Goal: Book appointment/travel/reservation

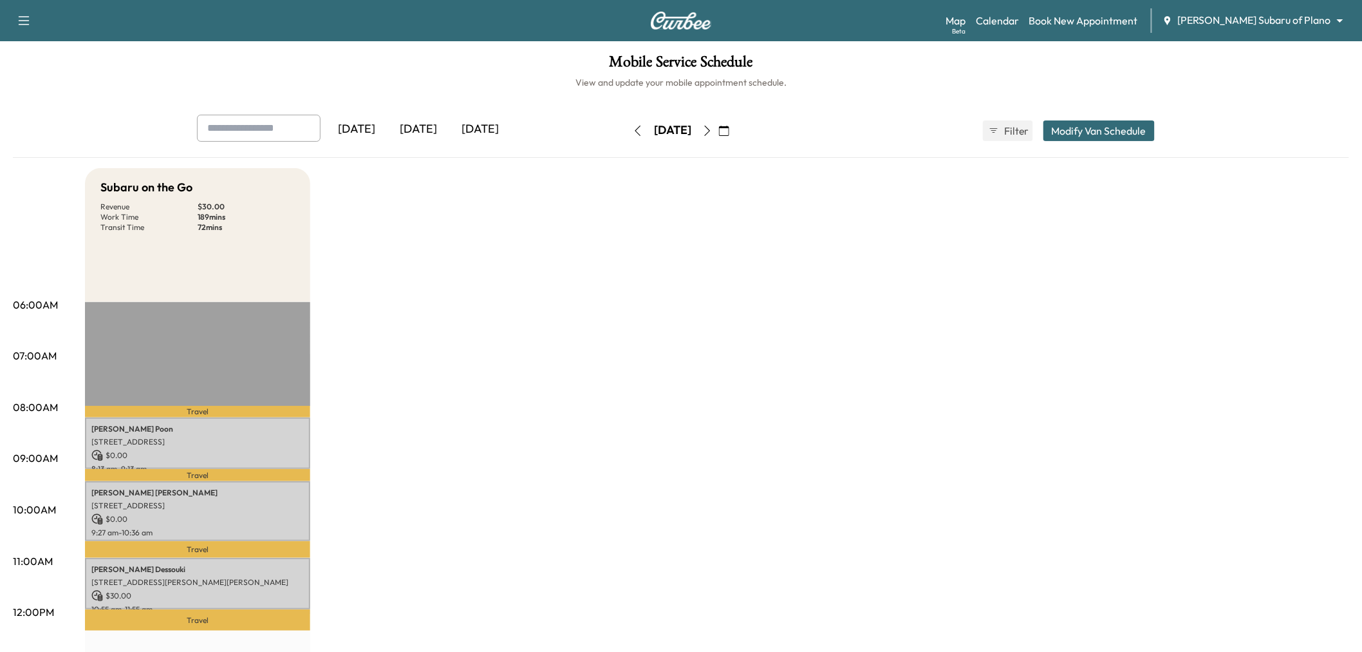
click at [487, 136] on div "[DATE]" at bounding box center [480, 130] width 62 height 30
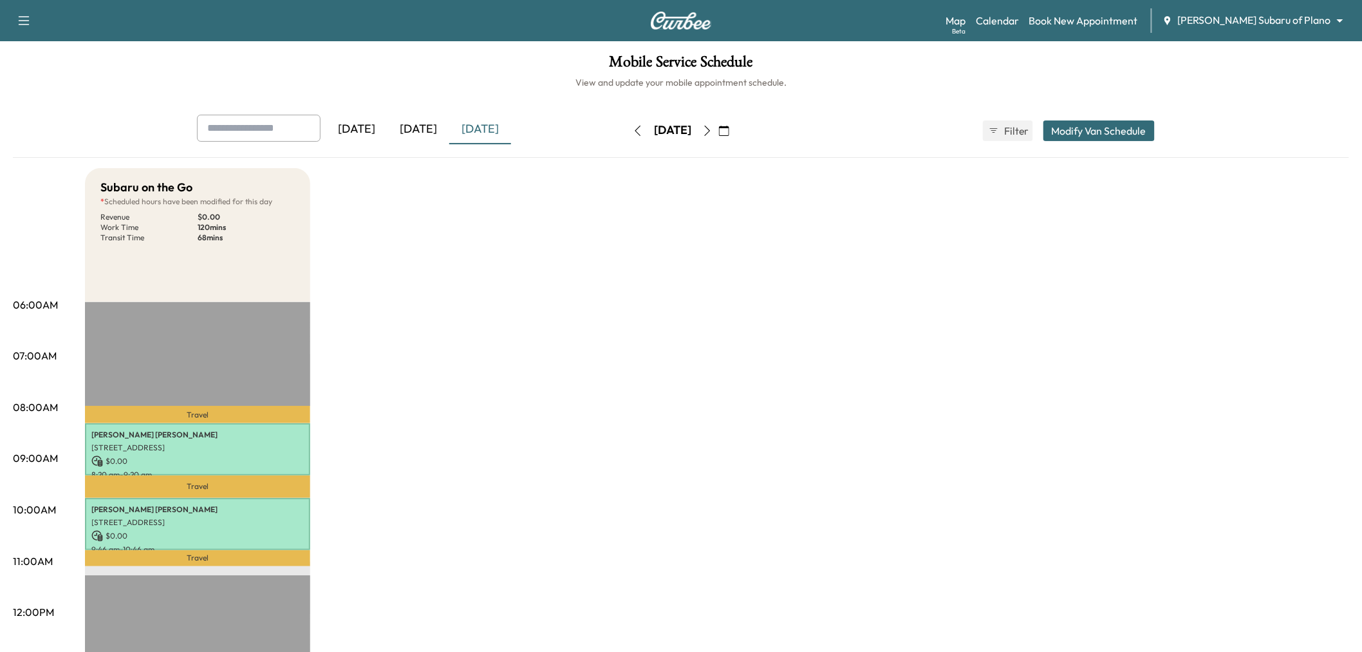
click at [729, 127] on icon "button" at bounding box center [724, 131] width 10 height 10
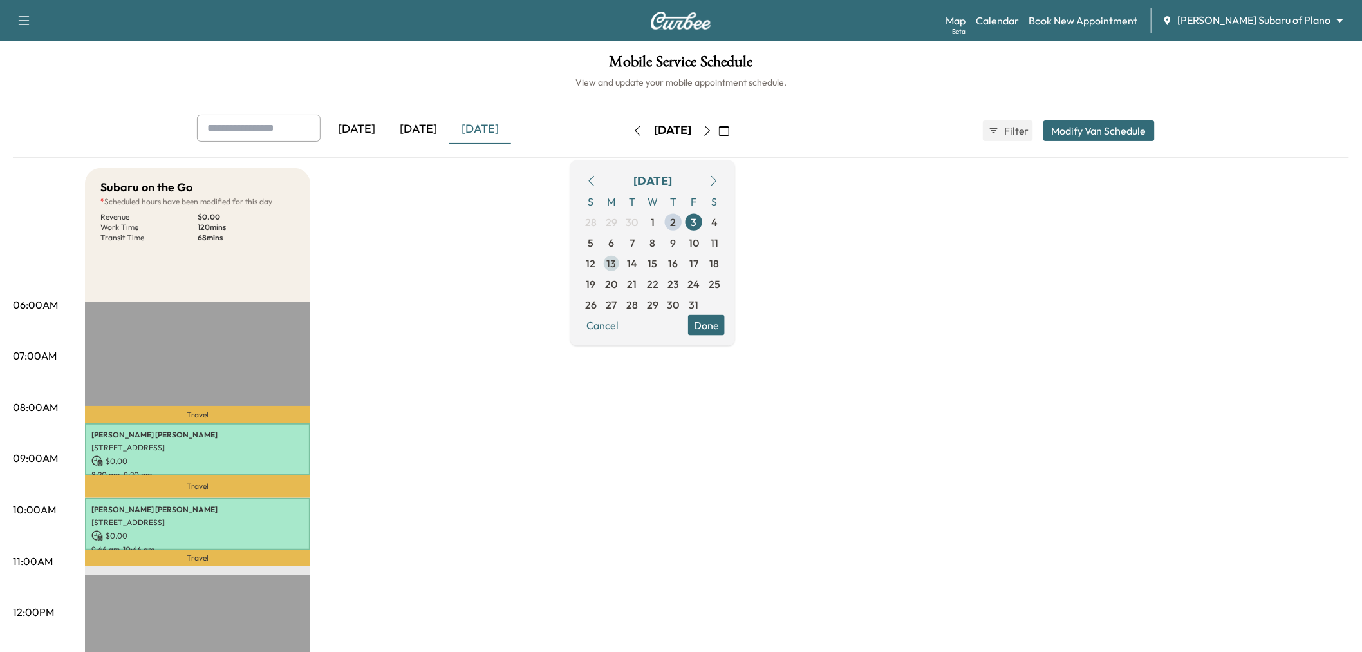
click at [617, 258] on span "13" at bounding box center [612, 262] width 10 height 15
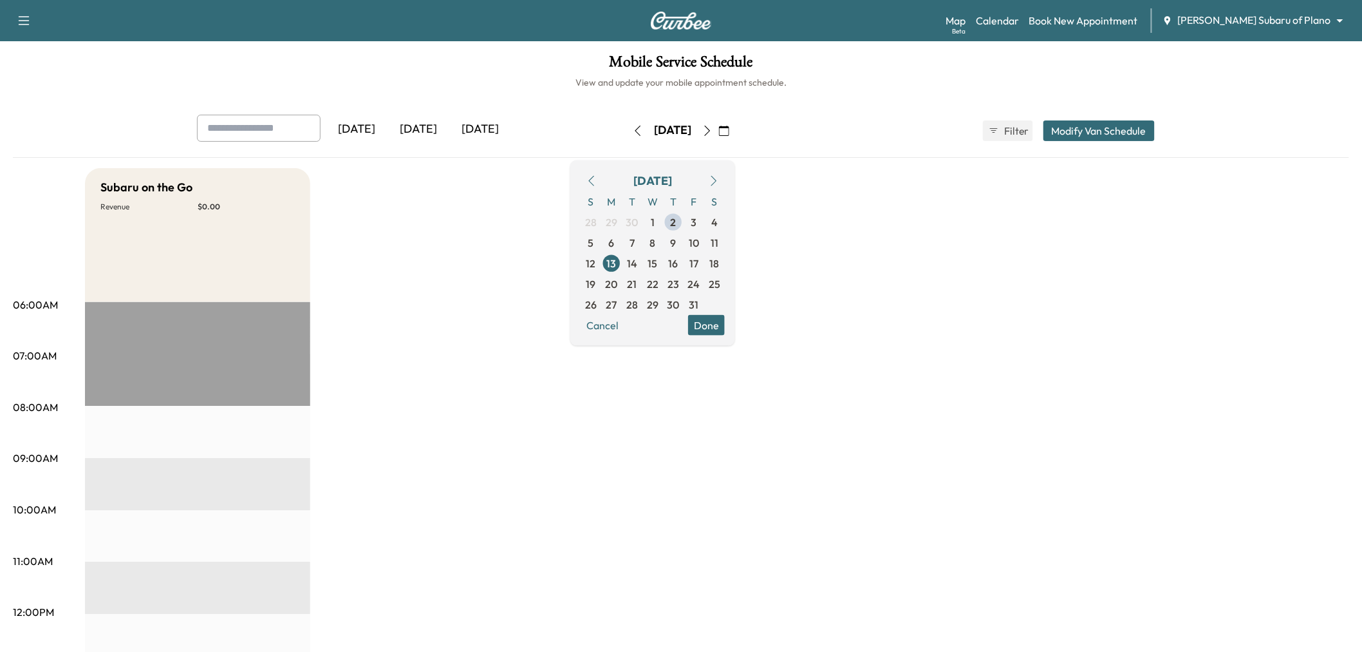
click at [725, 321] on button "Done" at bounding box center [706, 324] width 37 height 21
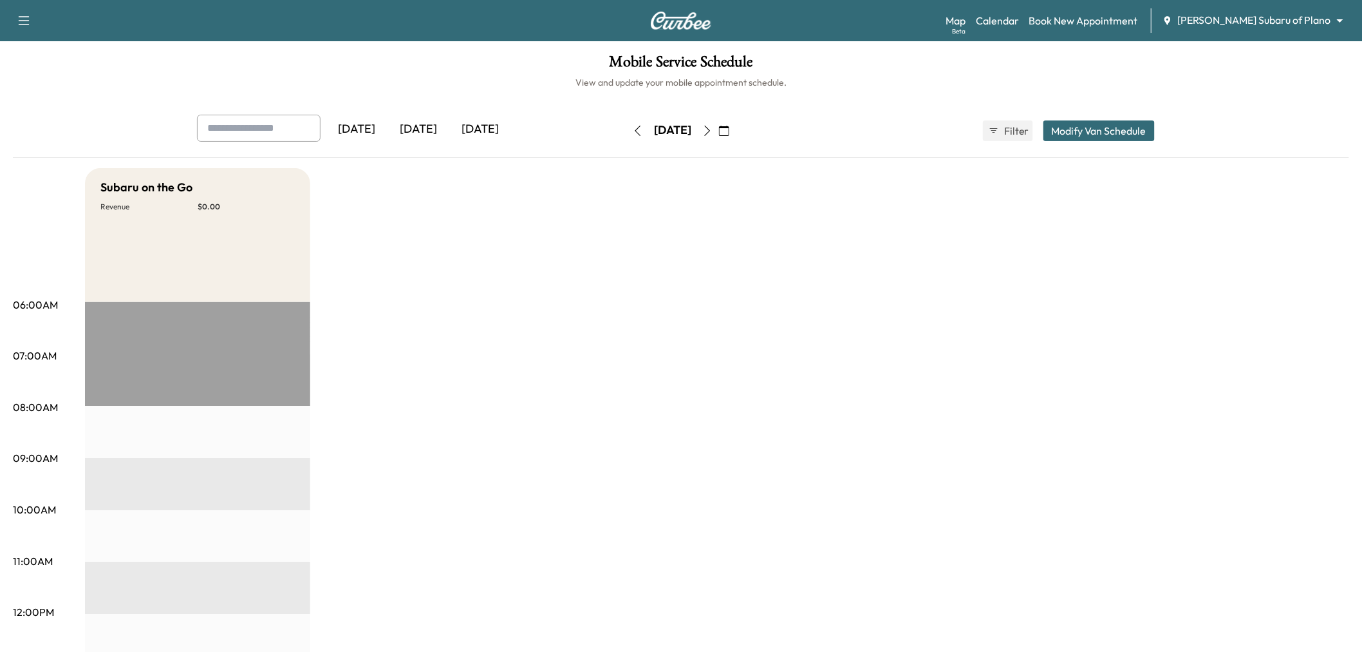
click at [1089, 133] on button "Modify Van Schedule" at bounding box center [1099, 130] width 111 height 21
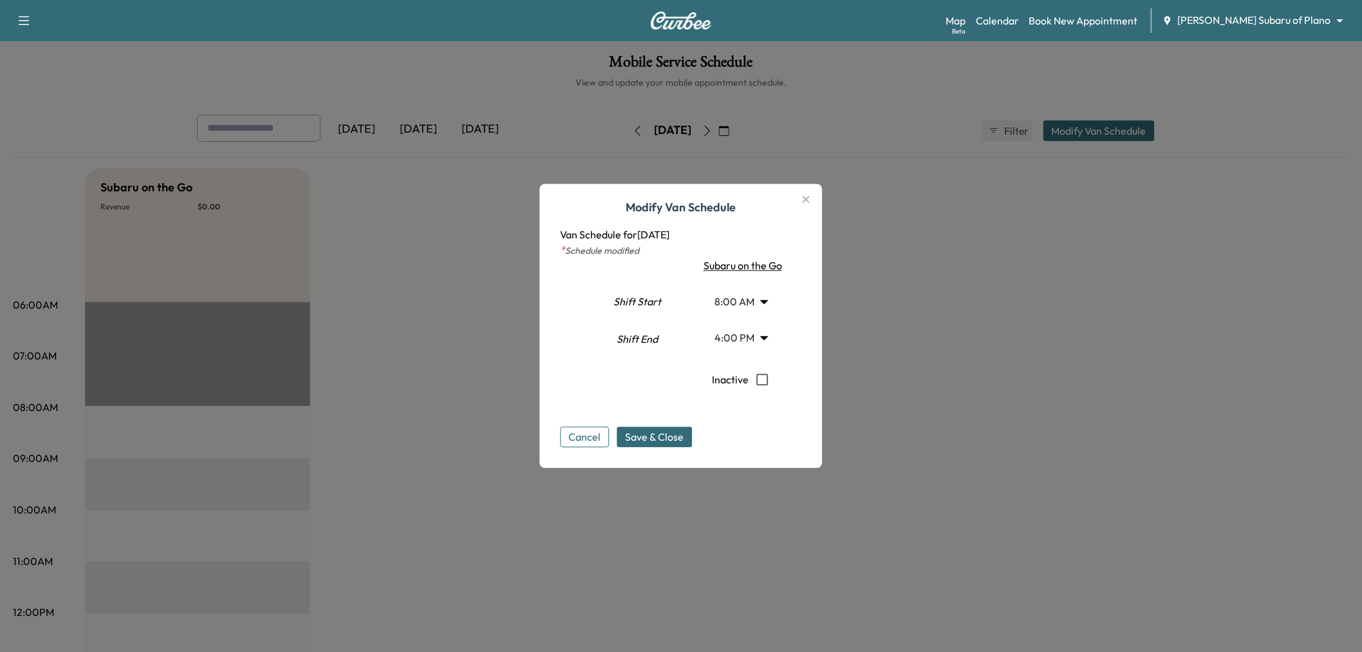
click at [727, 296] on body "Support Log Out Map Beta Calendar Book New Appointment Ewing Subaru of Plano **…" at bounding box center [681, 326] width 1362 height 652
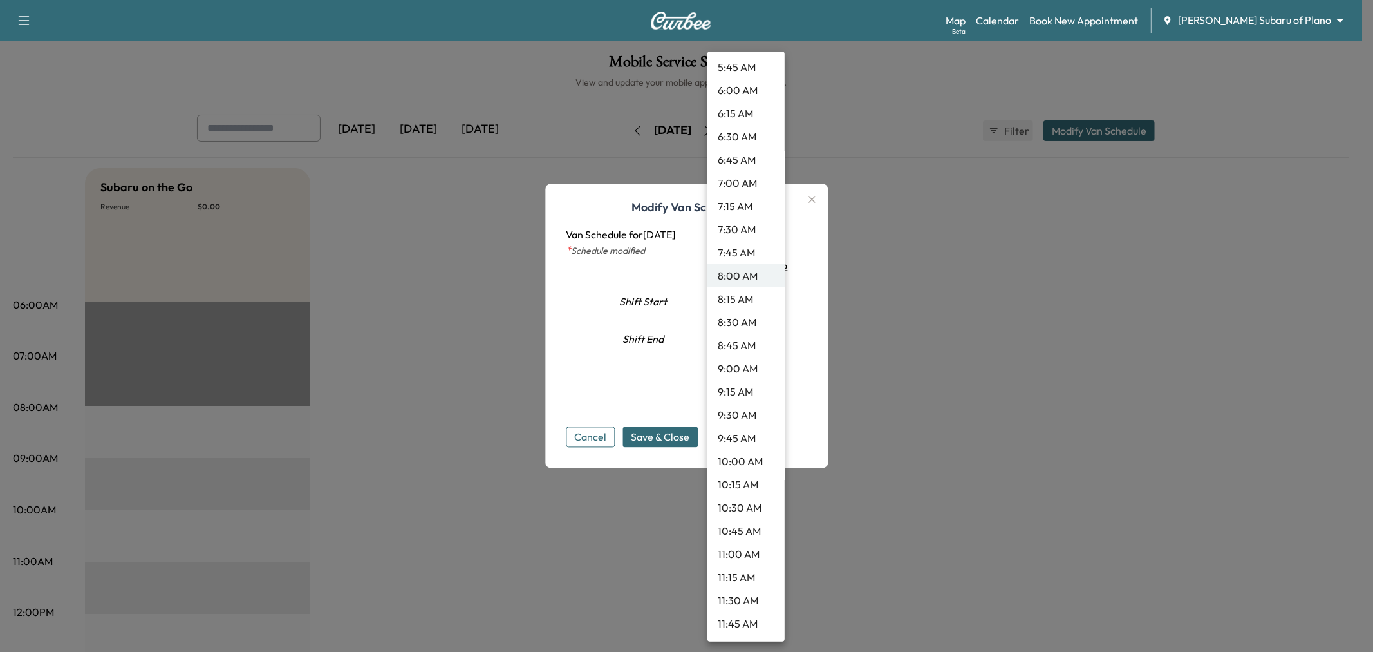
scroll to position [629, 0]
click at [744, 580] on li "12:00 PM" at bounding box center [746, 574] width 77 height 23
type input "**"
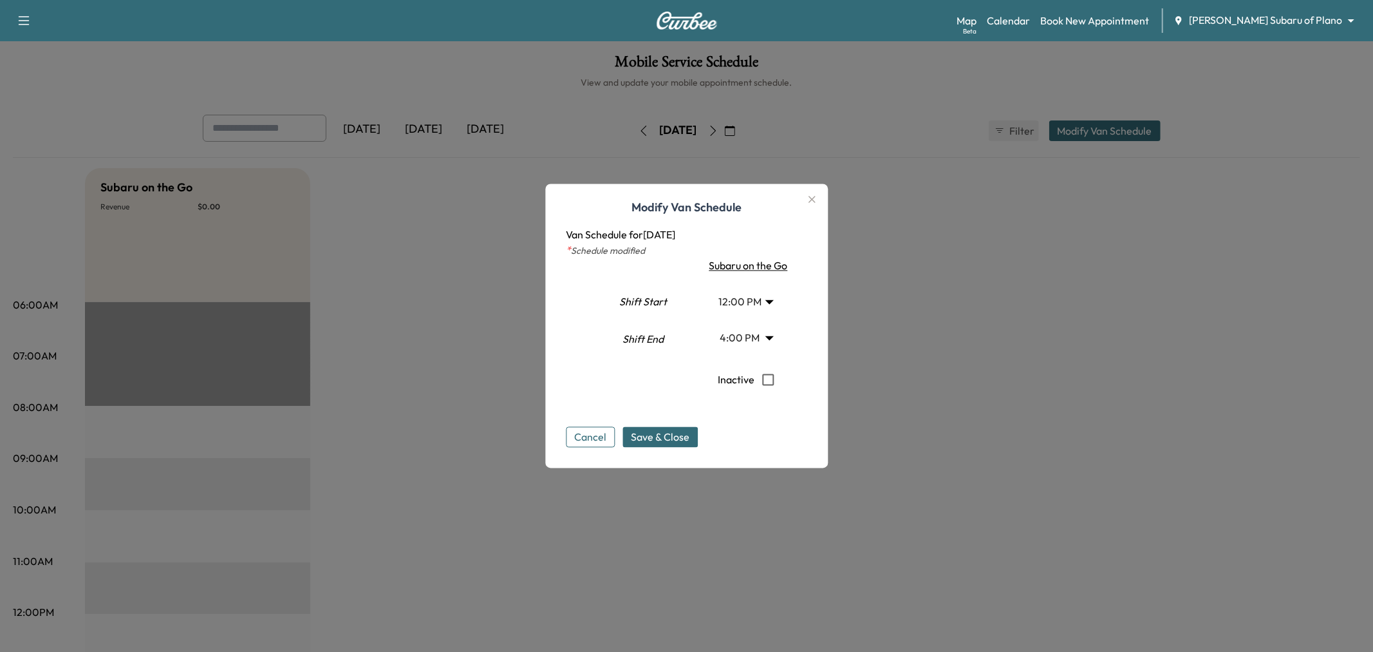
click at [751, 337] on body "Support Log Out Map Beta Calendar Book New Appointment Ewing Subaru of Plano **…" at bounding box center [686, 326] width 1373 height 652
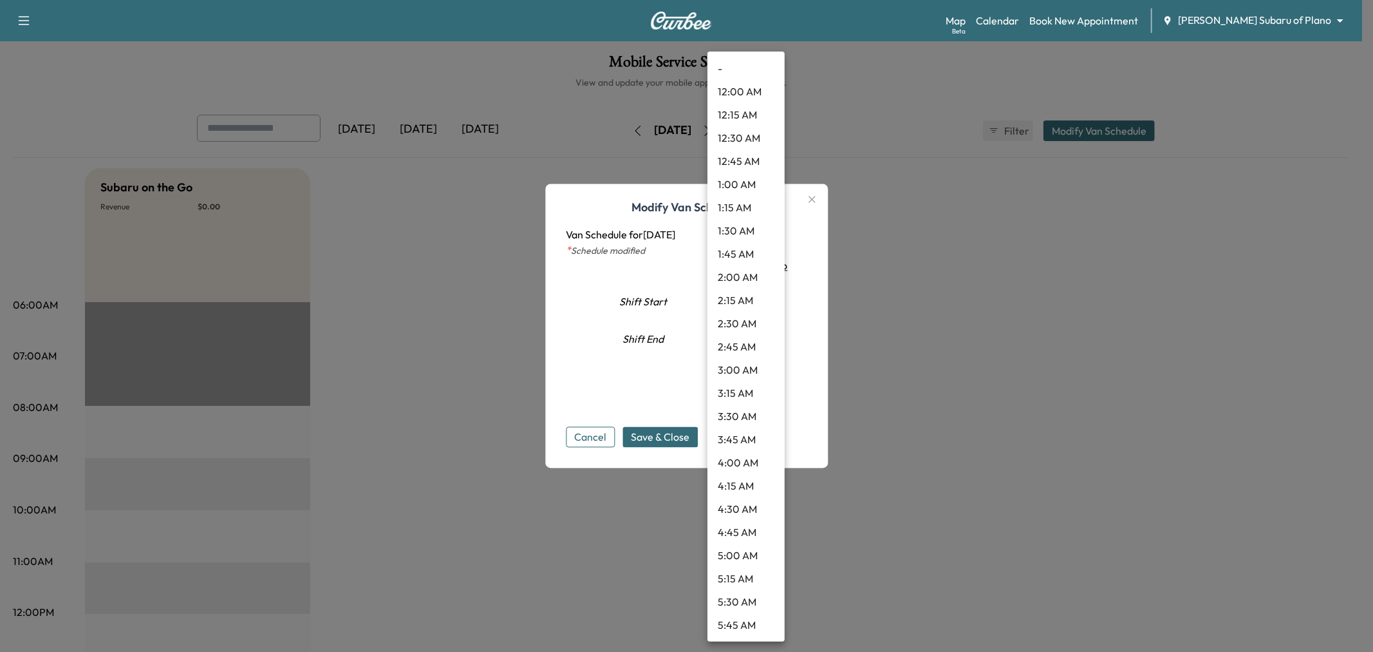
scroll to position [1227, 0]
click at [744, 530] on li "6:00 PM" at bounding box center [746, 532] width 77 height 23
type input "**"
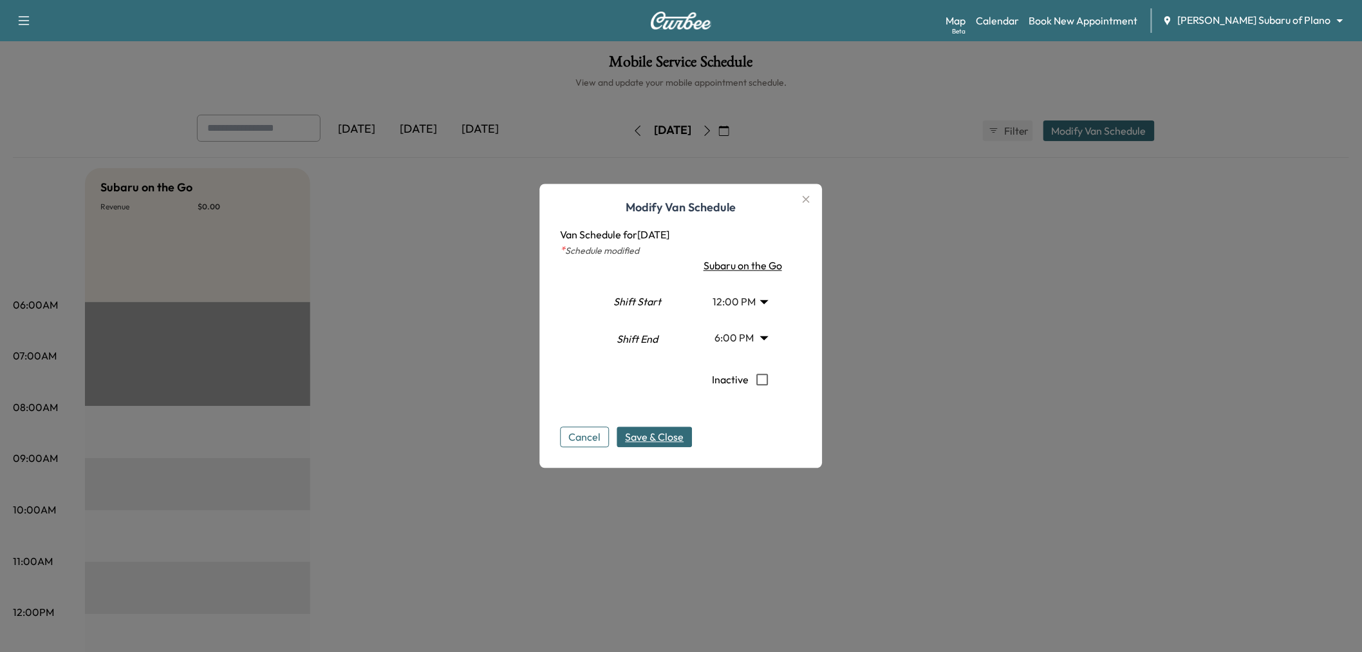
click at [675, 432] on span "Save & Close" at bounding box center [655, 436] width 59 height 15
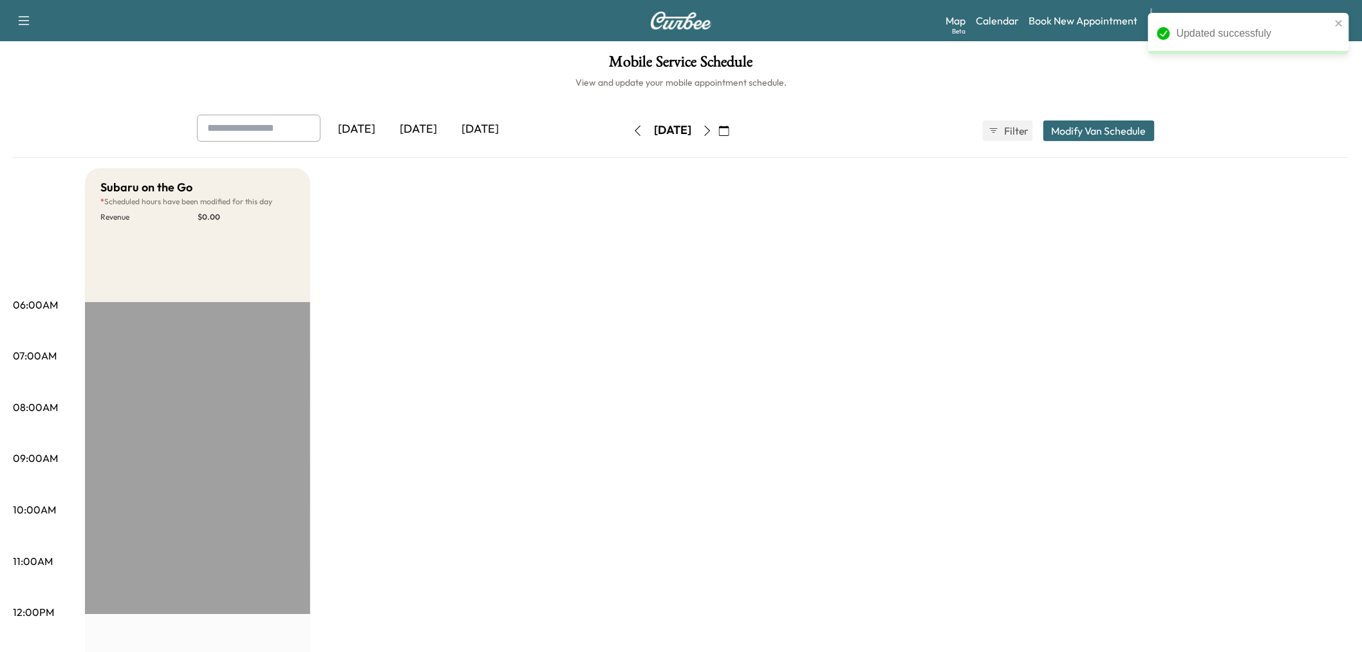
click at [885, 384] on div "Subaru on the Go * Scheduled hours have been modified for this day Revenue $ 0.…" at bounding box center [717, 651] width 1264 height 966
click at [434, 127] on div "[DATE]" at bounding box center [419, 130] width 62 height 30
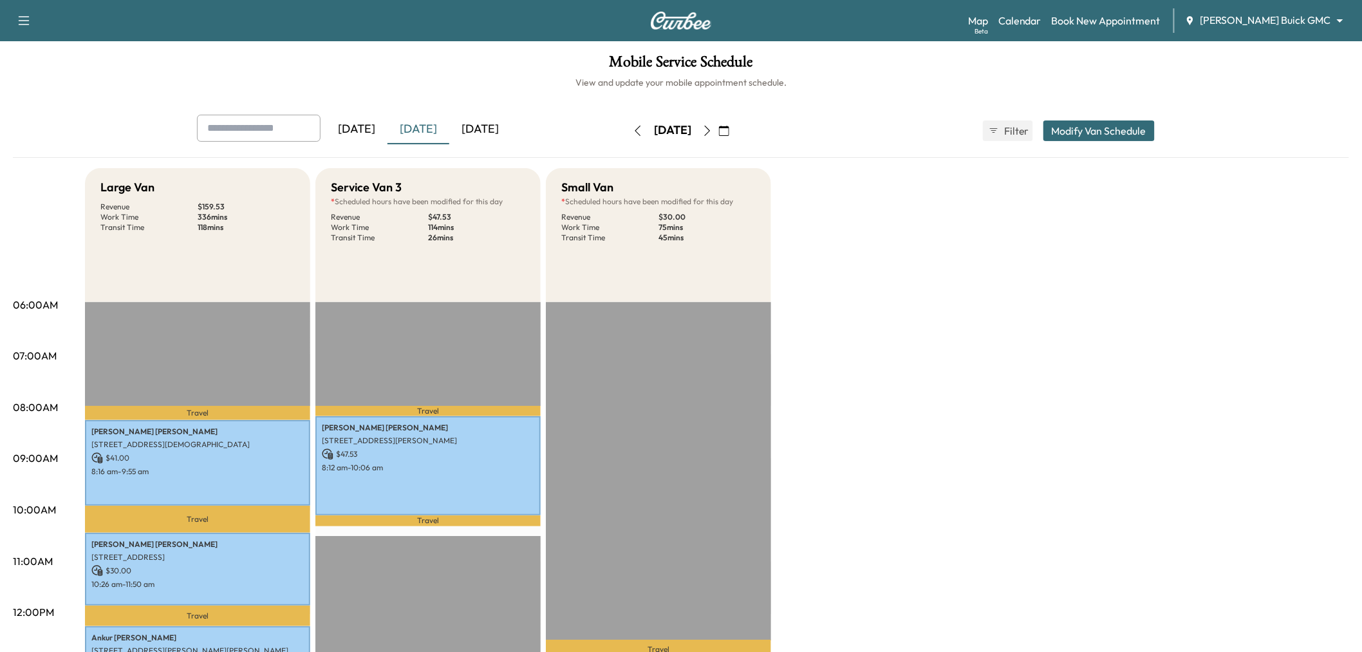
click at [498, 121] on div "[DATE]" at bounding box center [480, 130] width 62 height 30
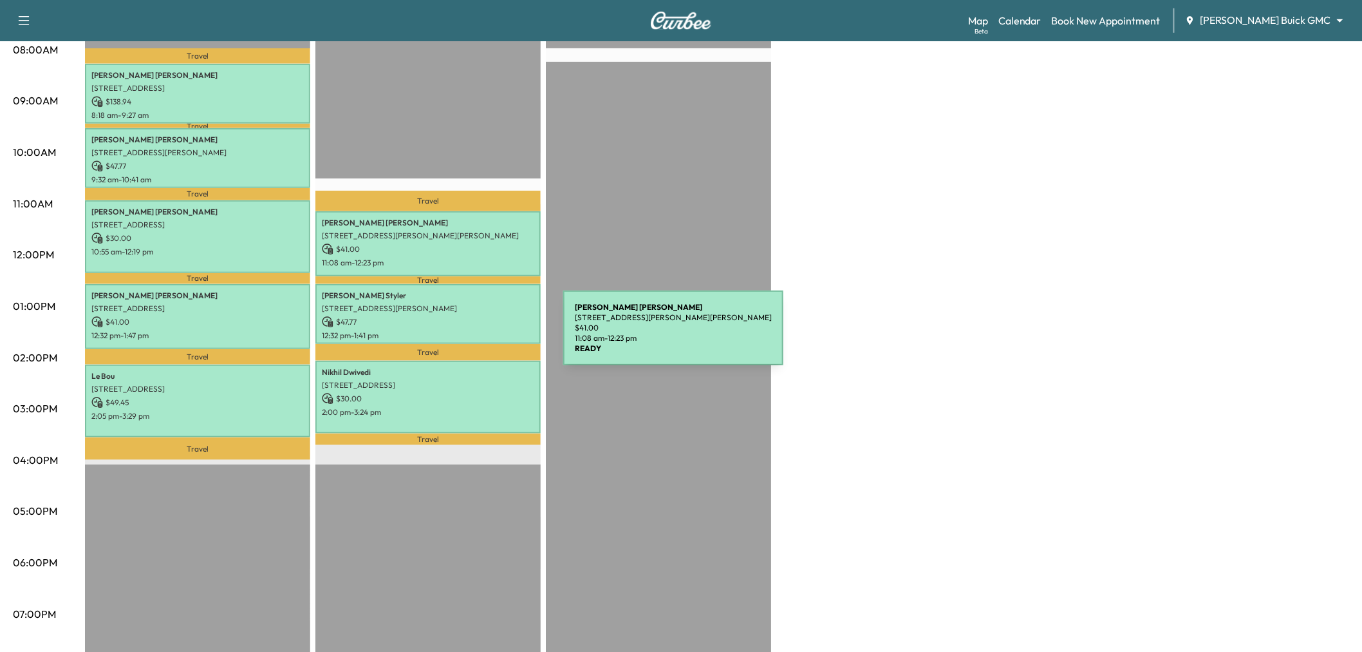
scroll to position [286, 0]
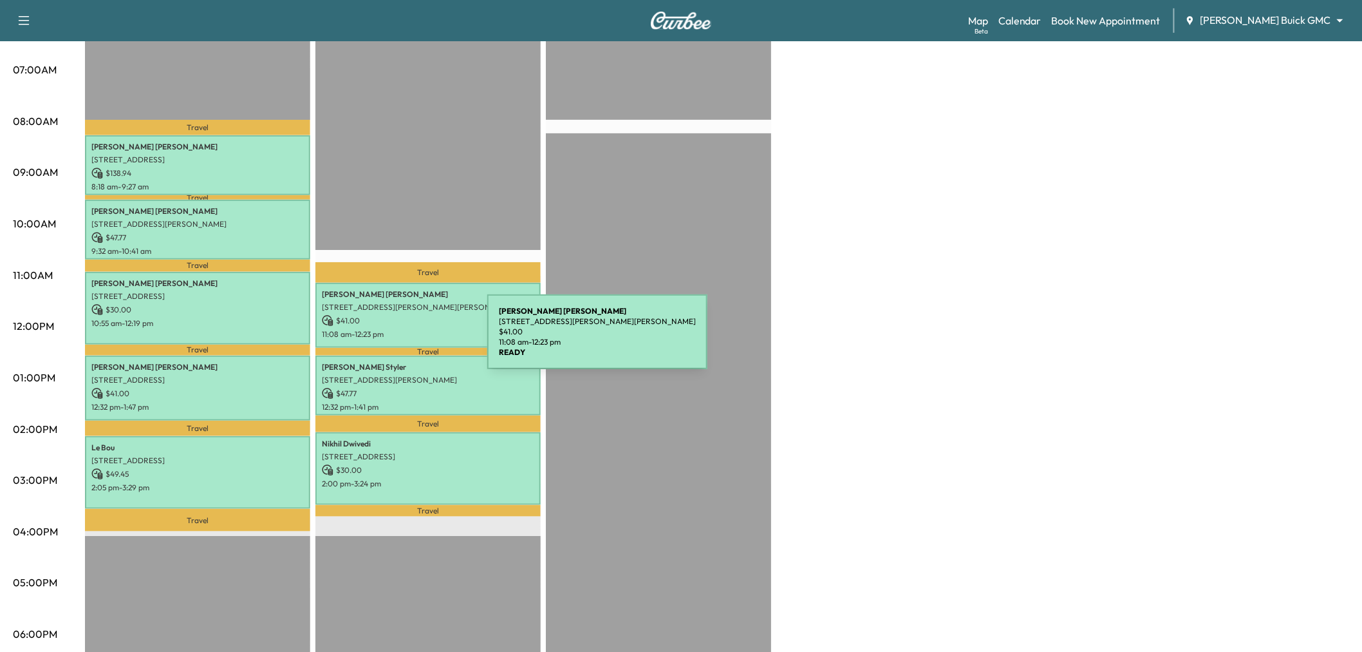
click at [391, 339] on div "[PERSON_NAME] [STREET_ADDRESS][PERSON_NAME][PERSON_NAME] $ 41.00 11:08 am - 12:…" at bounding box center [427, 315] width 225 height 65
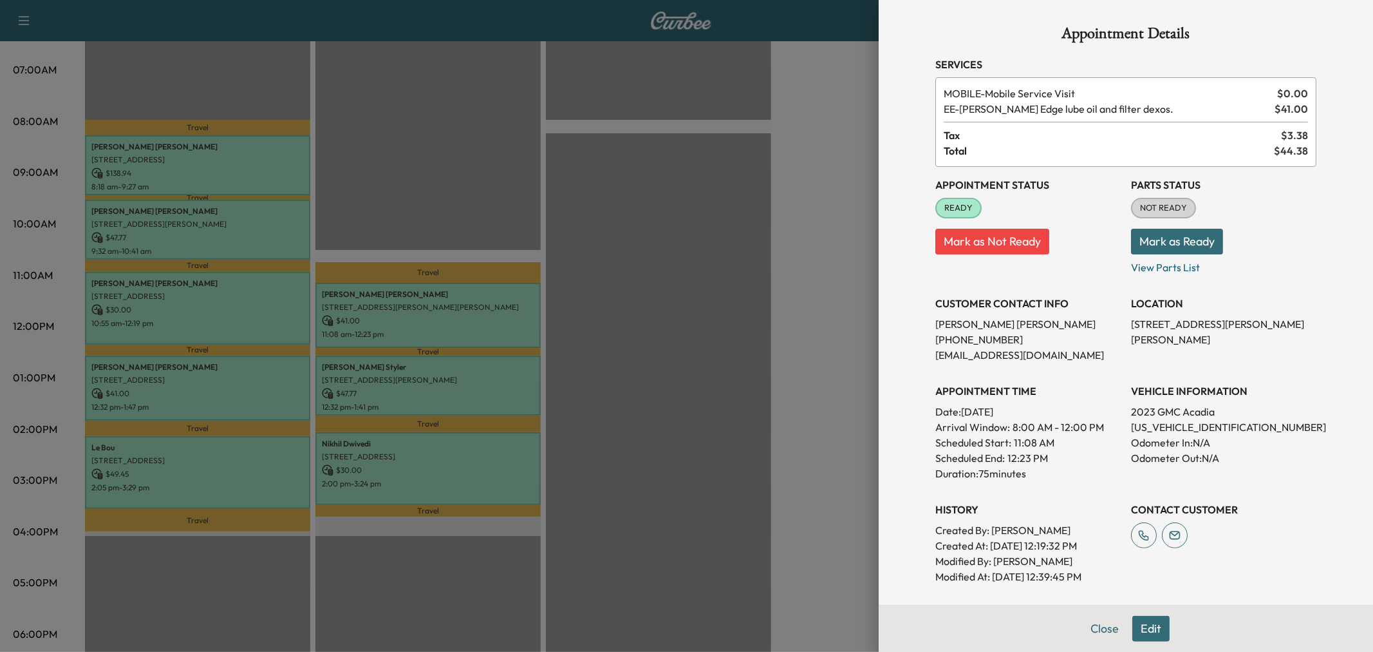
click at [428, 377] on div at bounding box center [686, 326] width 1373 height 652
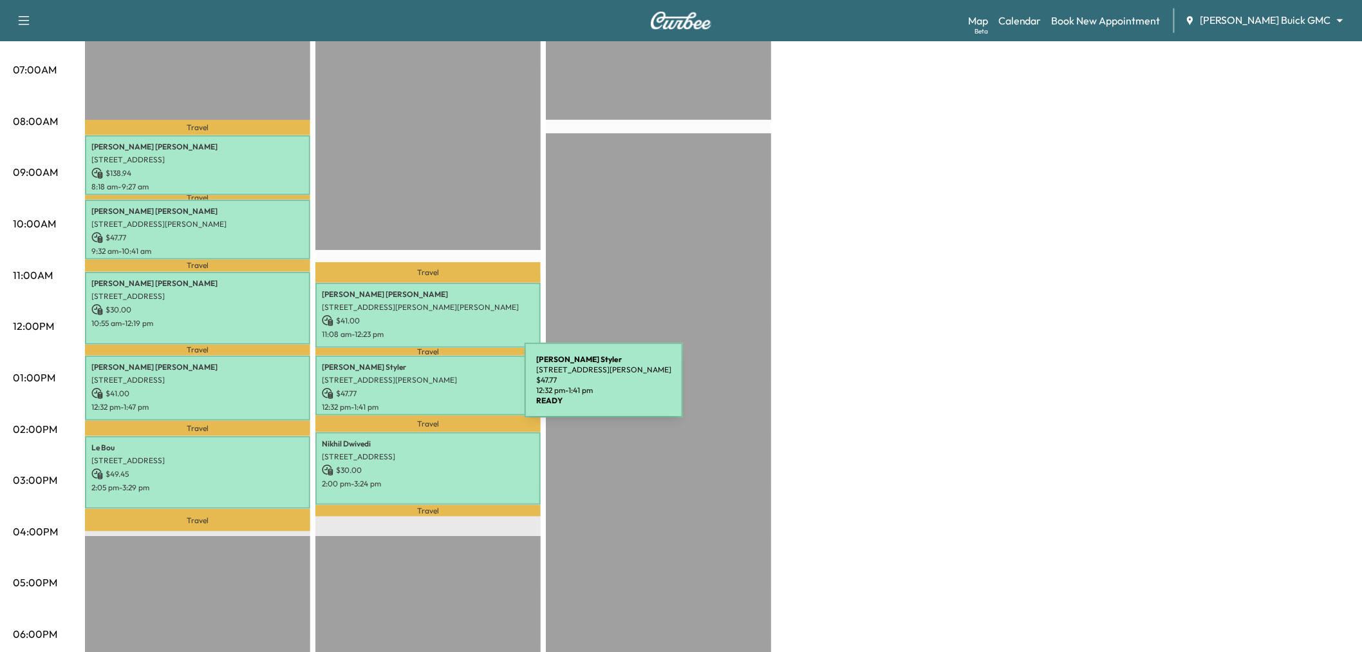
click at [428, 388] on p "$ 47.77" at bounding box center [428, 394] width 212 height 12
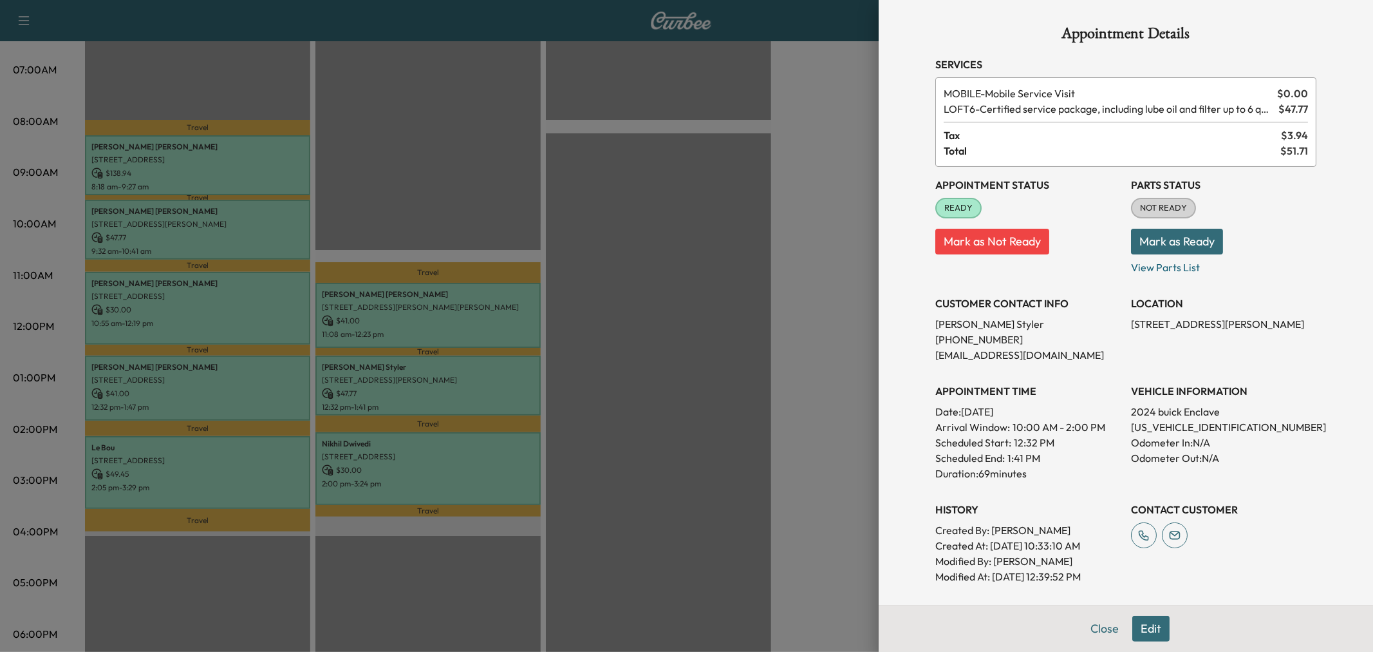
click at [427, 429] on div at bounding box center [686, 326] width 1373 height 652
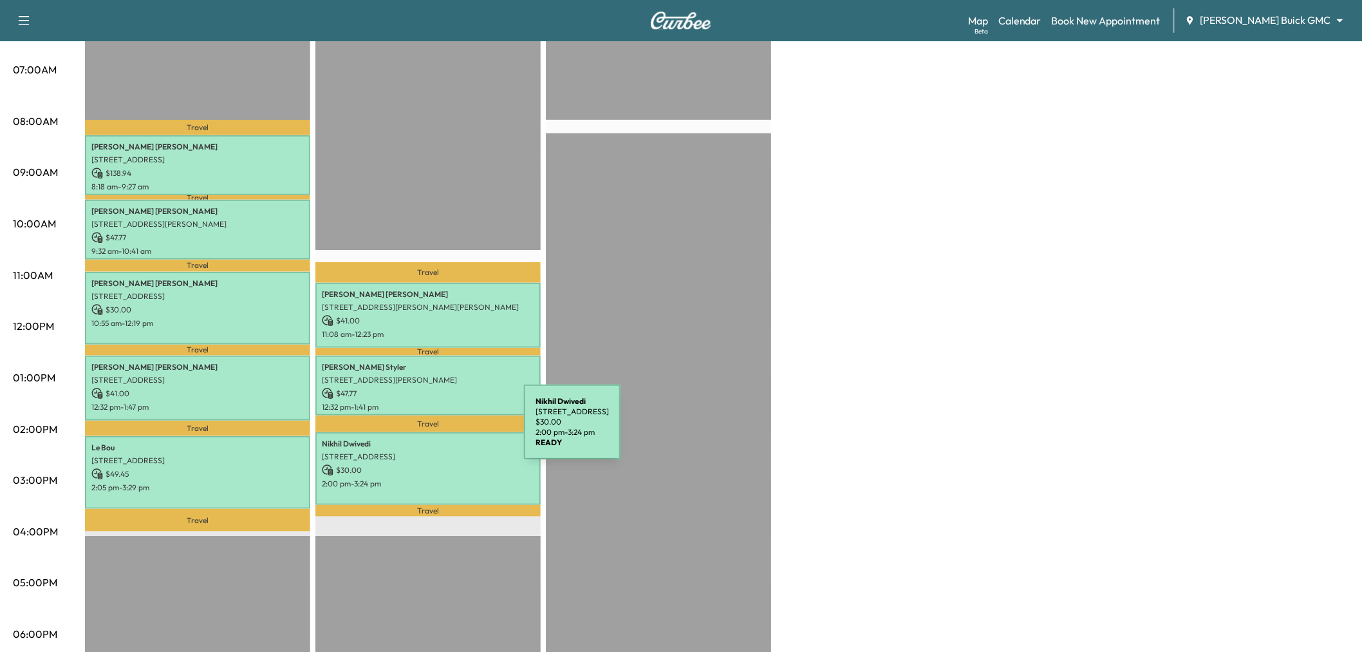
click at [427, 432] on div "[PERSON_NAME] [STREET_ADDRESS] $ 30.00 2:00 pm - 3:24 pm" at bounding box center [427, 468] width 225 height 73
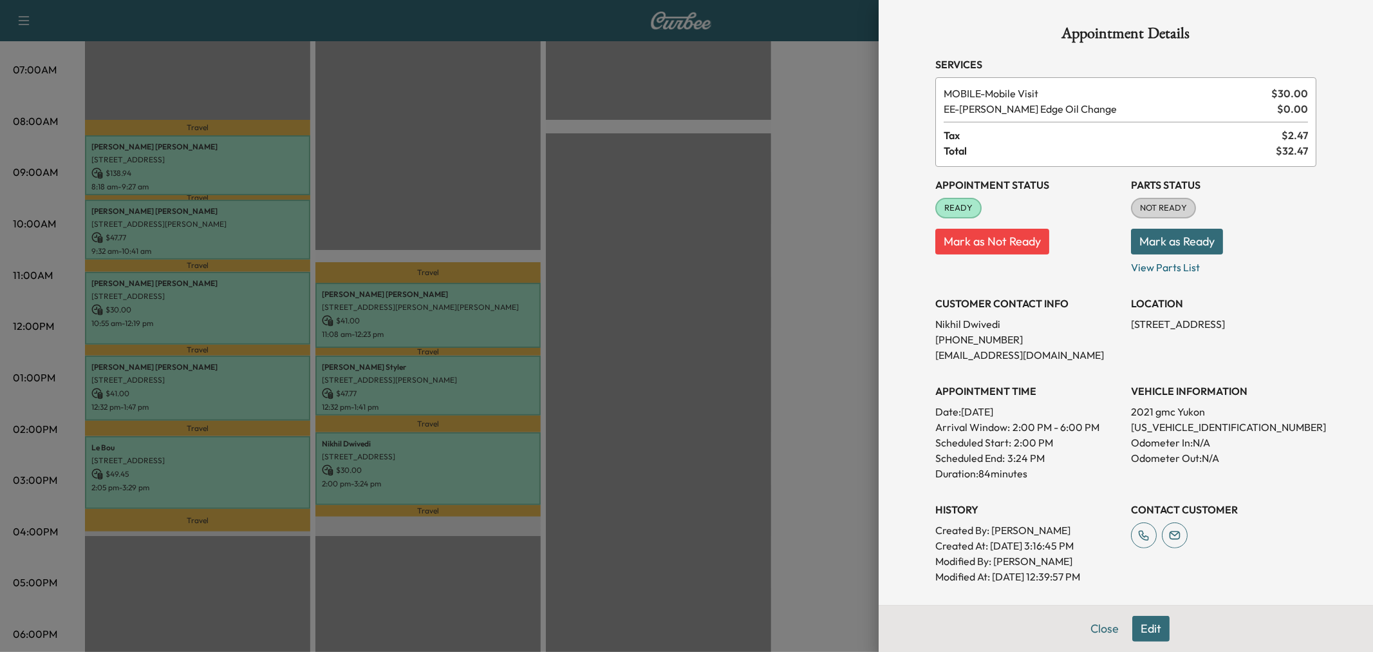
click at [413, 439] on div at bounding box center [686, 326] width 1373 height 652
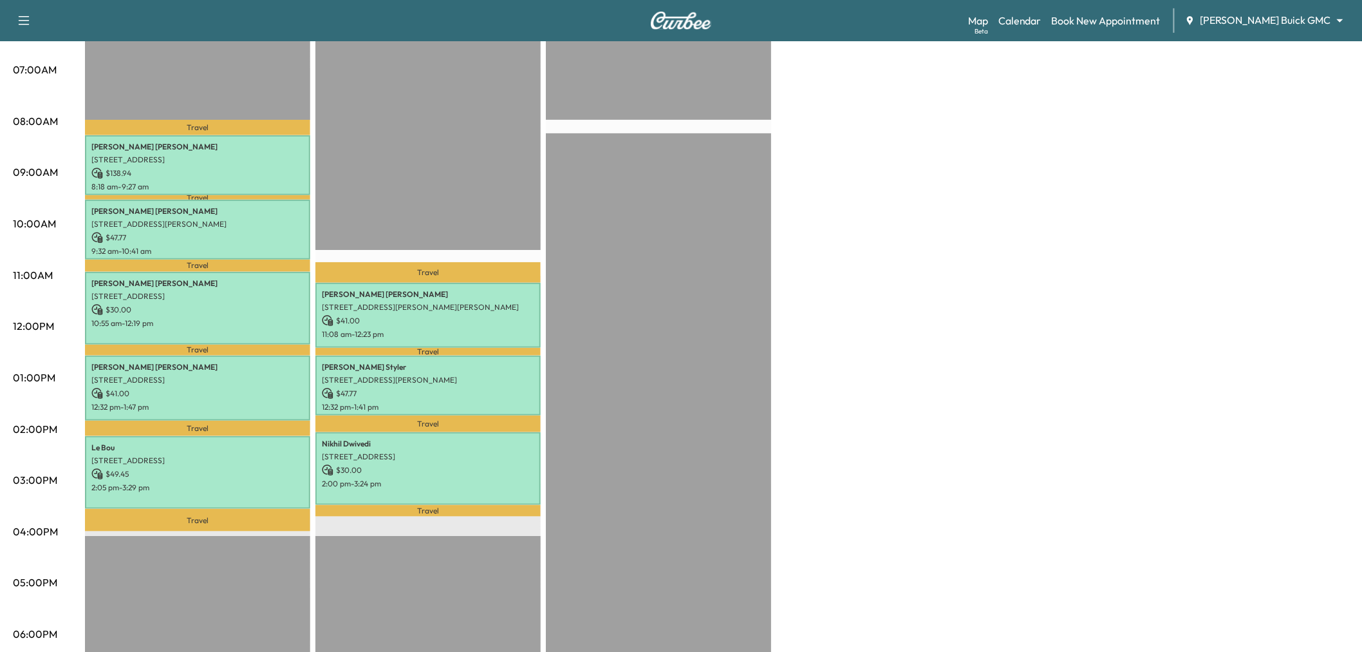
click at [446, 239] on div "Travel [PERSON_NAME] [STREET_ADDRESS][PERSON_NAME][PERSON_NAME] $ 41.00 11:08 a…" at bounding box center [427, 432] width 225 height 832
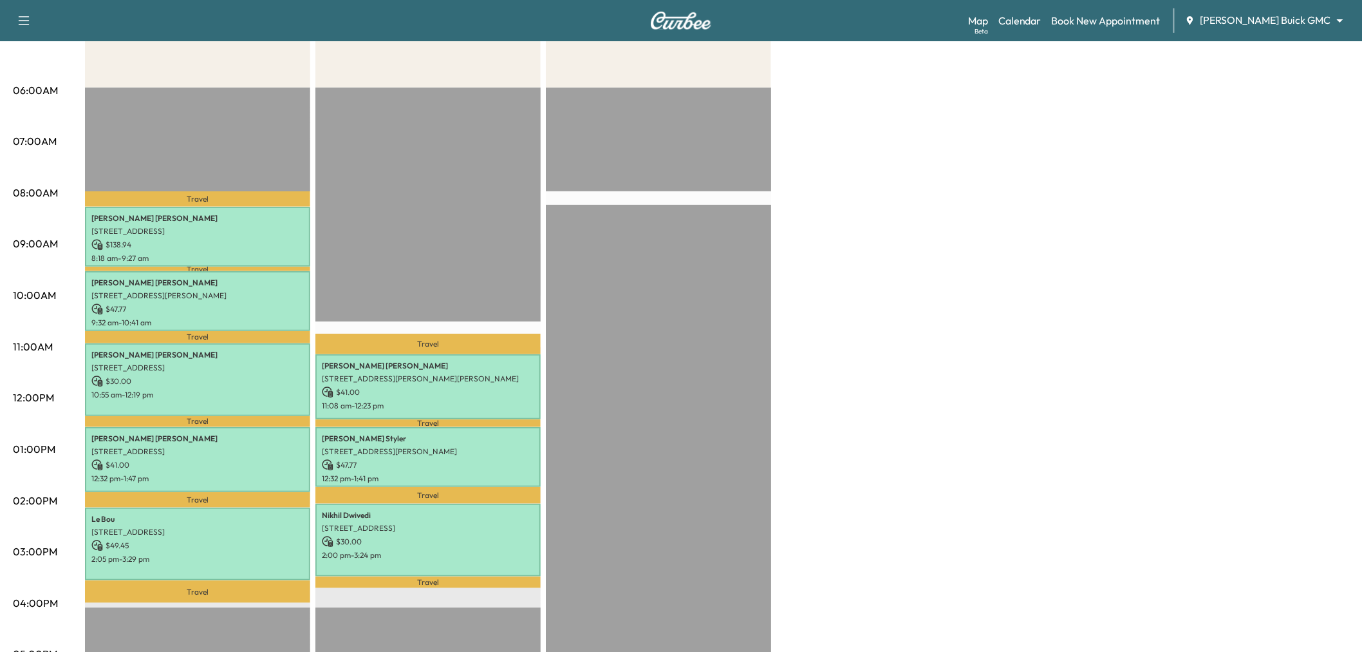
scroll to position [0, 0]
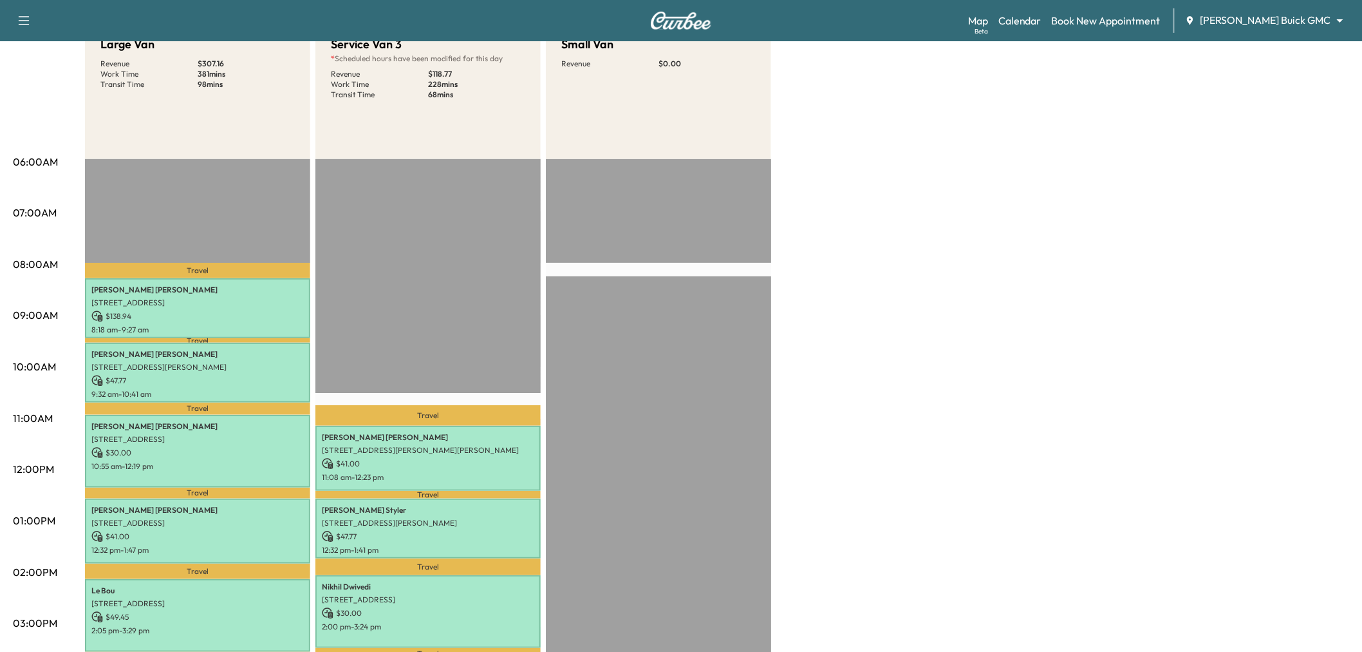
scroll to position [71, 0]
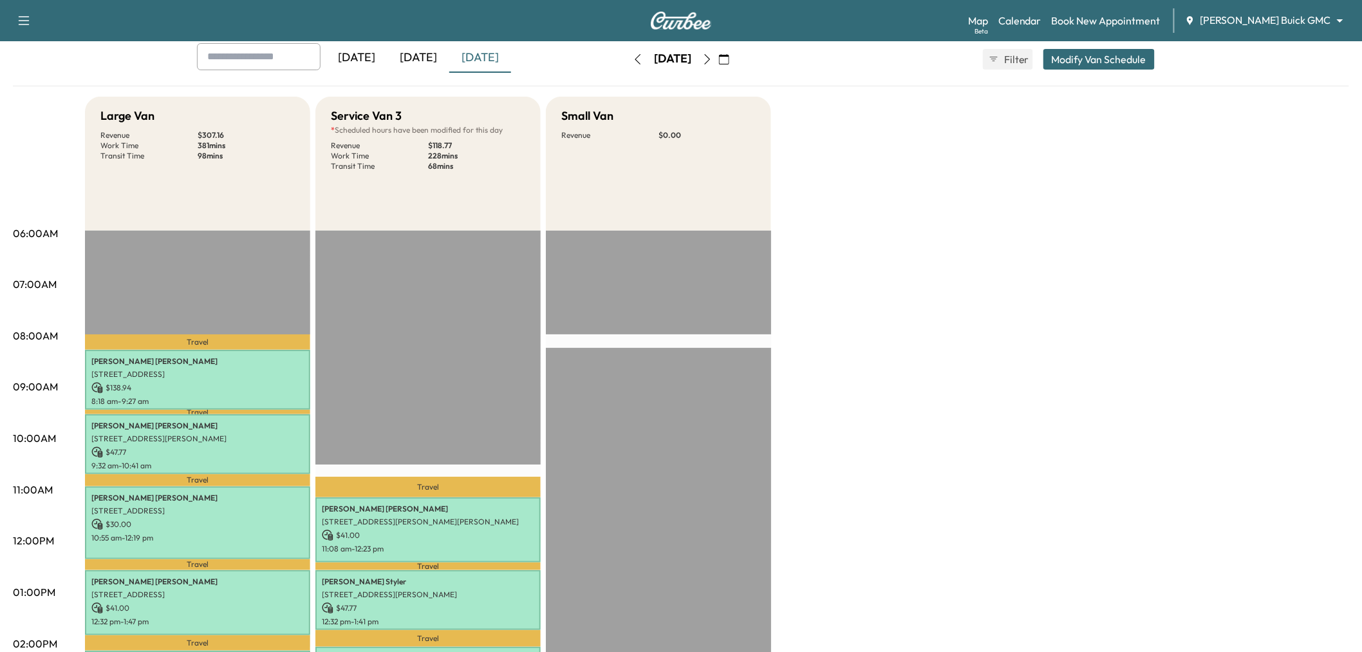
click at [436, 61] on div "[DATE]" at bounding box center [419, 58] width 62 height 30
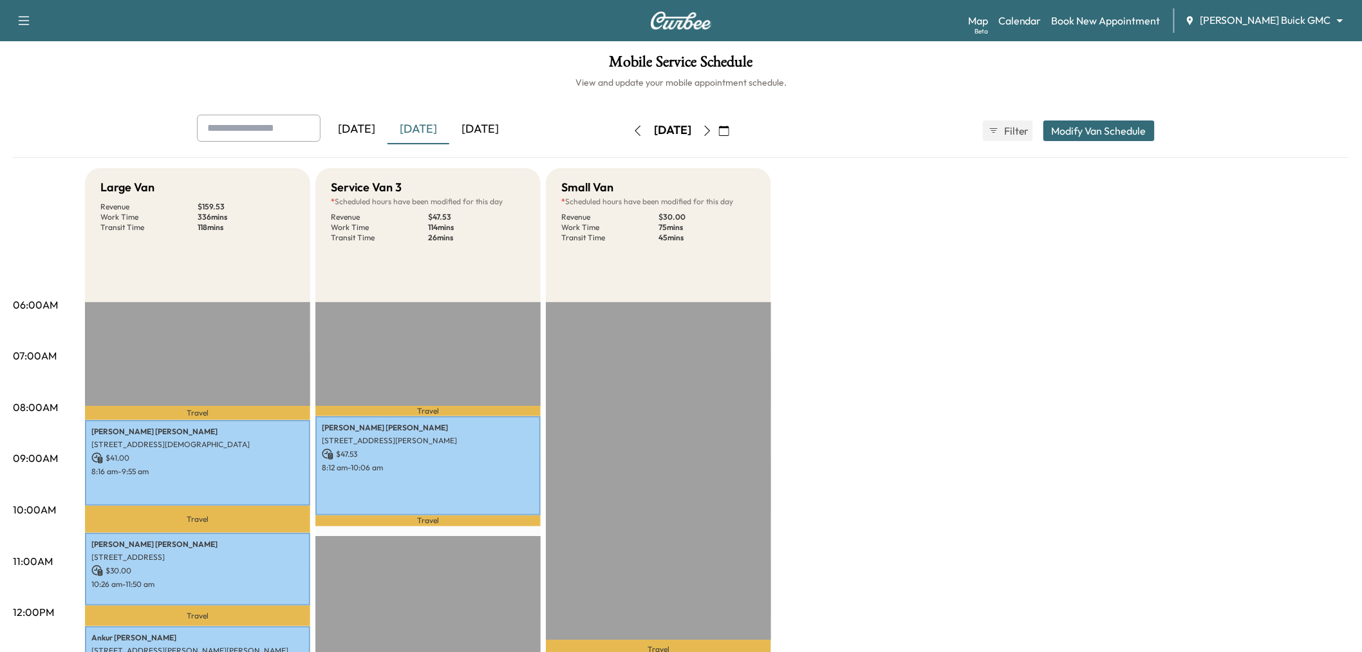
scroll to position [286, 0]
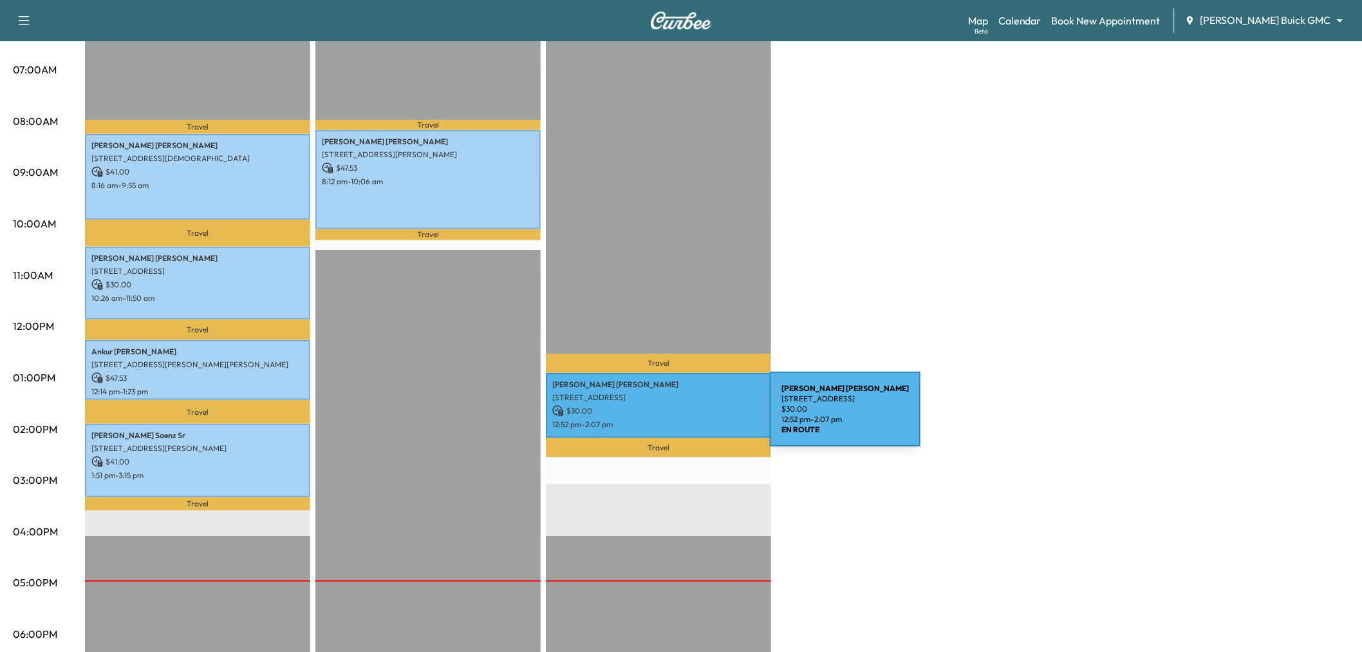
click at [674, 419] on p "12:52 pm - 2:07 pm" at bounding box center [658, 424] width 212 height 10
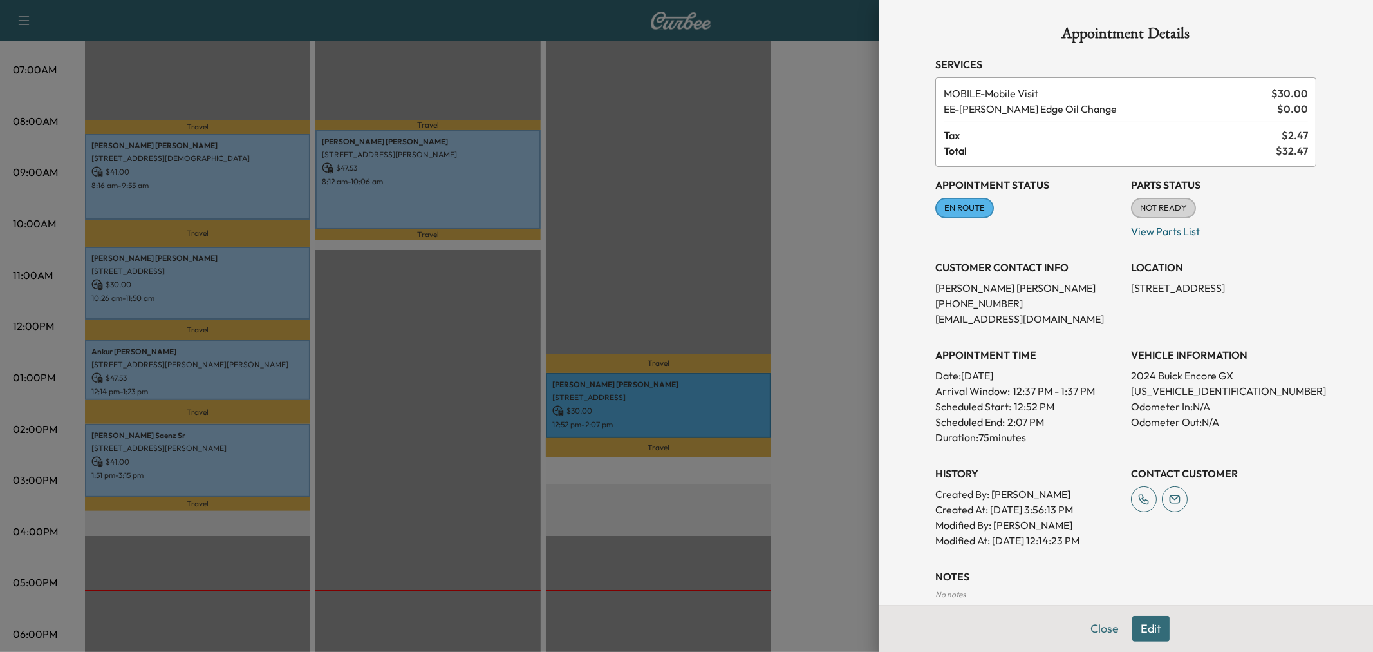
click at [451, 283] on div at bounding box center [686, 326] width 1373 height 652
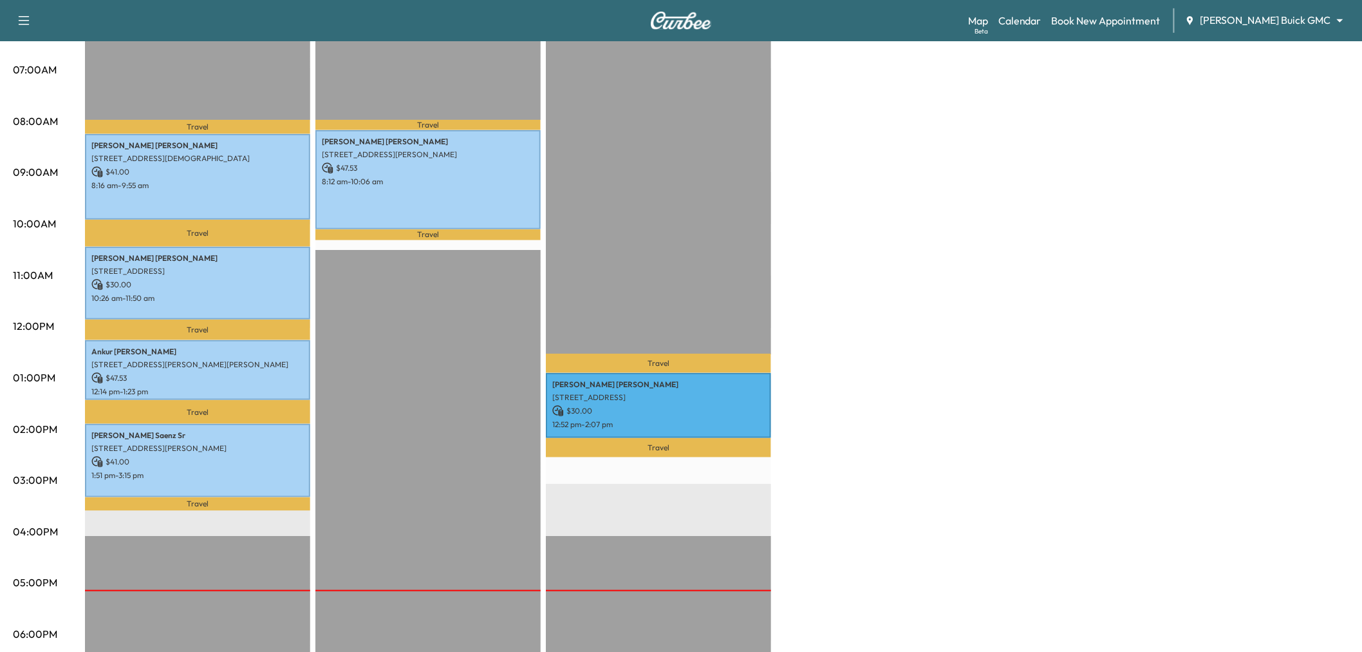
scroll to position [0, 0]
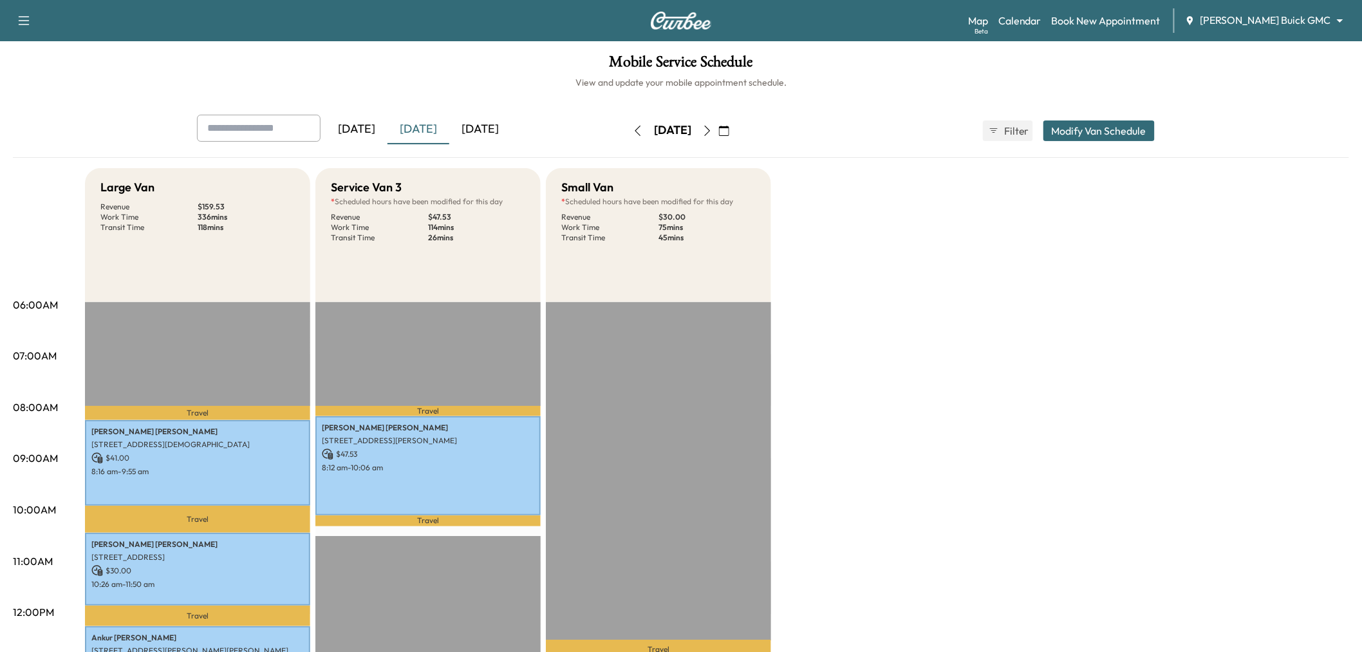
click at [485, 136] on div "[DATE]" at bounding box center [480, 130] width 62 height 30
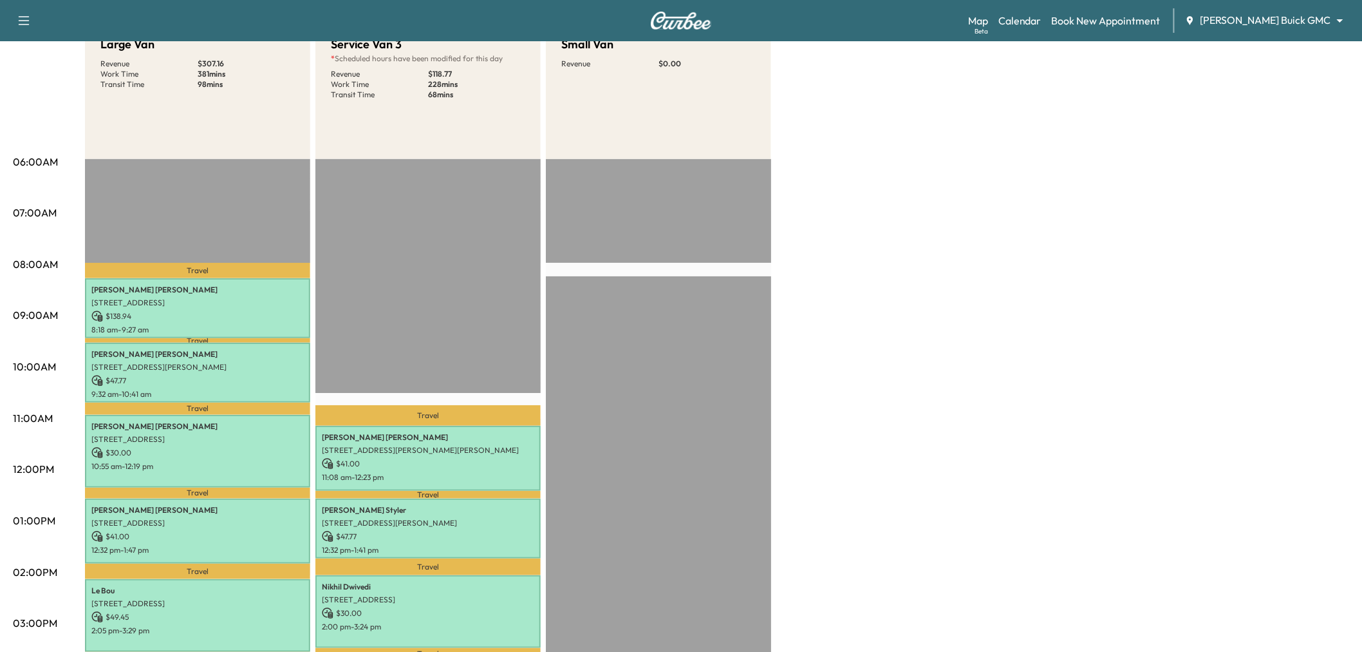
scroll to position [71, 0]
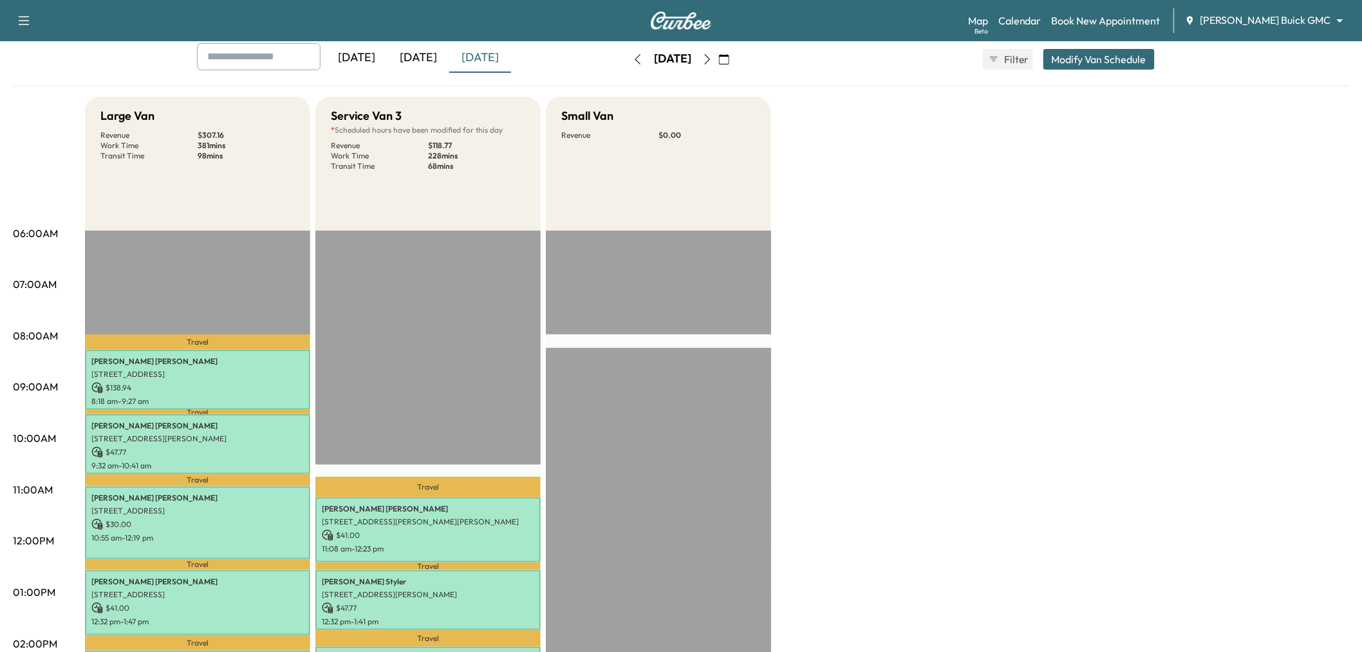
click at [729, 56] on icon "button" at bounding box center [724, 59] width 10 height 10
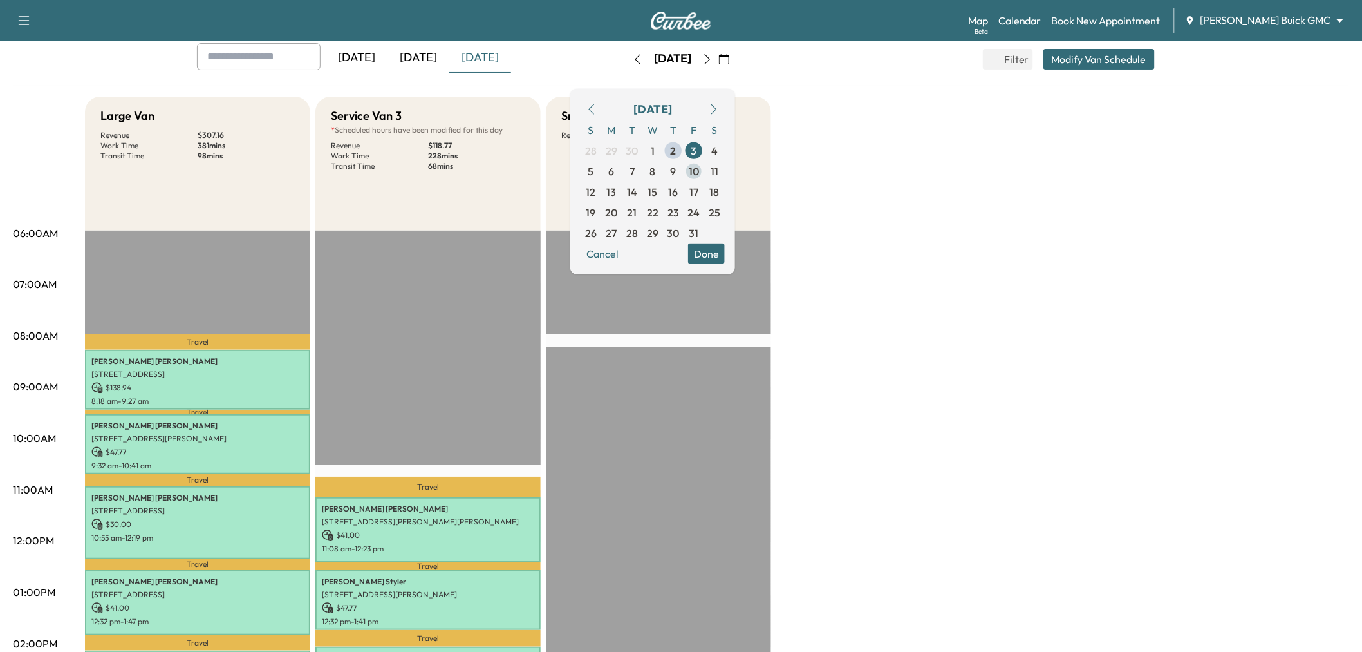
click at [704, 165] on span "10" at bounding box center [694, 170] width 21 height 21
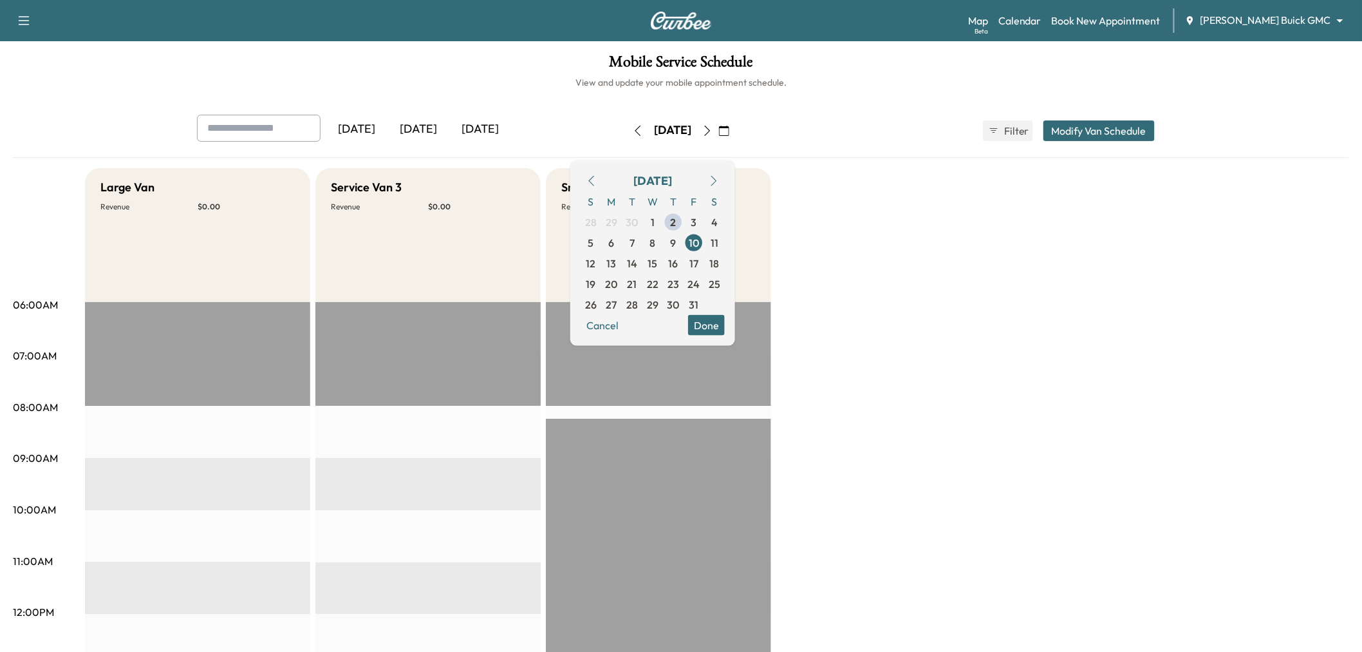
click at [725, 332] on button "Done" at bounding box center [706, 324] width 37 height 21
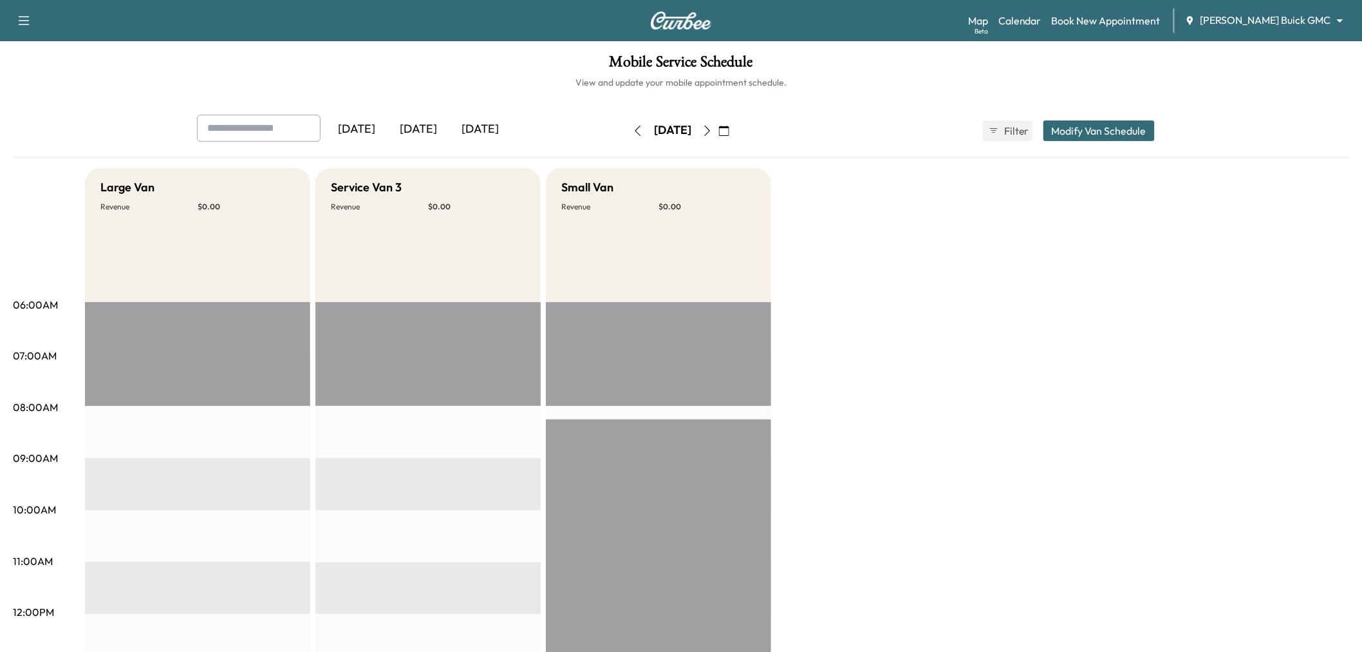
click at [735, 127] on button "button" at bounding box center [724, 130] width 22 height 21
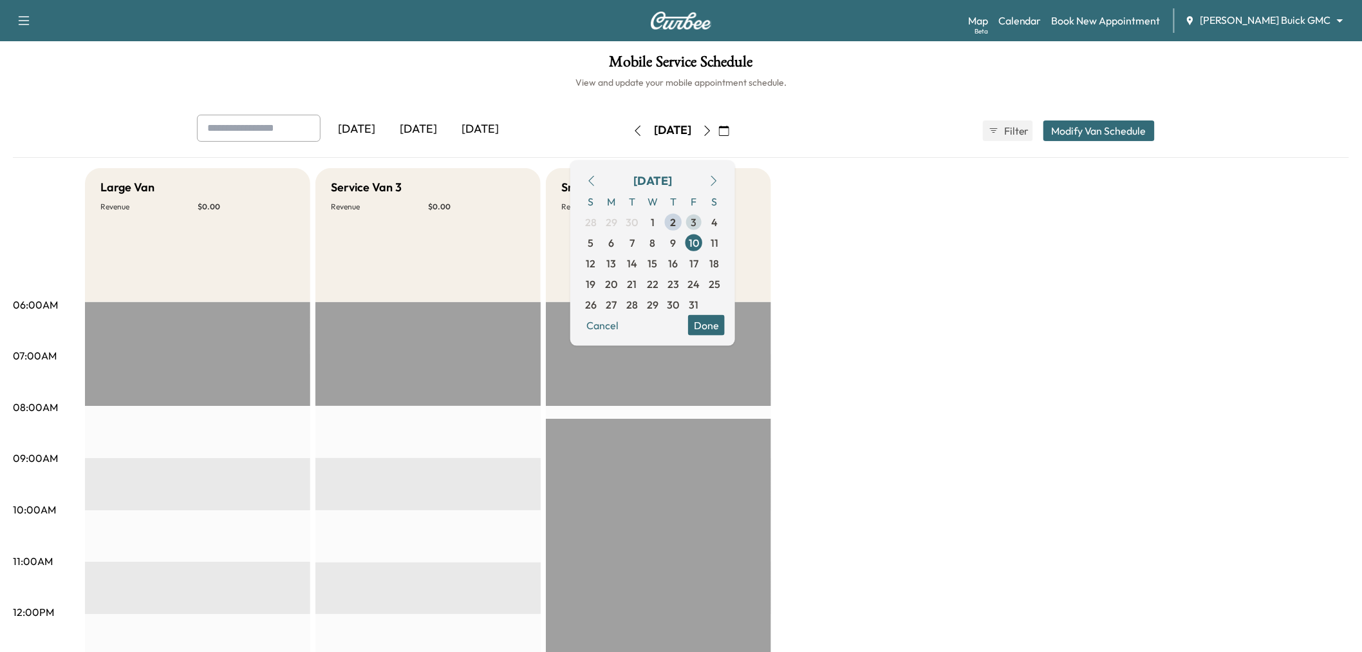
click at [697, 223] on span "3" at bounding box center [694, 221] width 6 height 15
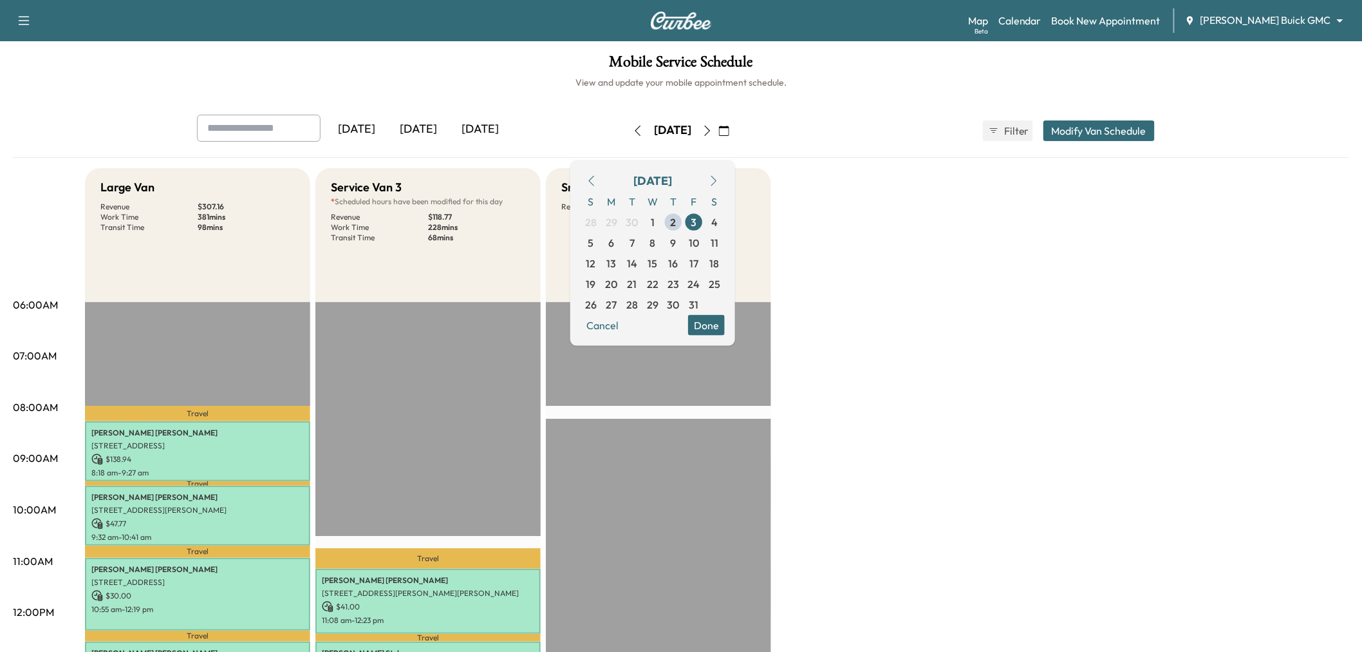
click at [725, 325] on button "Done" at bounding box center [706, 324] width 37 height 21
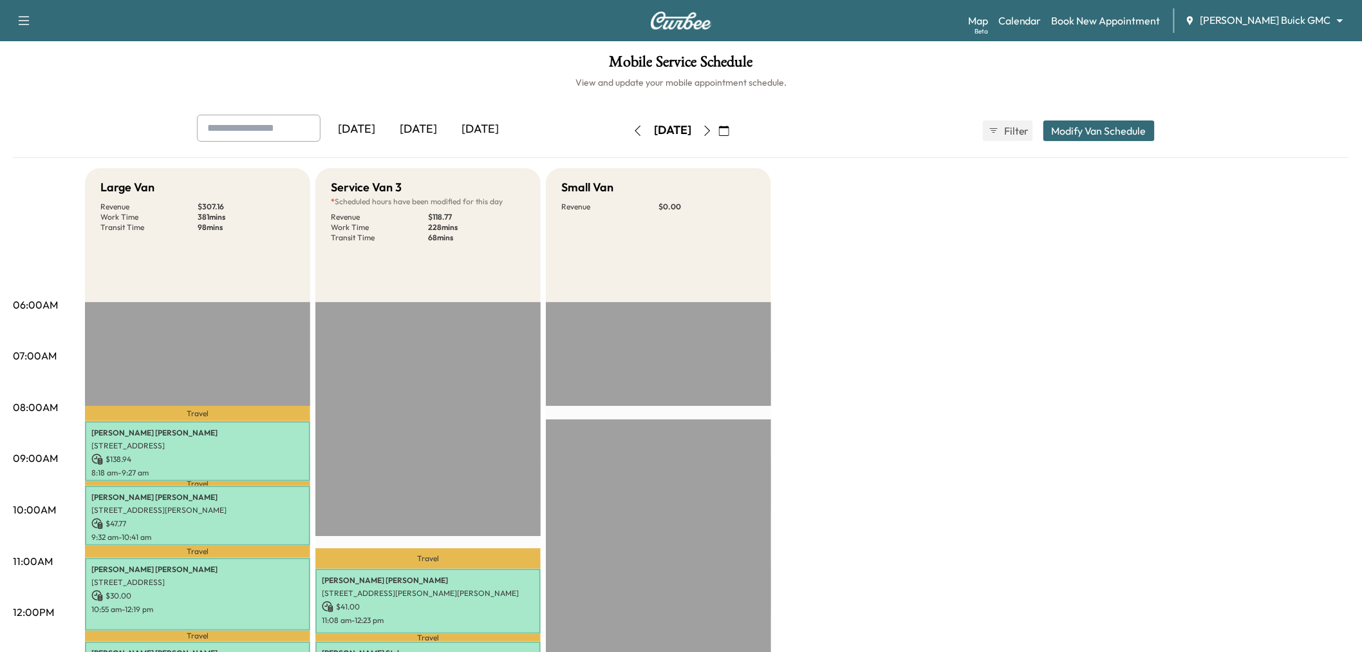
click at [1107, 113] on div "Mobile Service Schedule View and update your mobile appointment schedule. [DATE…" at bounding box center [681, 593] width 1362 height 1105
click at [1092, 133] on button "Modify Van Schedule" at bounding box center [1099, 130] width 111 height 21
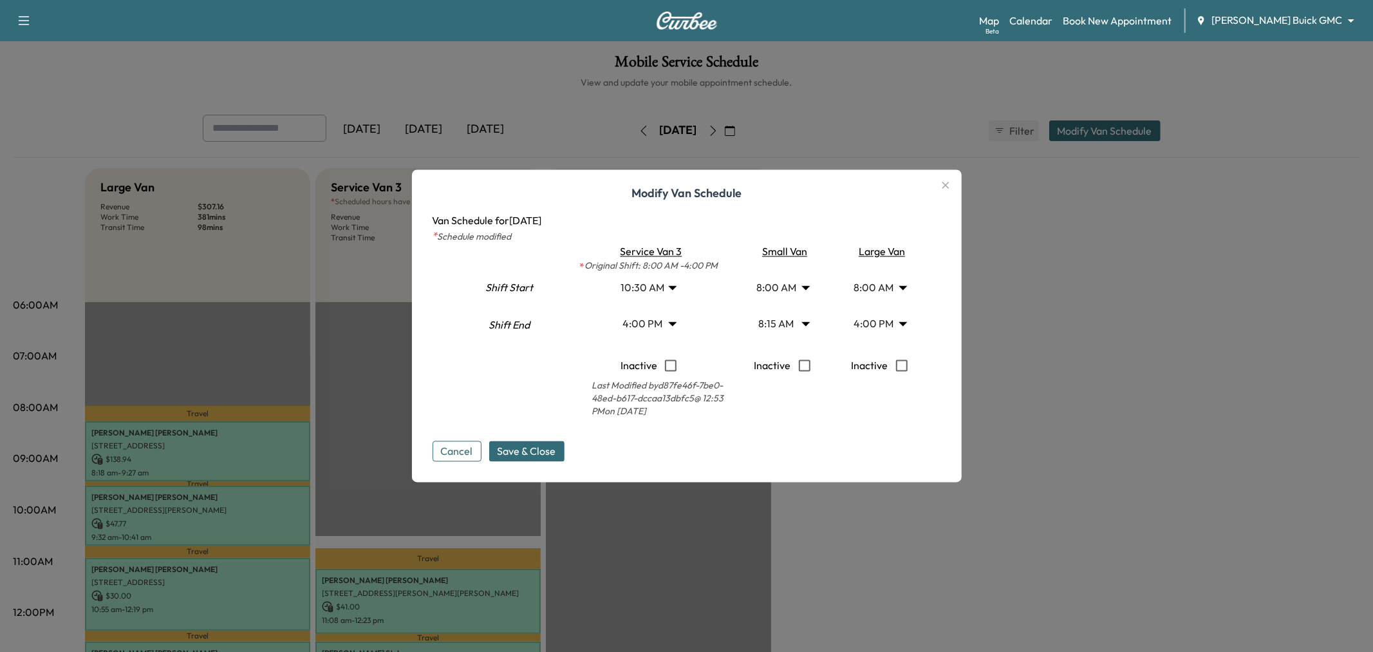
click at [783, 294] on body "Support Log Out Map Beta Calendar Book New Appointment [PERSON_NAME] Buick GMC …" at bounding box center [686, 326] width 1373 height 652
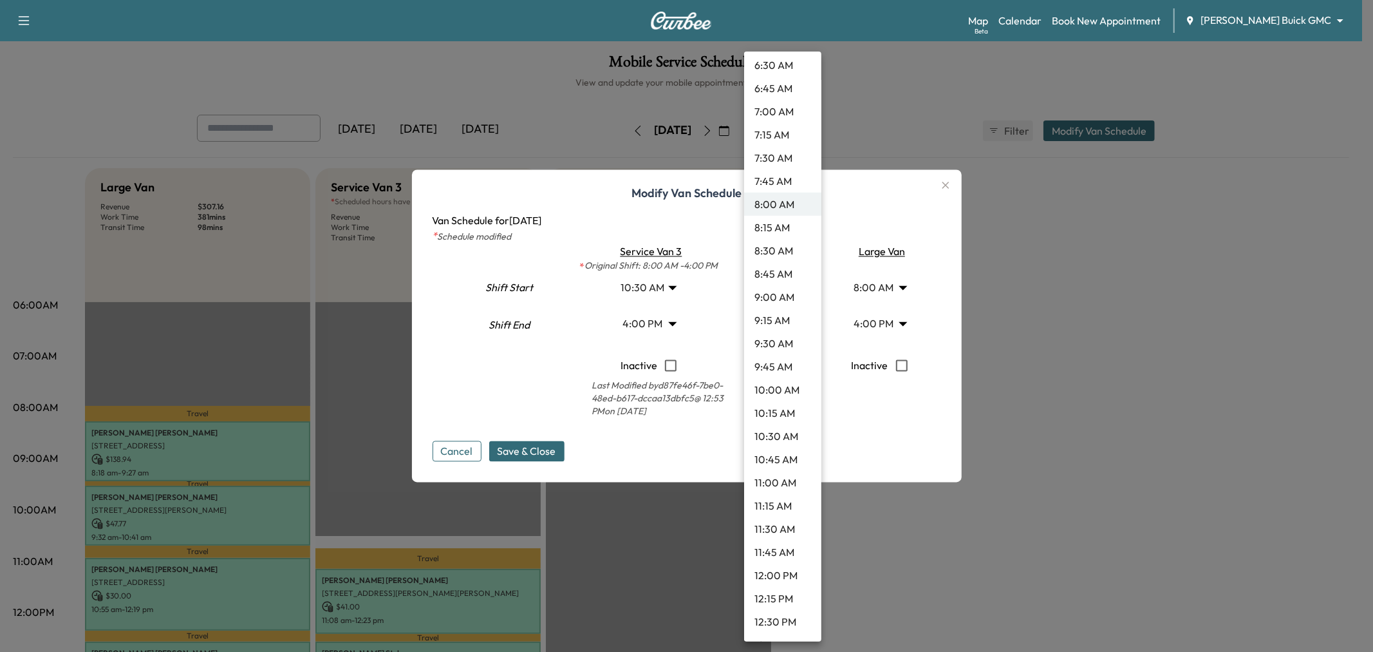
scroll to position [700, 0]
click at [780, 567] on li "12:45 PM" at bounding box center [782, 572] width 77 height 23
type input "*****"
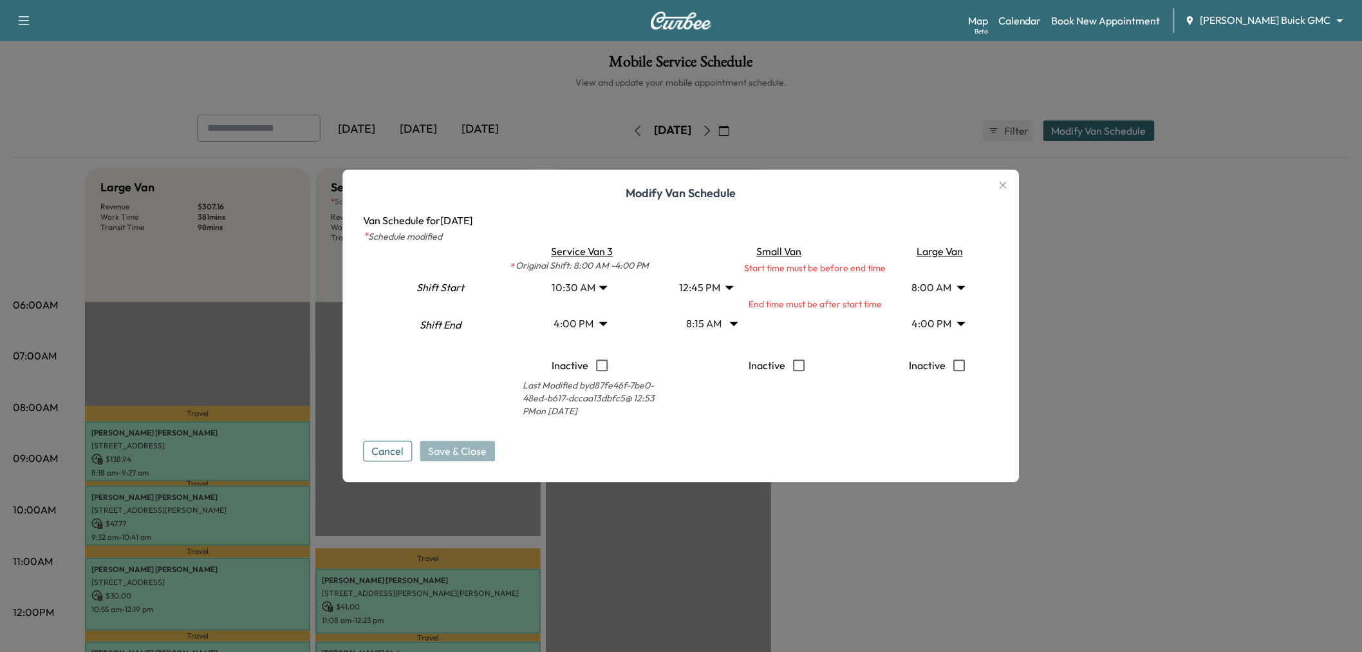
click at [718, 319] on body "Support Log Out Map Beta Calendar Book New Appointment [PERSON_NAME] Buick GMC …" at bounding box center [681, 326] width 1362 height 652
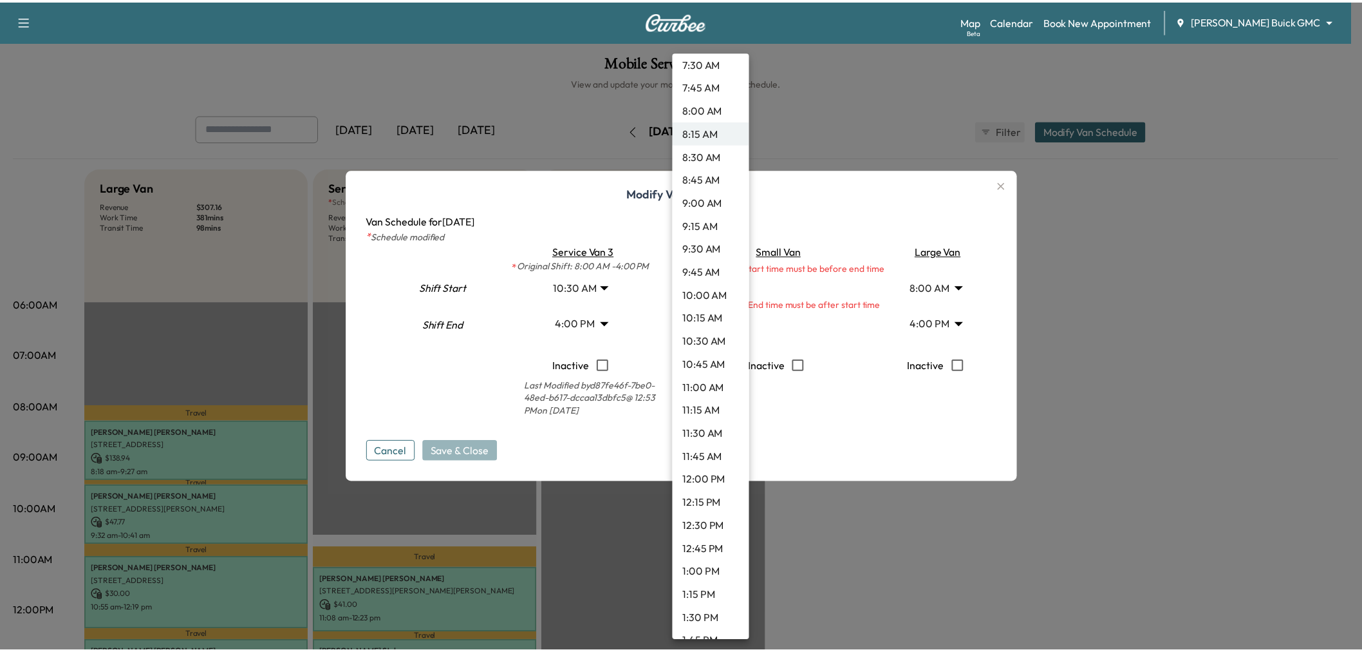
scroll to position [795, 0]
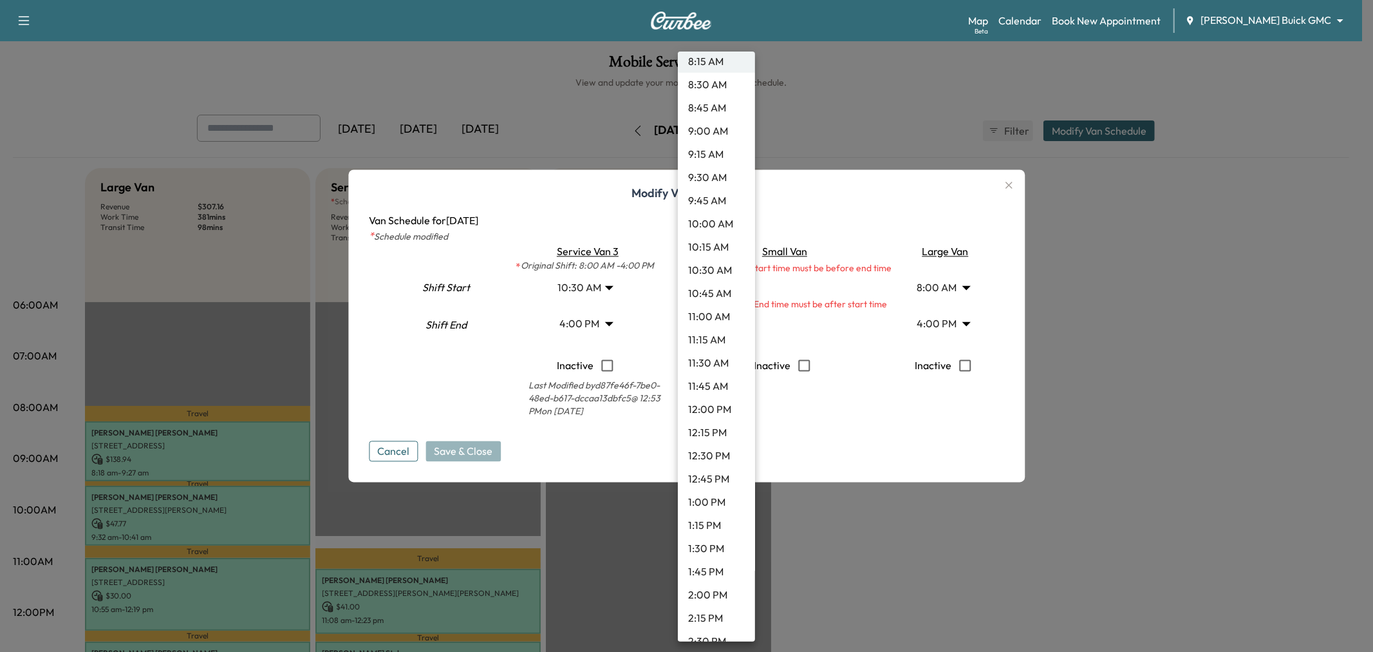
click at [705, 525] on li "1:15 PM" at bounding box center [716, 524] width 77 height 23
type input "*****"
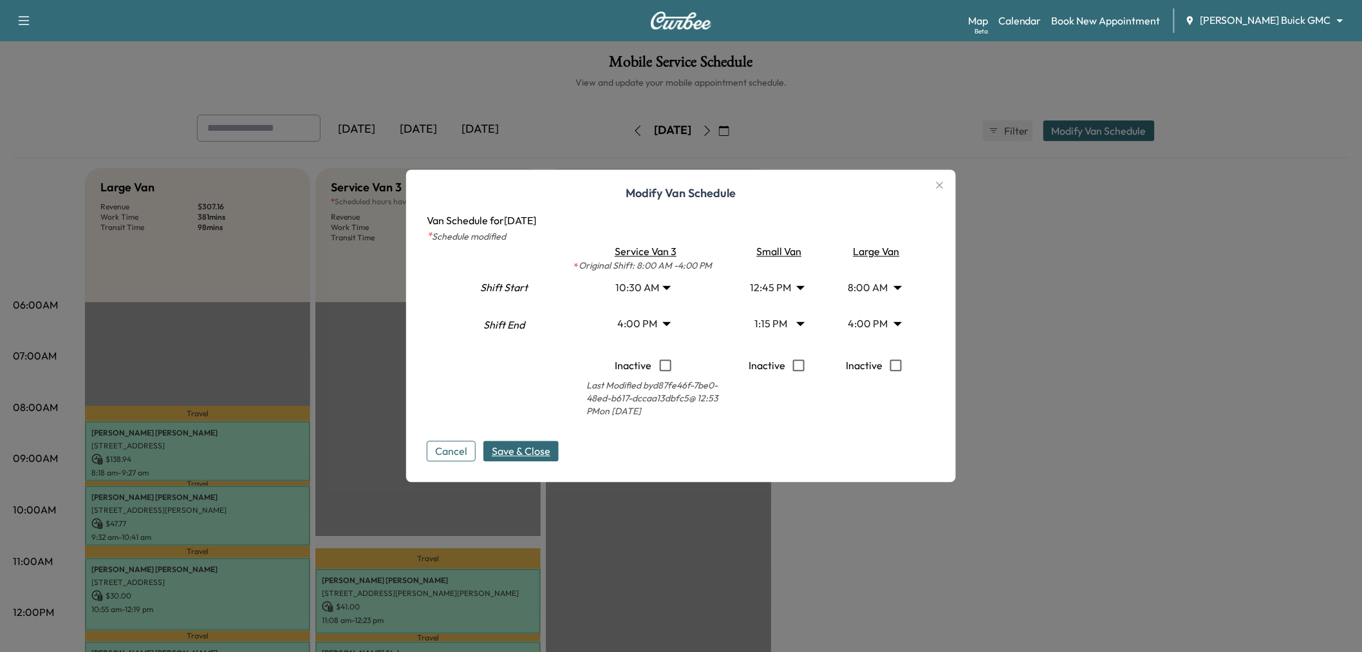
click at [535, 449] on span "Save & Close" at bounding box center [521, 451] width 59 height 15
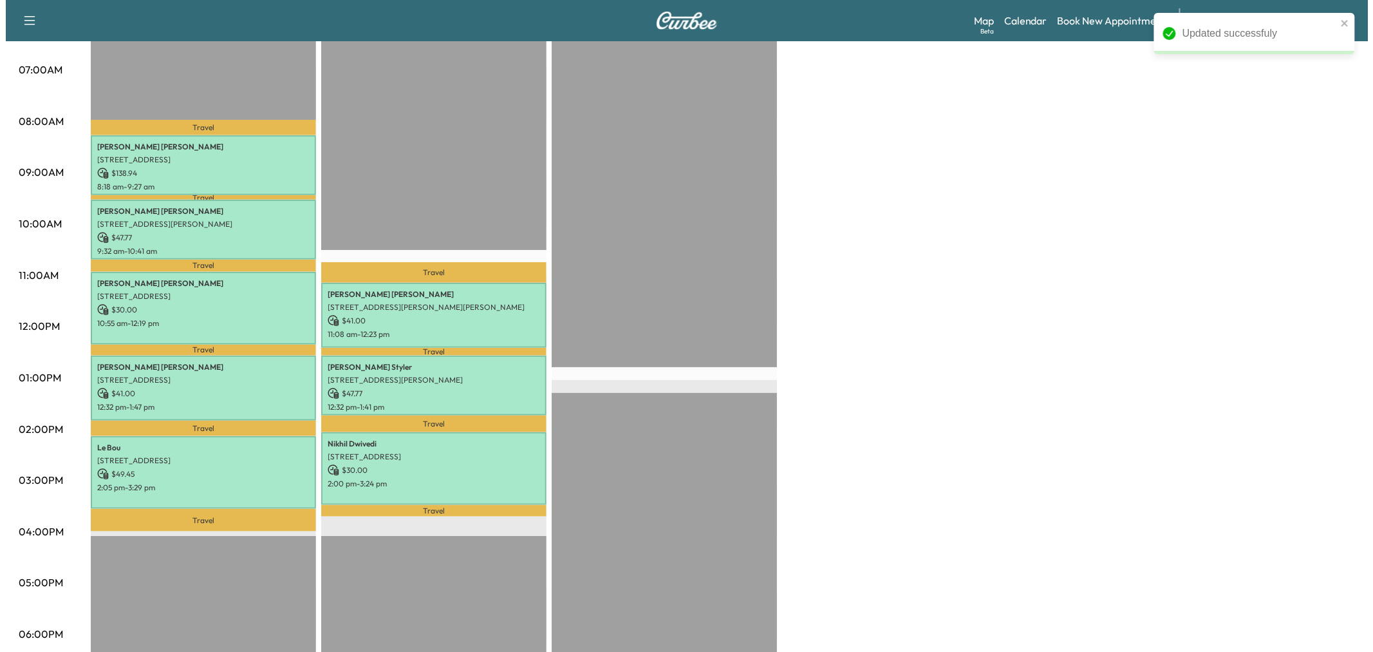
scroll to position [0, 0]
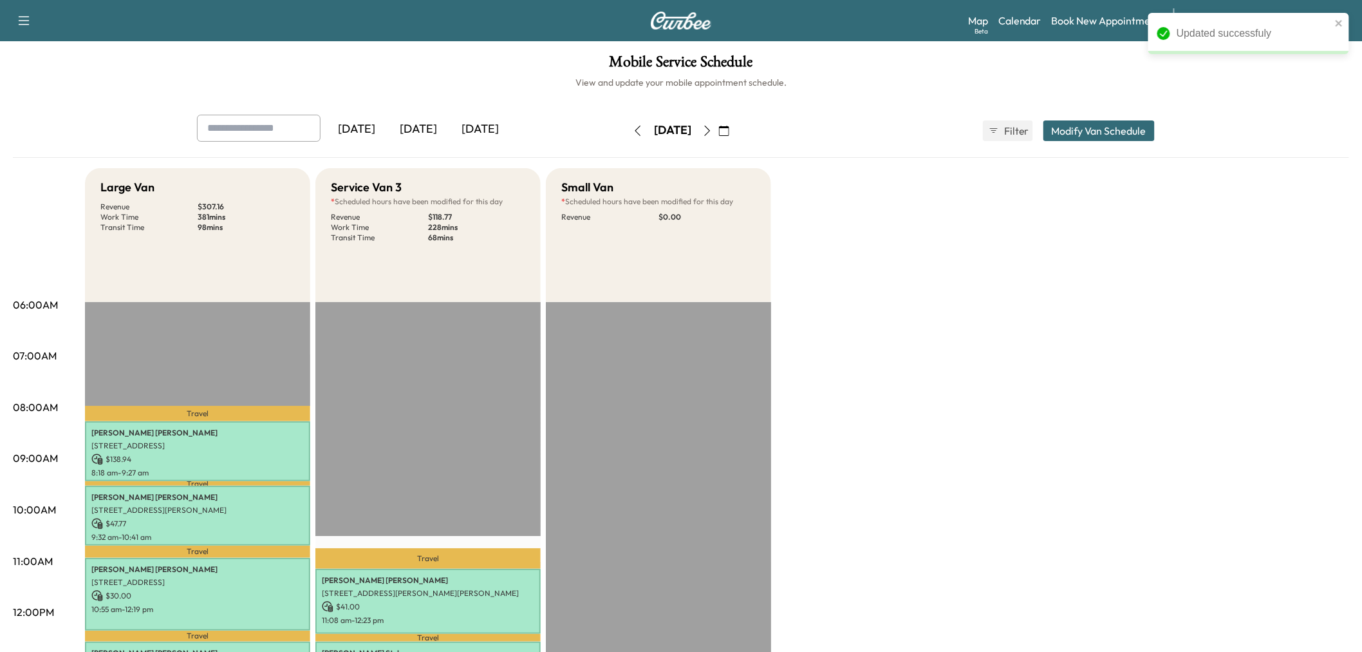
click at [1098, 143] on div "[DATE] [DATE] [DATE] [DATE] October 2025 S M T W T F S 28 29 30 1 2 3 4 5 6 7 8…" at bounding box center [681, 131] width 989 height 32
click at [1094, 131] on button "Modify Van Schedule" at bounding box center [1099, 130] width 111 height 21
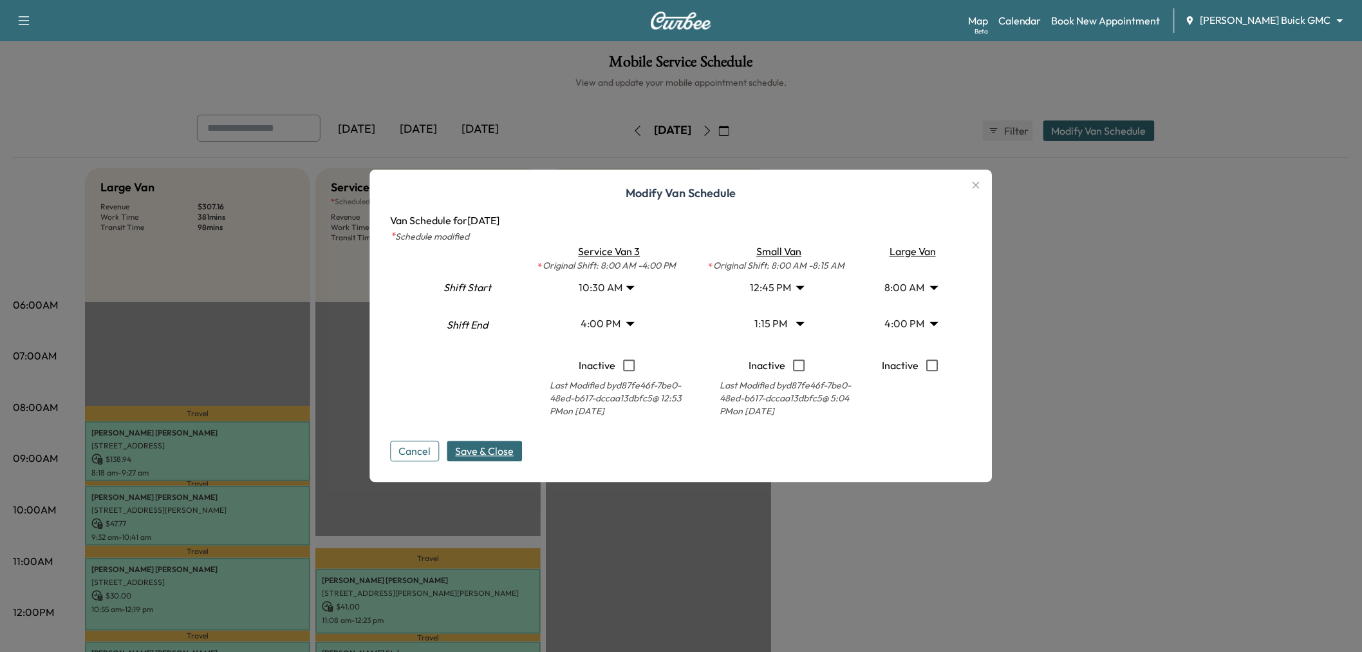
click at [785, 325] on body "Support Log Out Map Beta Calendar Book New Appointment [PERSON_NAME] Buick GMC …" at bounding box center [681, 326] width 1362 height 652
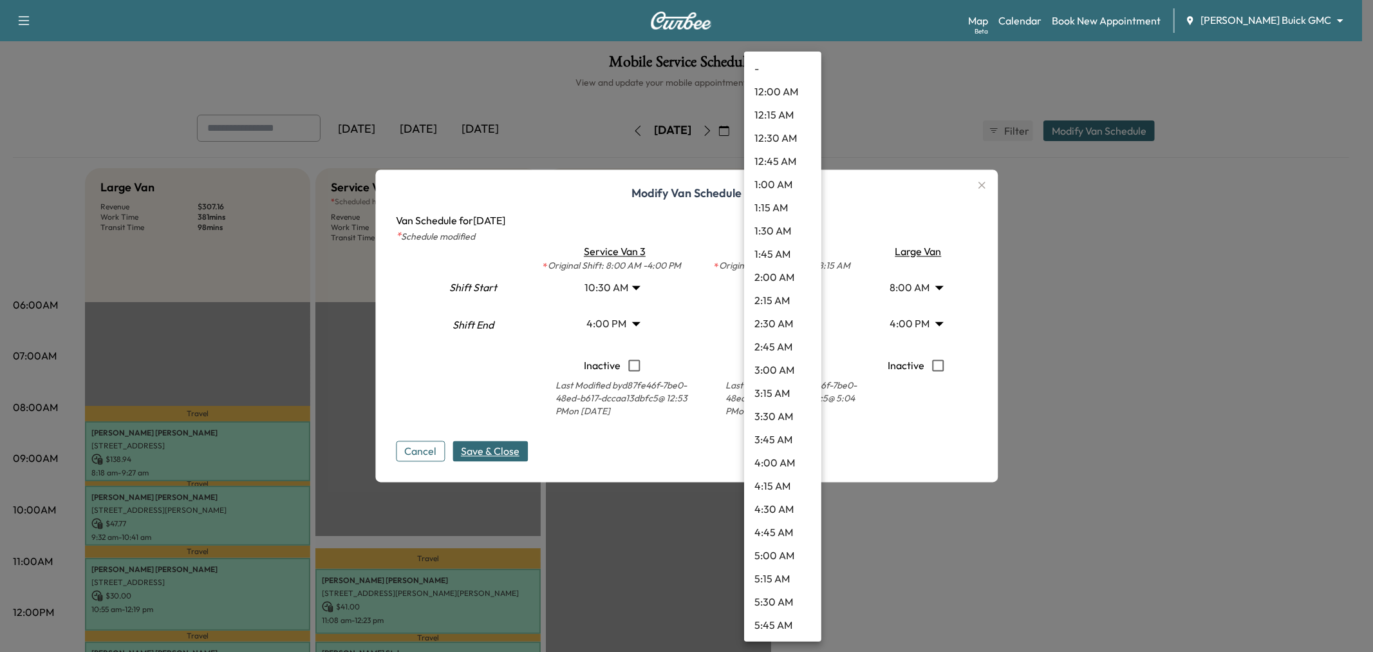
scroll to position [973, 0]
click at [698, 299] on div at bounding box center [686, 326] width 1373 height 652
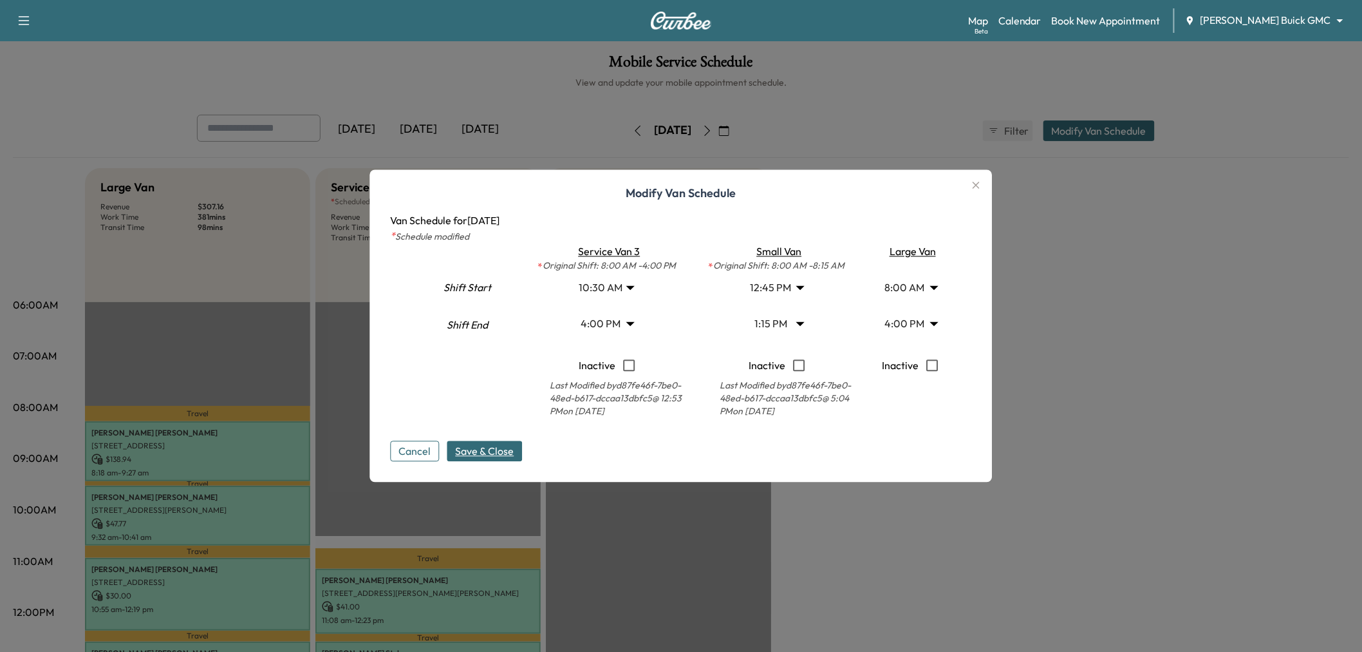
click at [773, 287] on body "Support Log Out Map Beta Calendar Book New Appointment [PERSON_NAME] Buick GMC …" at bounding box center [681, 326] width 1362 height 652
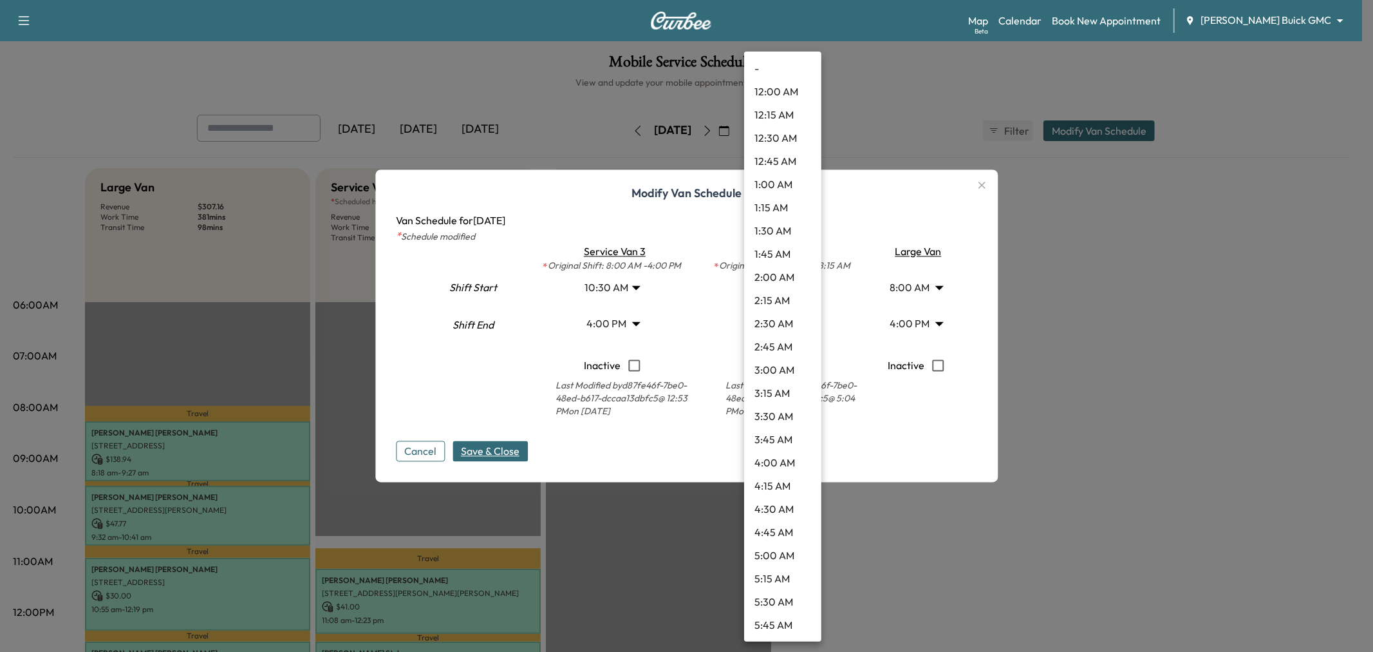
scroll to position [926, 0]
click at [782, 319] on li "12:30 PM" at bounding box center [782, 324] width 77 height 23
type input "****"
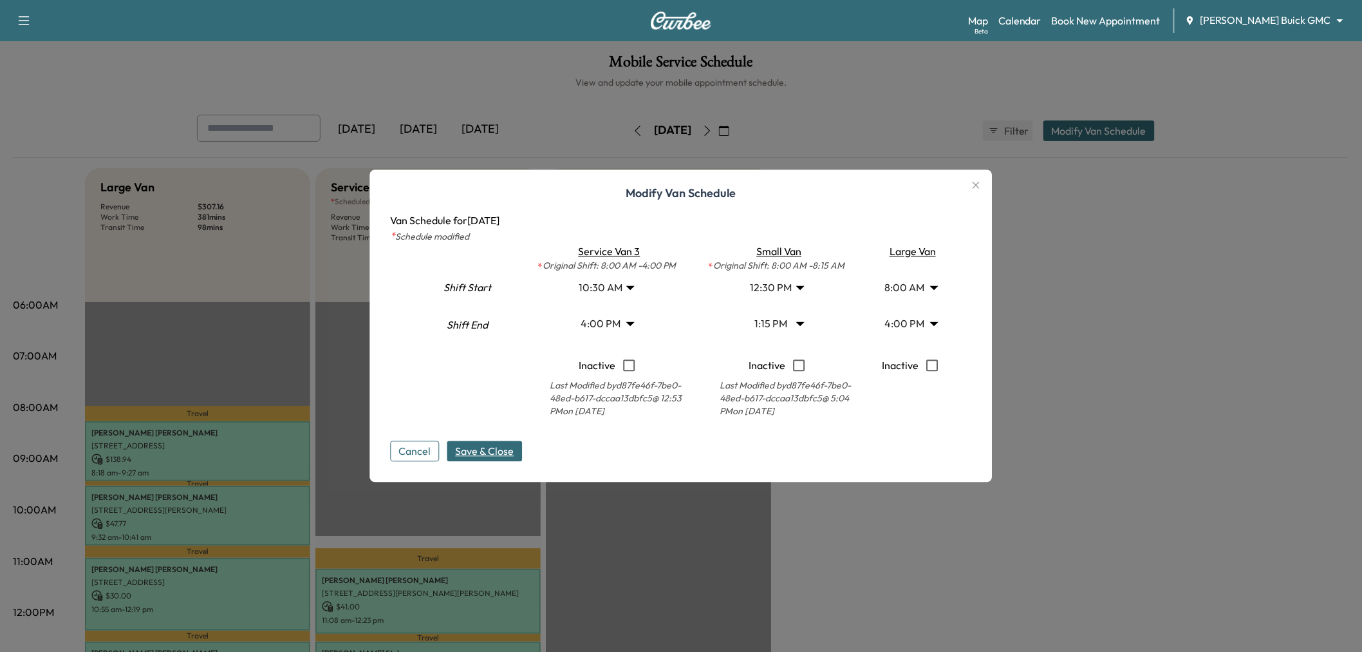
click at [788, 319] on body "Support Log Out Map Beta Calendar Book New Appointment [PERSON_NAME] Buick GMC …" at bounding box center [681, 326] width 1362 height 652
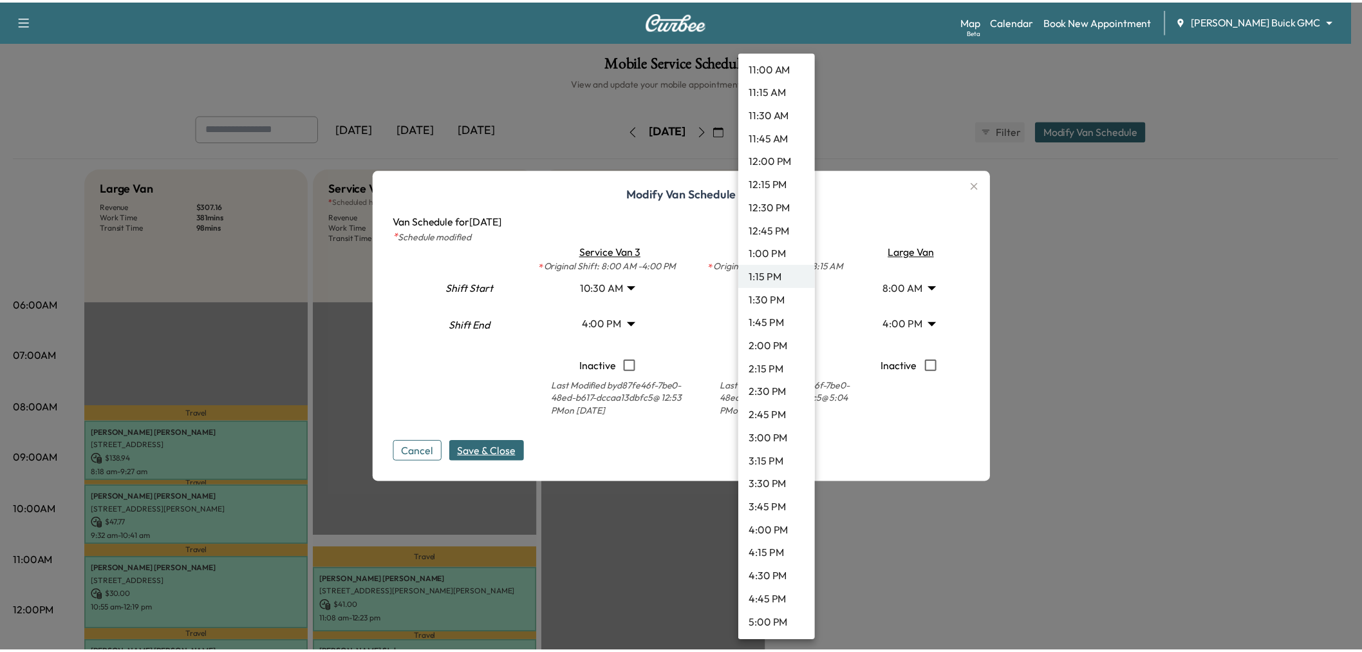
scroll to position [1116, 0]
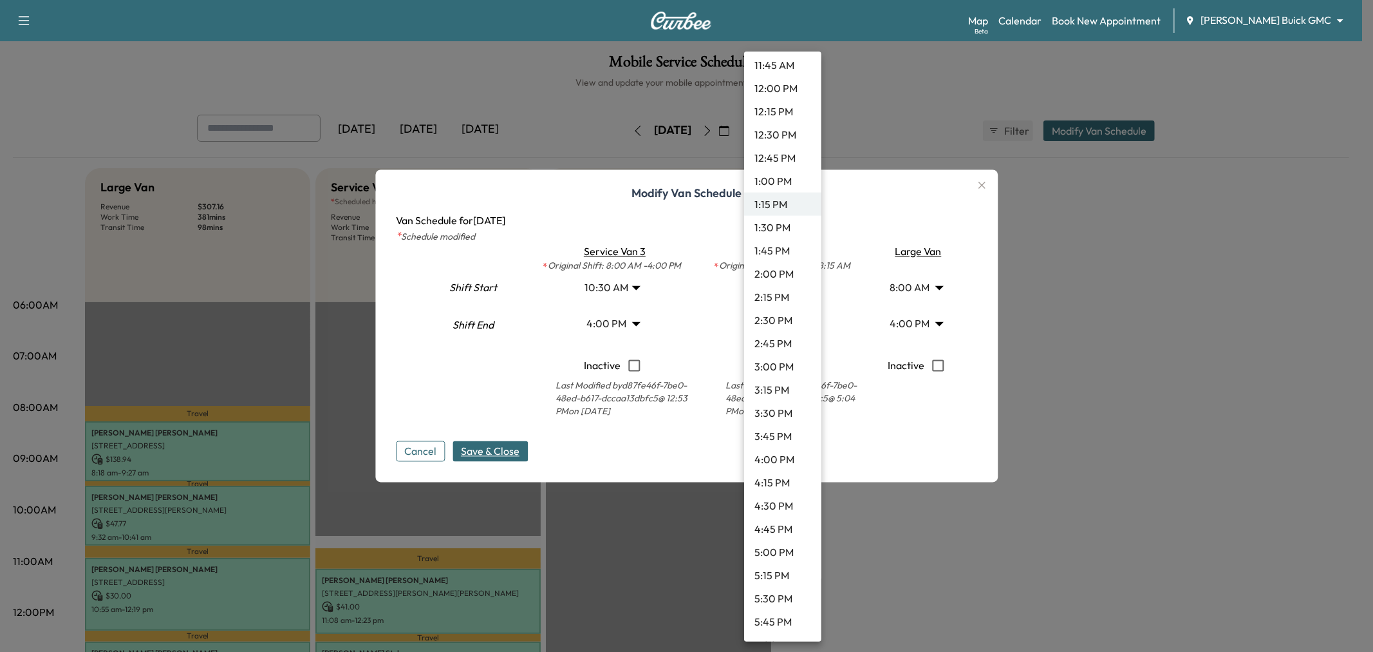
click at [779, 326] on li "2:30 PM" at bounding box center [782, 319] width 77 height 23
type input "****"
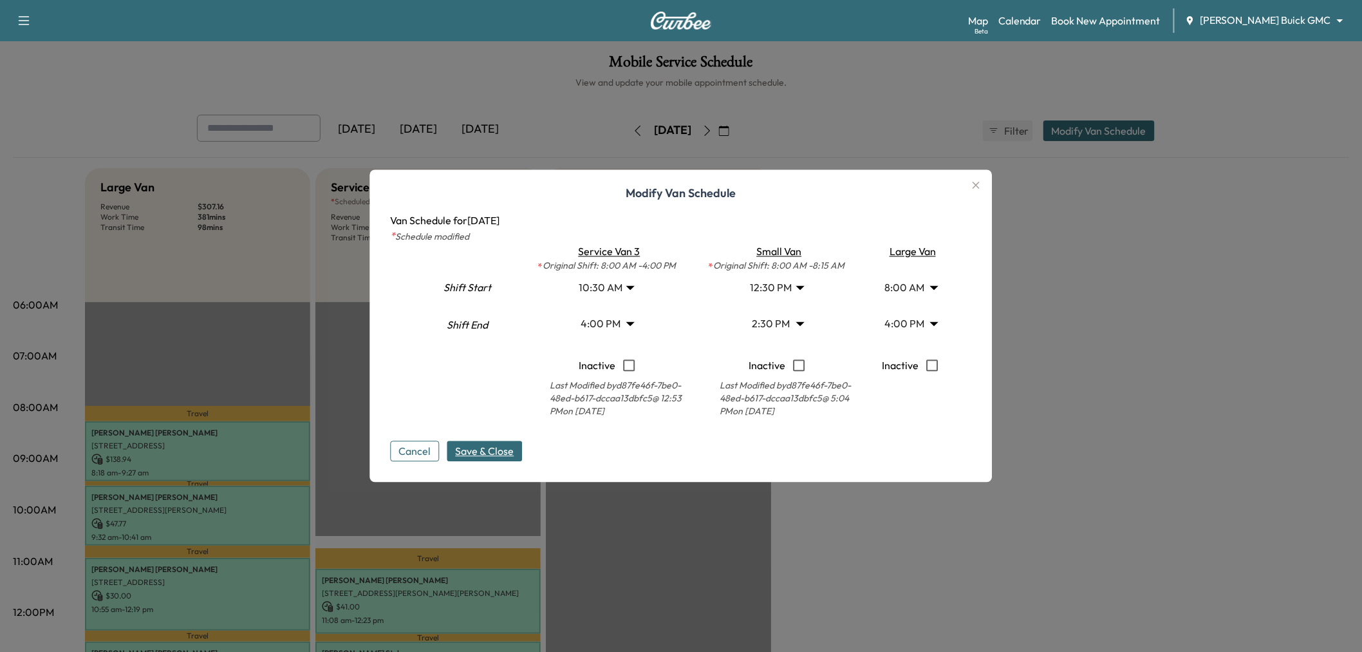
click at [487, 452] on span "Save & Close" at bounding box center [485, 451] width 59 height 15
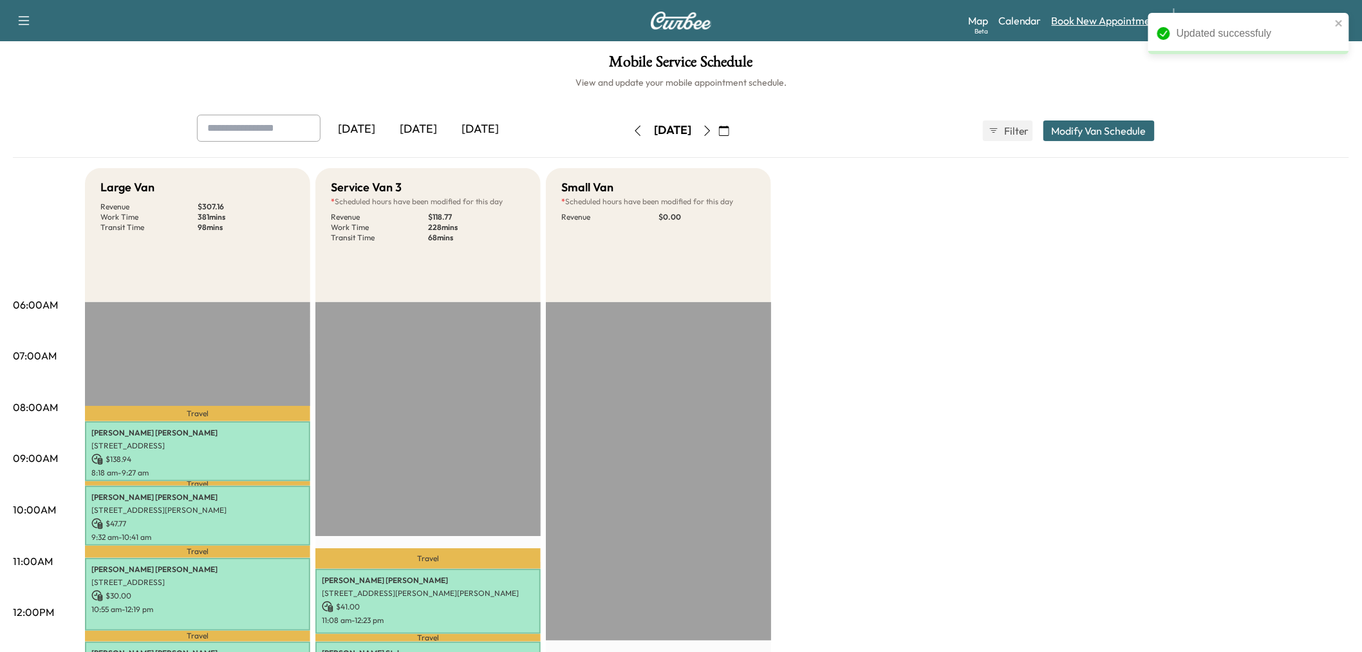
click at [1128, 15] on link "Book New Appointment" at bounding box center [1106, 20] width 109 height 15
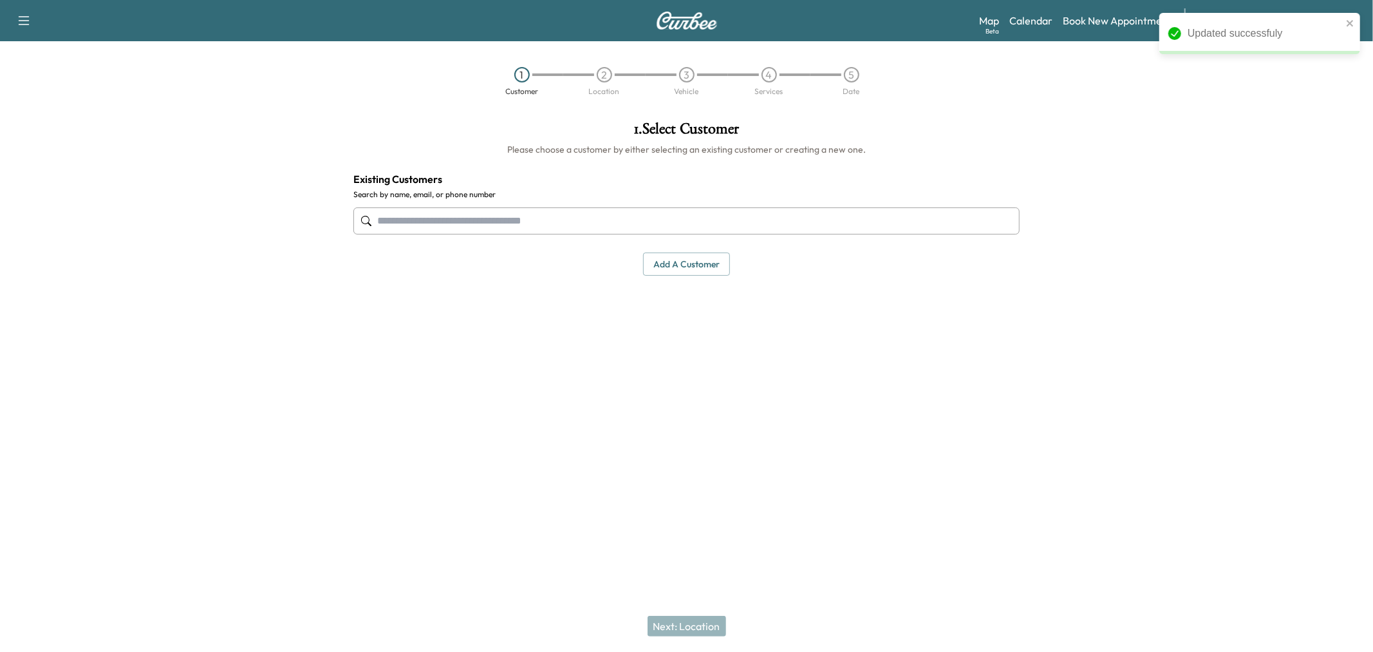
click at [451, 229] on input "text" at bounding box center [686, 220] width 666 height 27
paste input "**********"
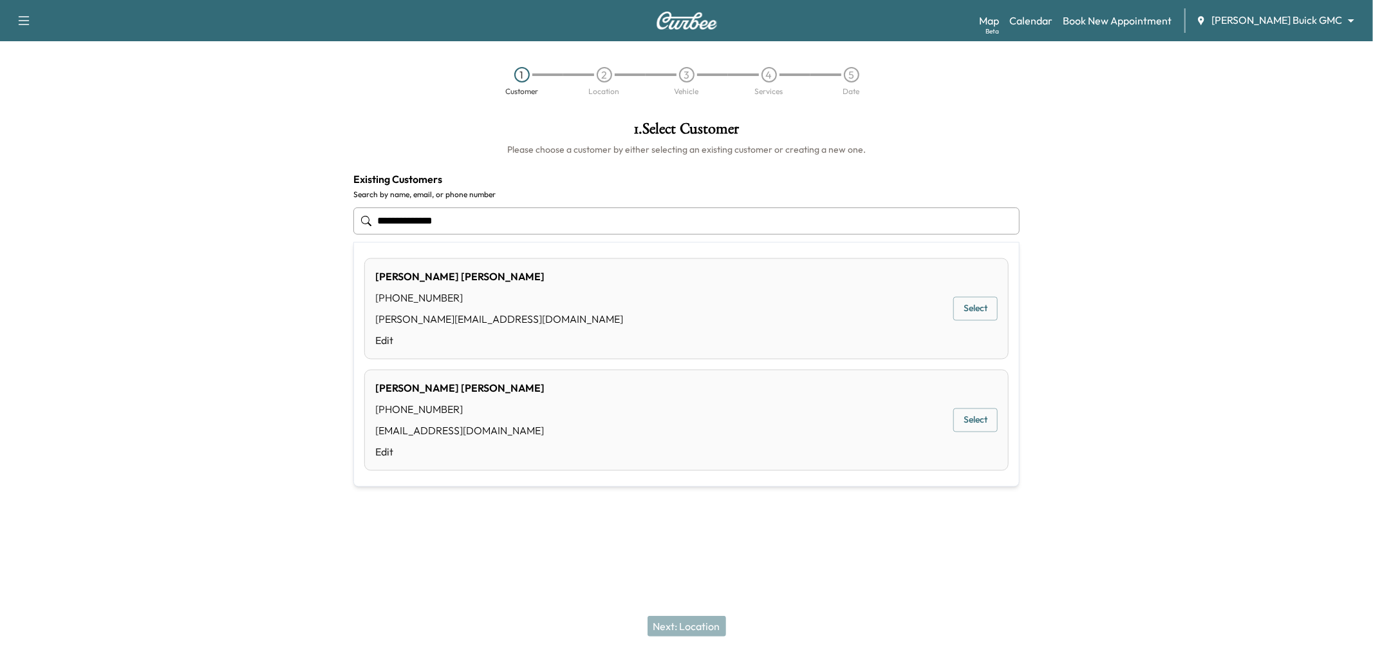
click at [983, 309] on button "Select" at bounding box center [975, 309] width 44 height 24
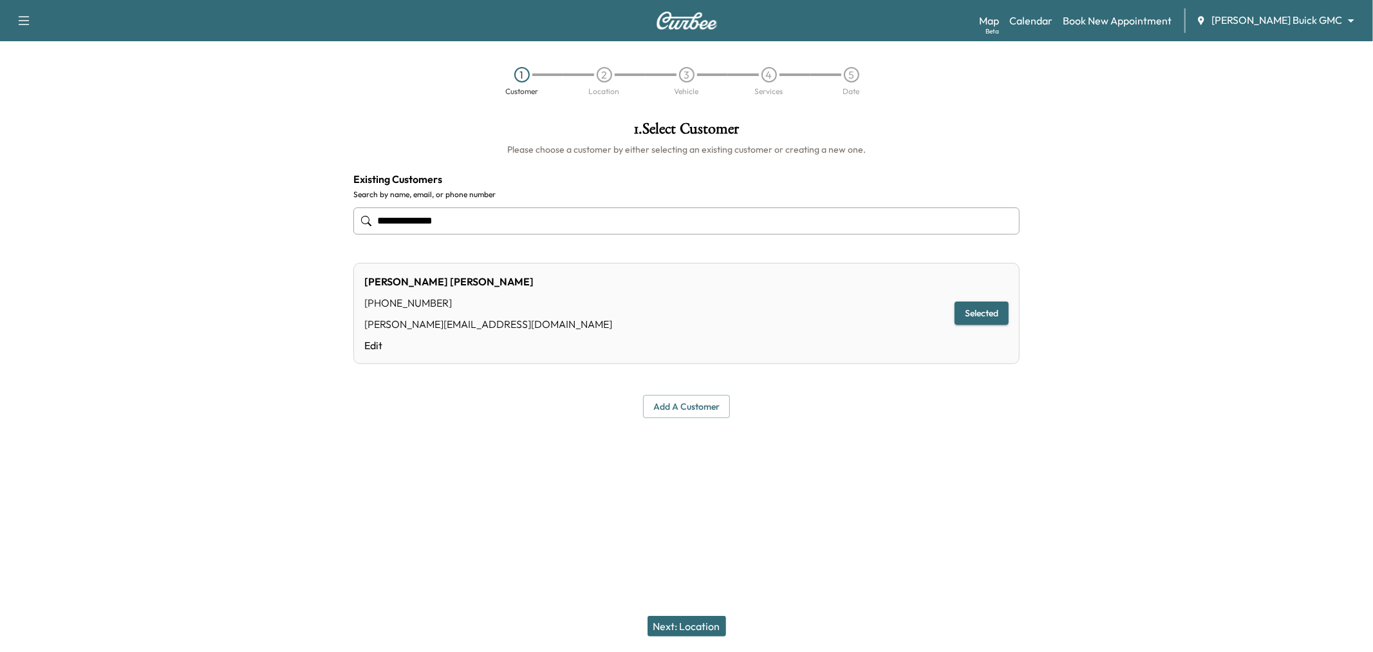
type input "**********"
click at [705, 615] on button "Next: Location" at bounding box center [687, 625] width 79 height 21
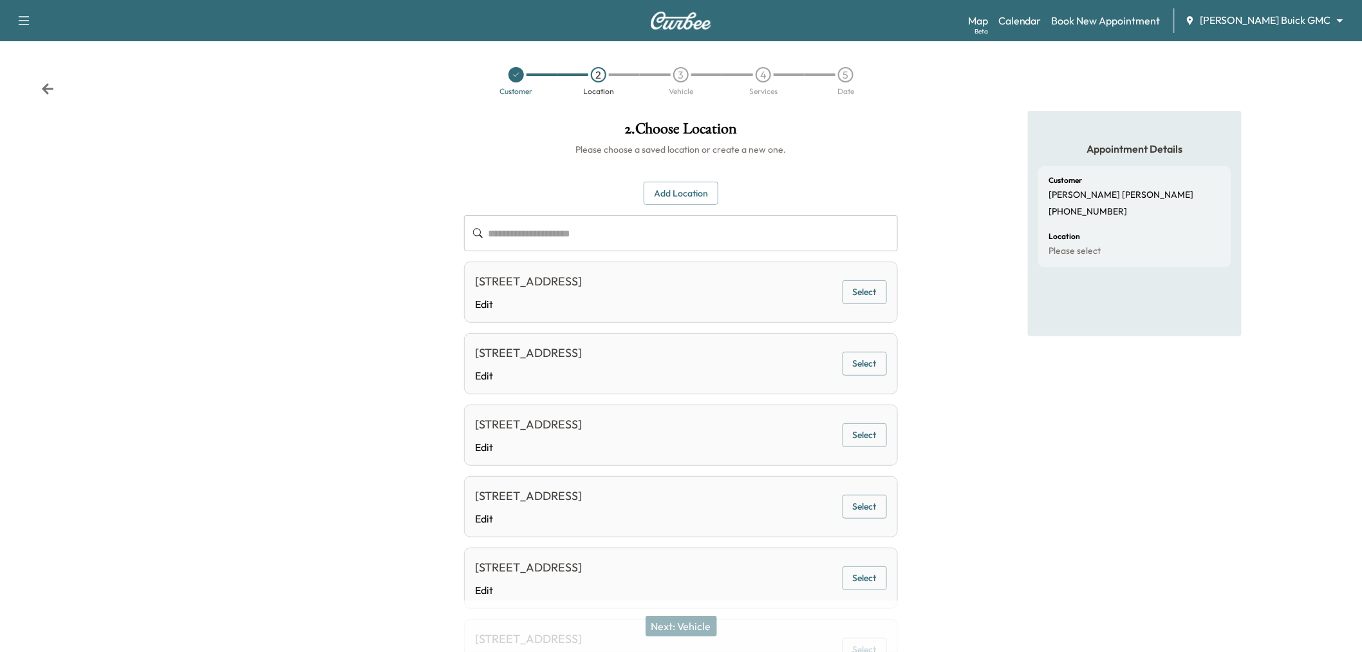
click at [854, 288] on button "Select" at bounding box center [865, 292] width 44 height 24
click at [693, 624] on button "Next: Vehicle" at bounding box center [681, 625] width 71 height 21
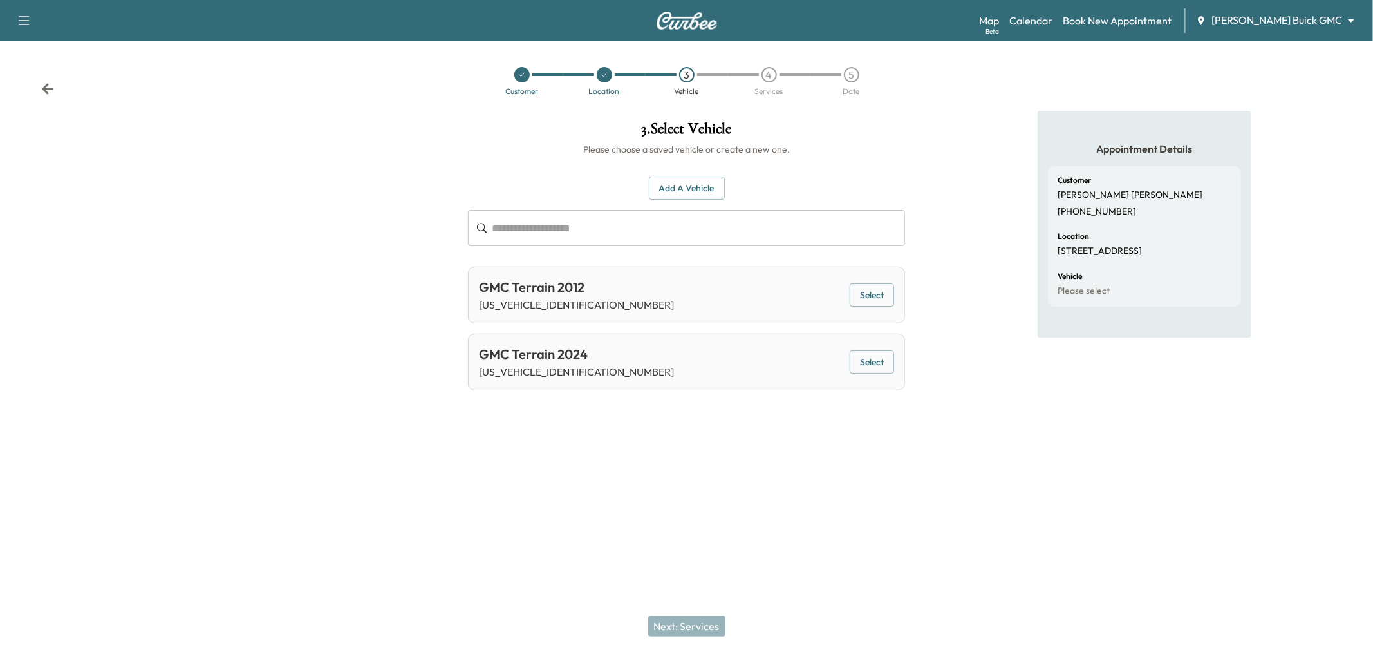
click at [861, 292] on button "Select" at bounding box center [872, 295] width 44 height 24
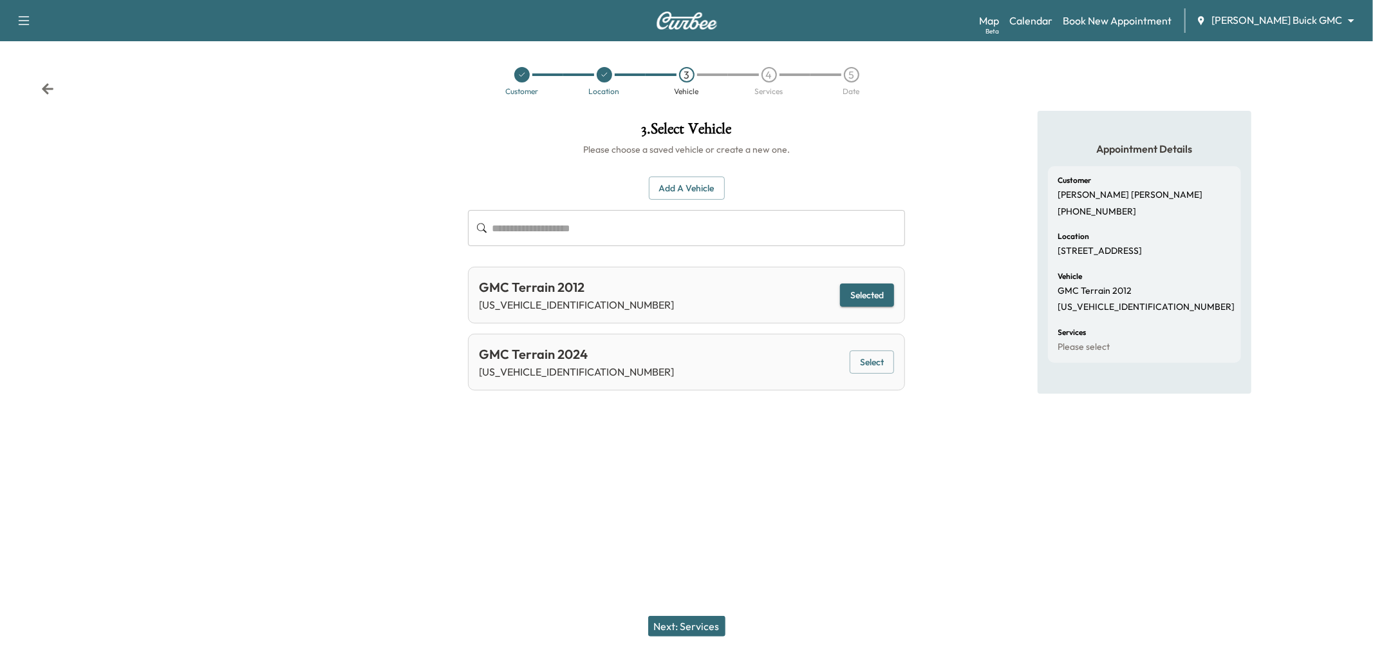
click at [684, 626] on button "Next: Services" at bounding box center [686, 625] width 77 height 21
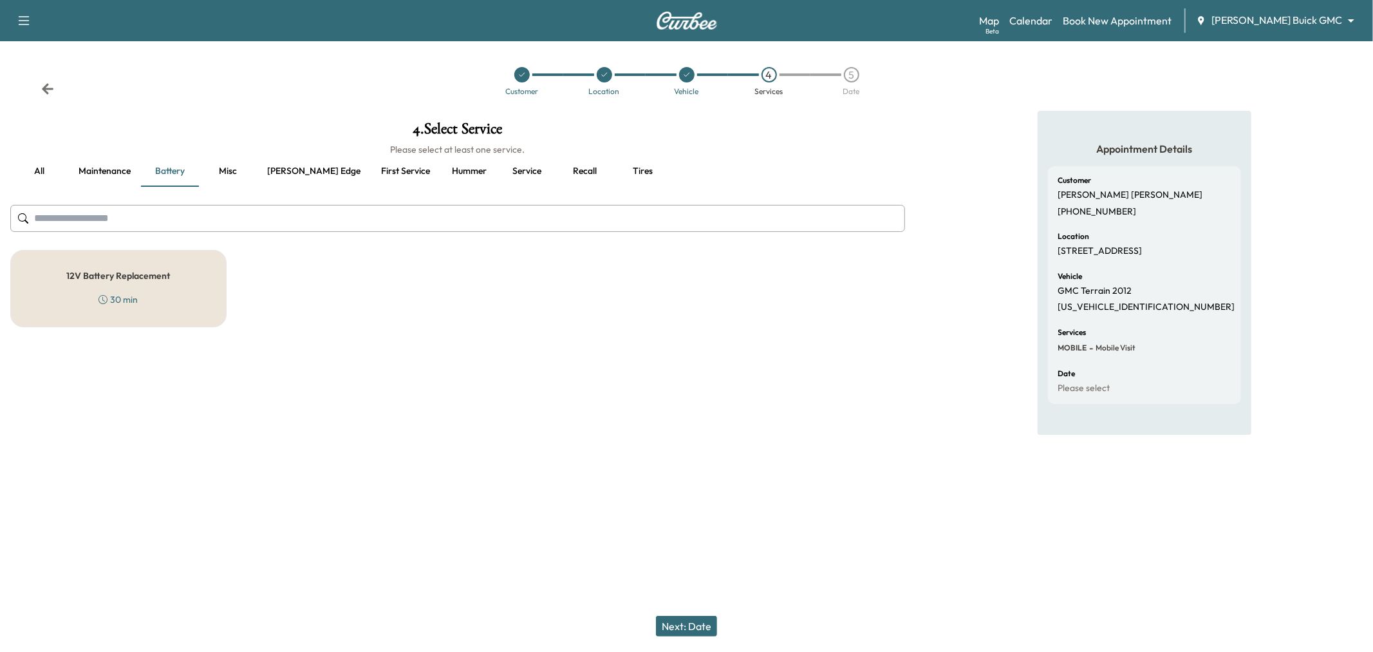
click at [682, 624] on button "Next: Date" at bounding box center [686, 625] width 61 height 21
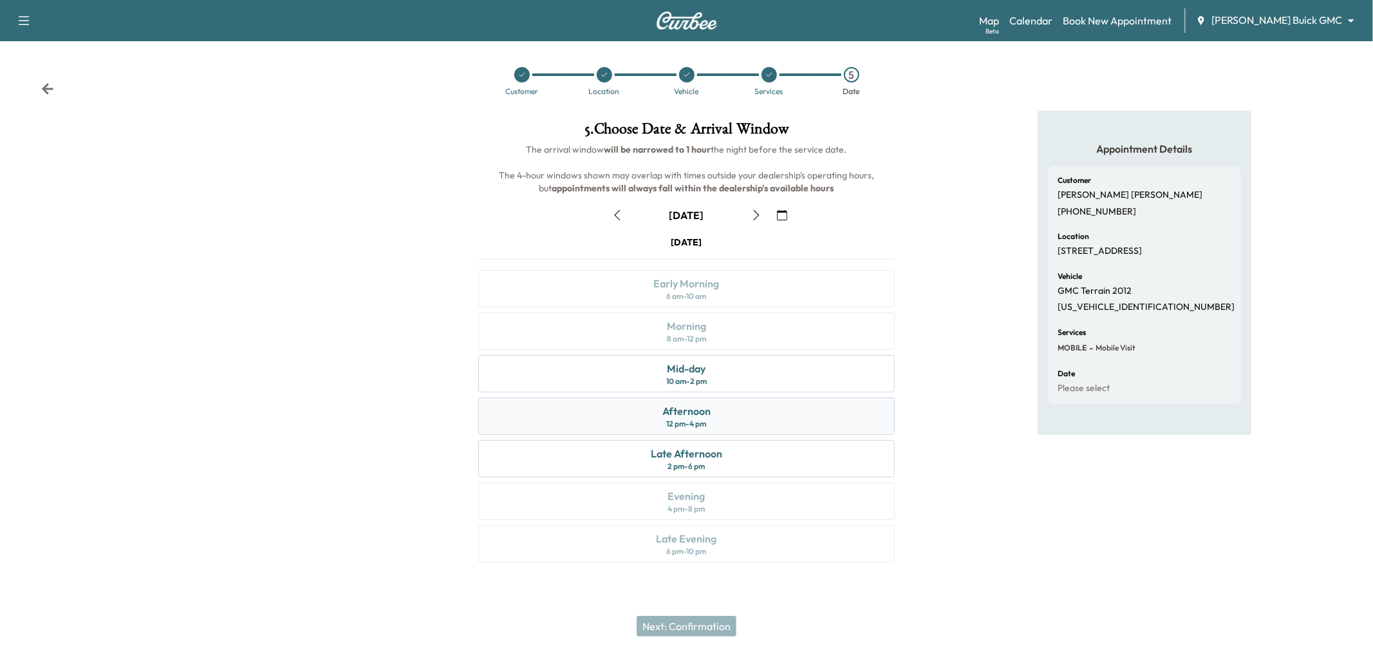
click at [729, 411] on div "Afternoon 12 pm - 4 pm" at bounding box center [686, 415] width 417 height 37
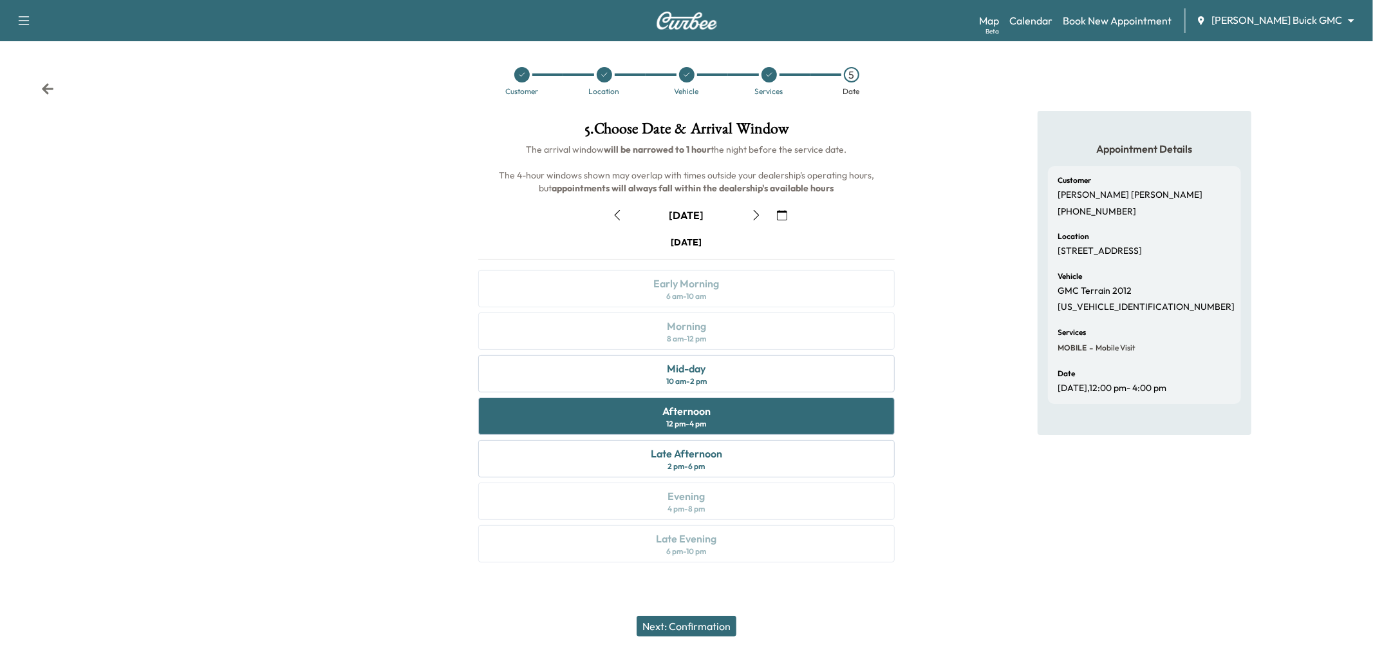
click at [686, 626] on button "Next: Confirmation" at bounding box center [687, 625] width 100 height 21
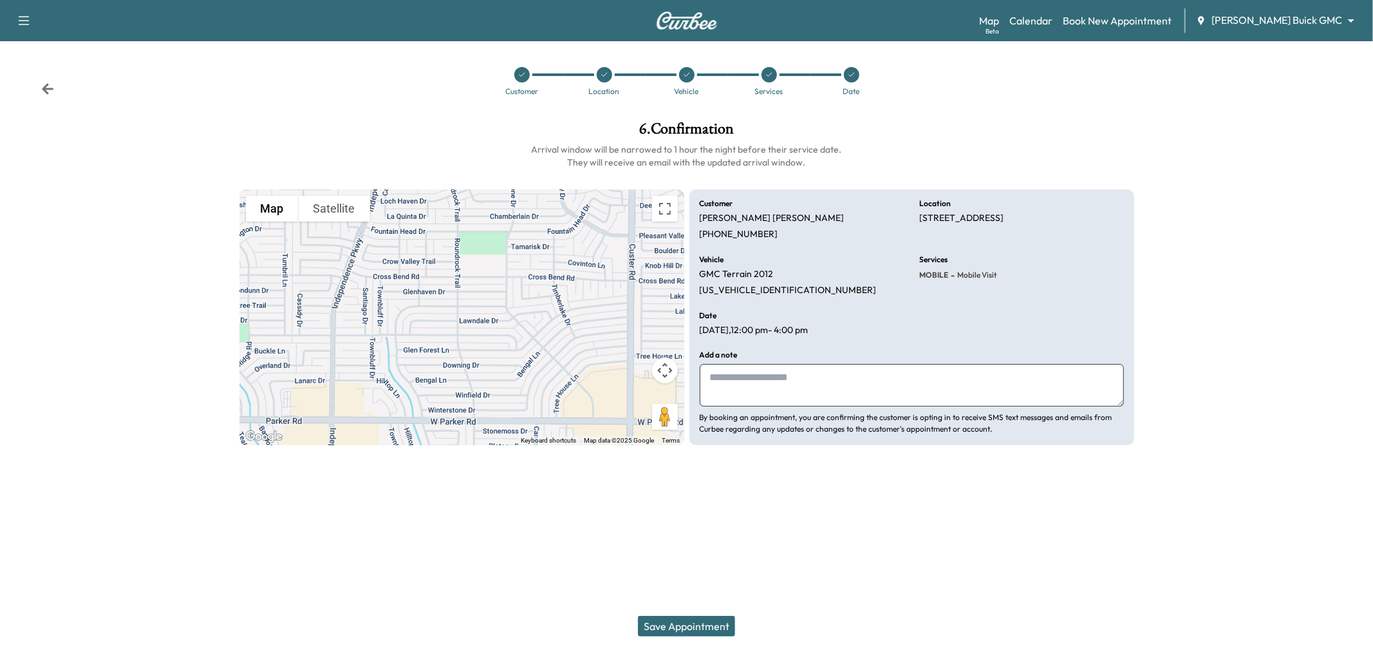
click at [690, 623] on button "Save Appointment" at bounding box center [686, 625] width 97 height 21
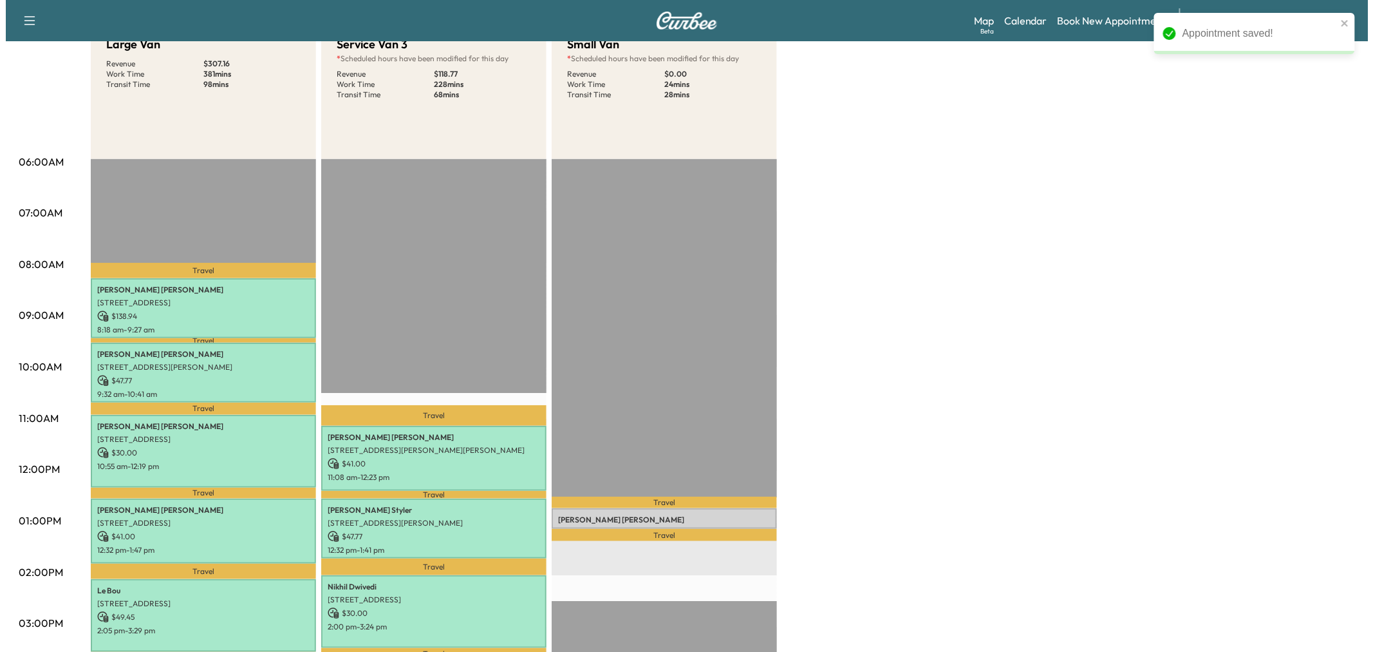
scroll to position [71, 0]
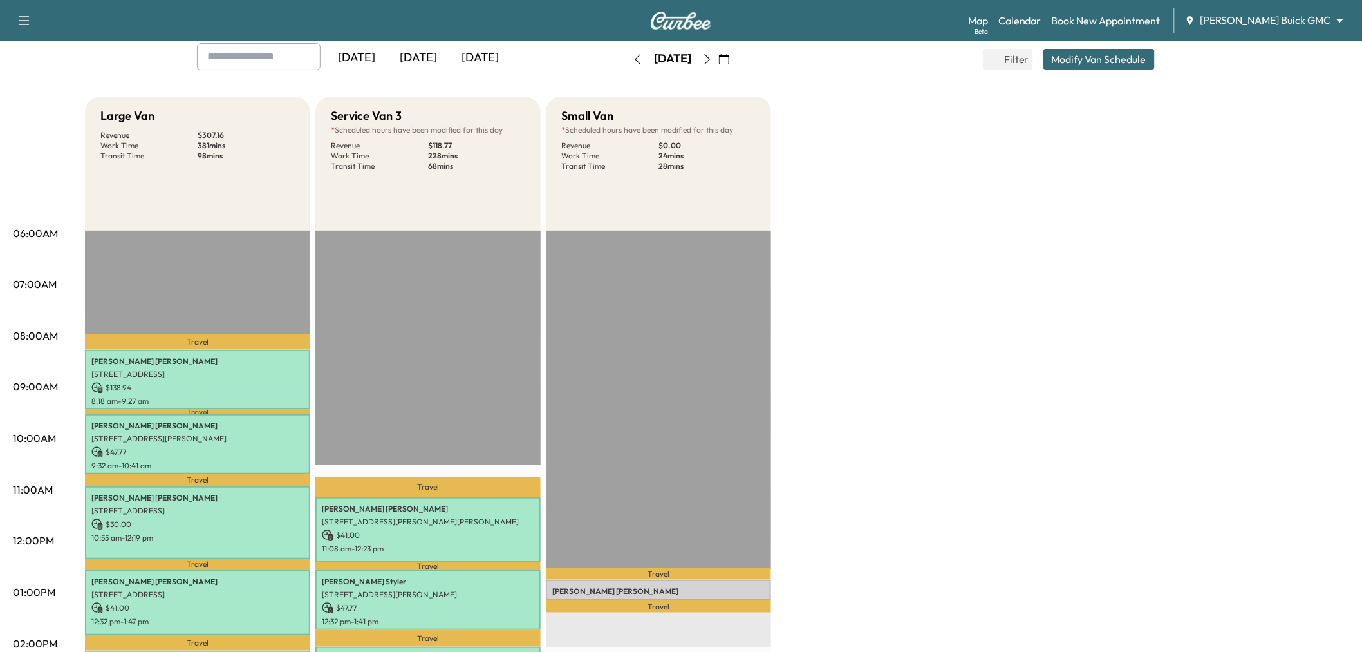
click at [1088, 55] on button "Modify Van Schedule" at bounding box center [1099, 59] width 111 height 21
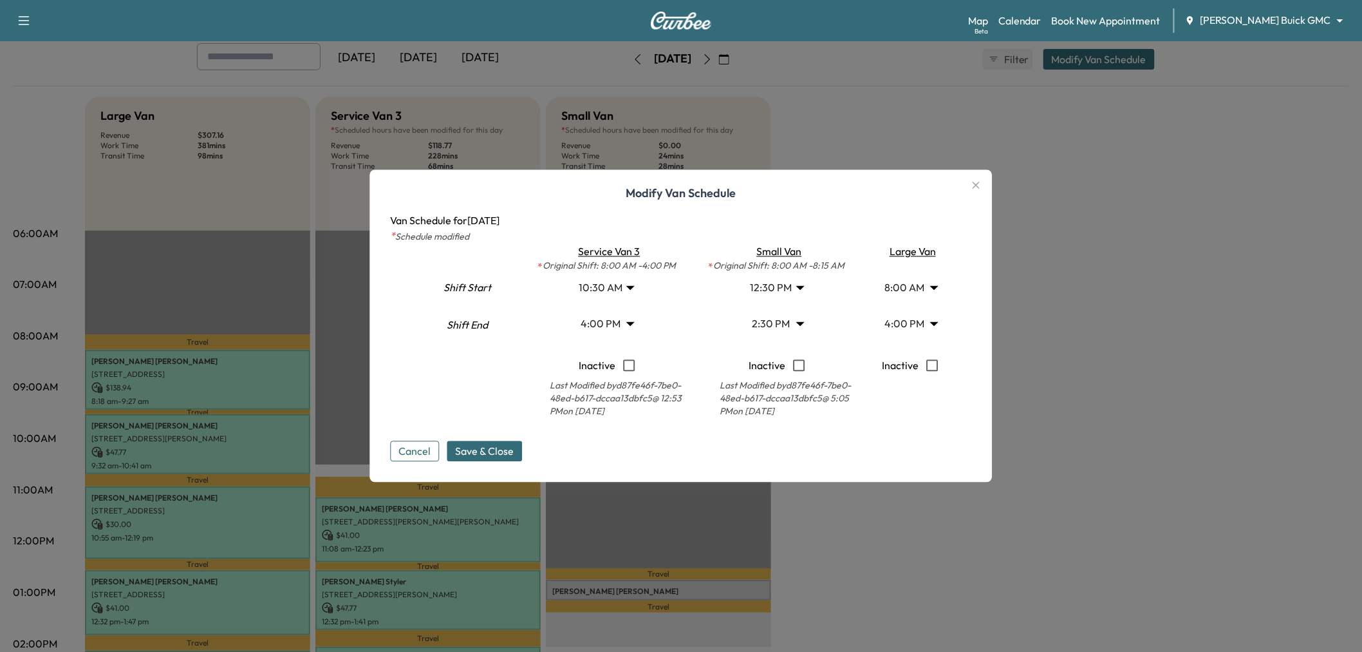
click at [797, 326] on body "Support Log Out Map Beta Calendar Book New Appointment [PERSON_NAME] Buick GMC …" at bounding box center [681, 255] width 1362 height 652
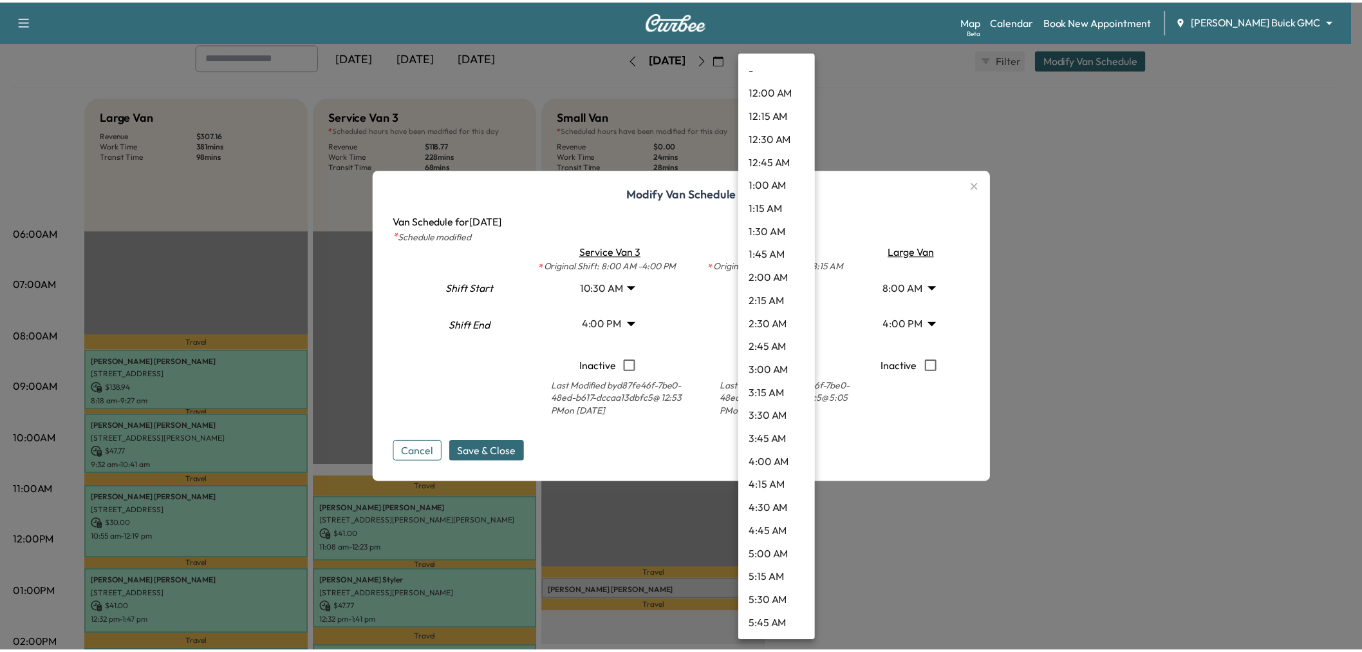
scroll to position [1089, 0]
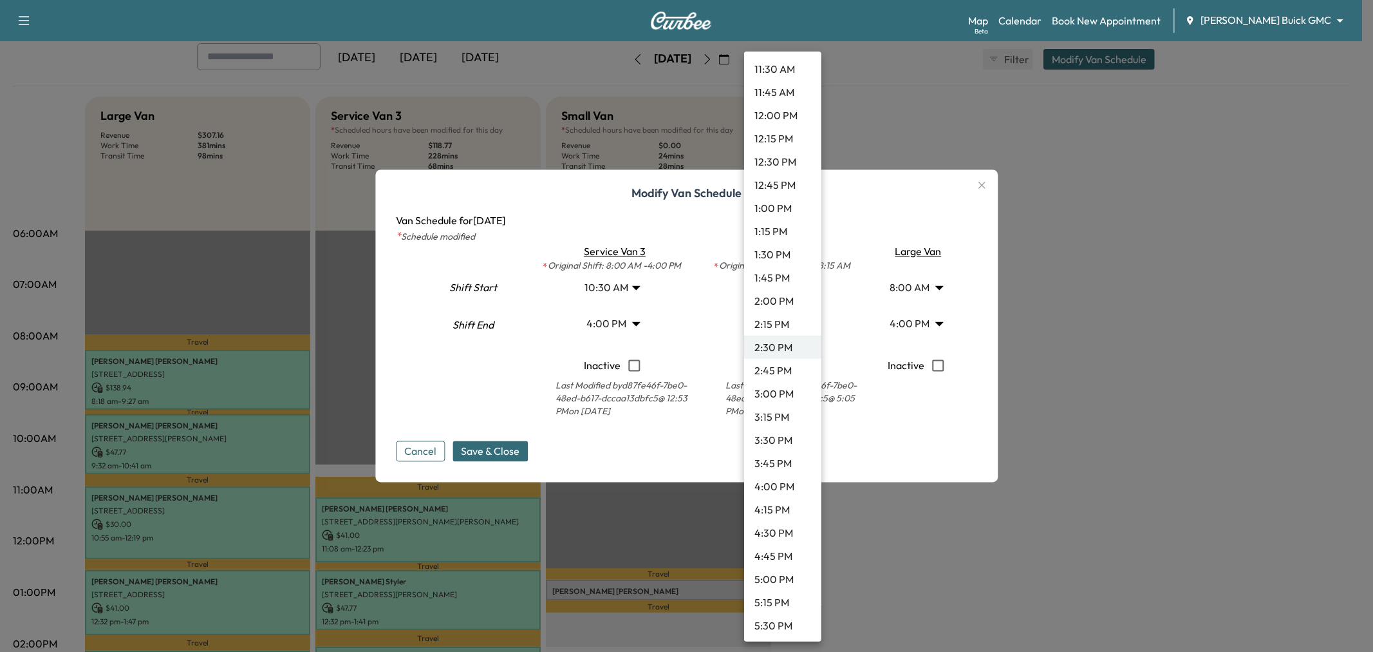
click at [788, 259] on li "1:30 PM" at bounding box center [782, 254] width 77 height 23
type input "****"
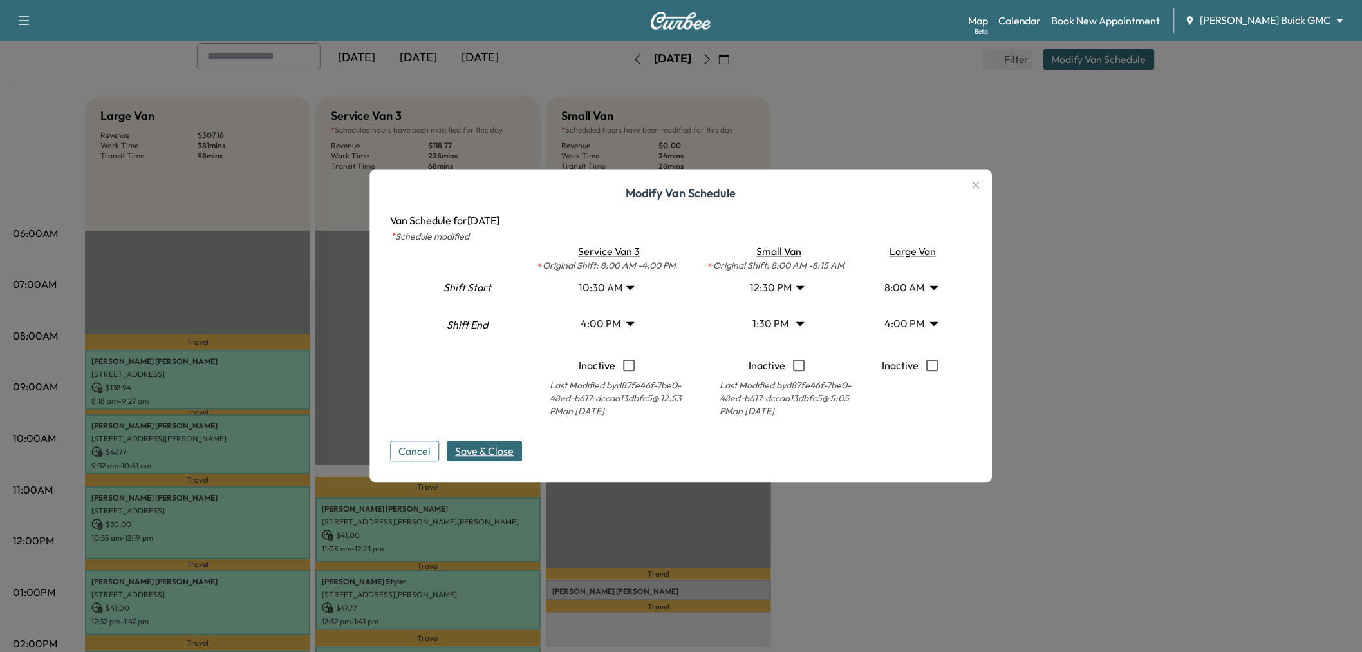
click at [505, 445] on span "Save & Close" at bounding box center [485, 451] width 59 height 15
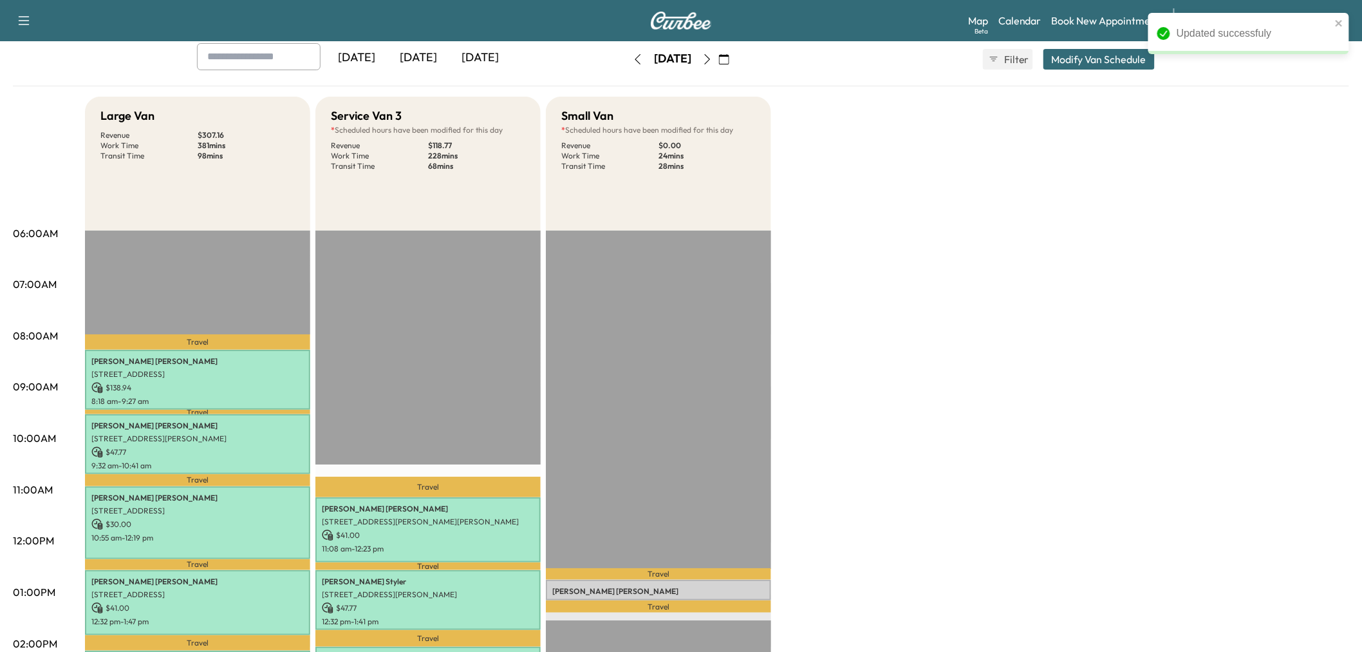
click at [863, 528] on div "Large Van Revenue $ 307.16 Work Time 381 mins Transit Time 98 mins Travel [PERS…" at bounding box center [717, 580] width 1264 height 966
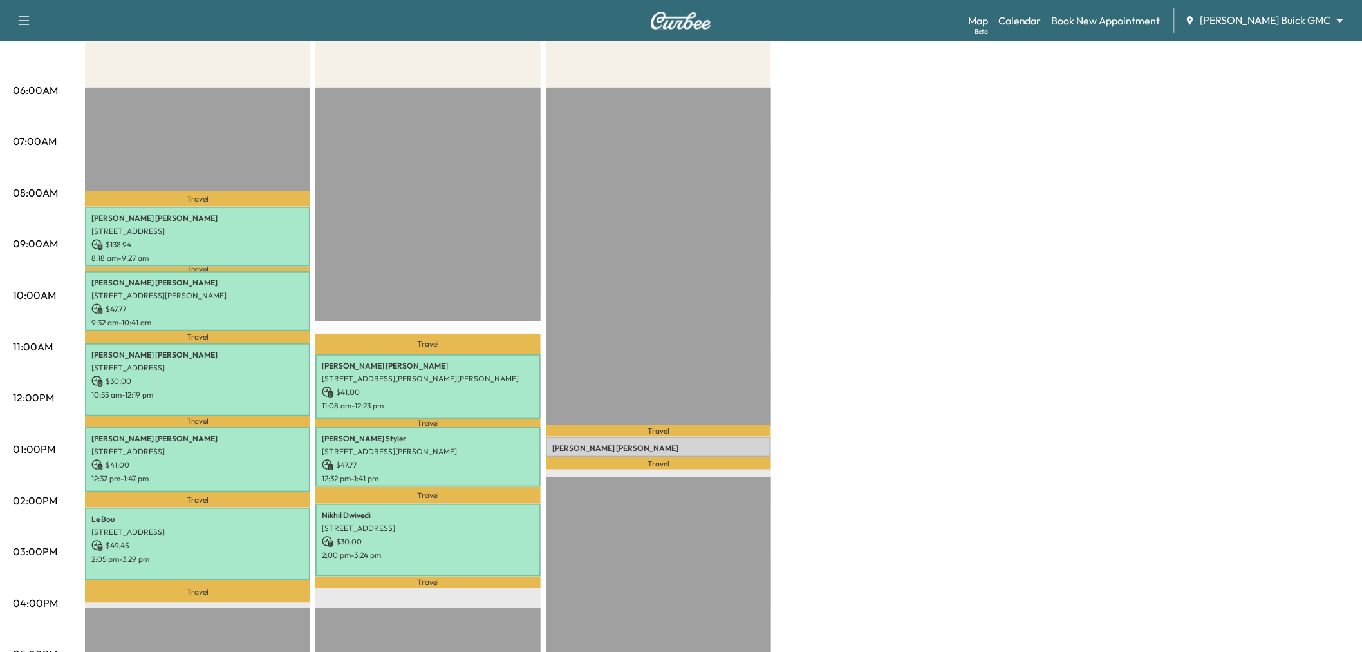
click at [893, 387] on div "Large Van Revenue $ 307.16 Work Time 381 mins Transit Time 98 mins Travel [PERS…" at bounding box center [717, 437] width 1264 height 966
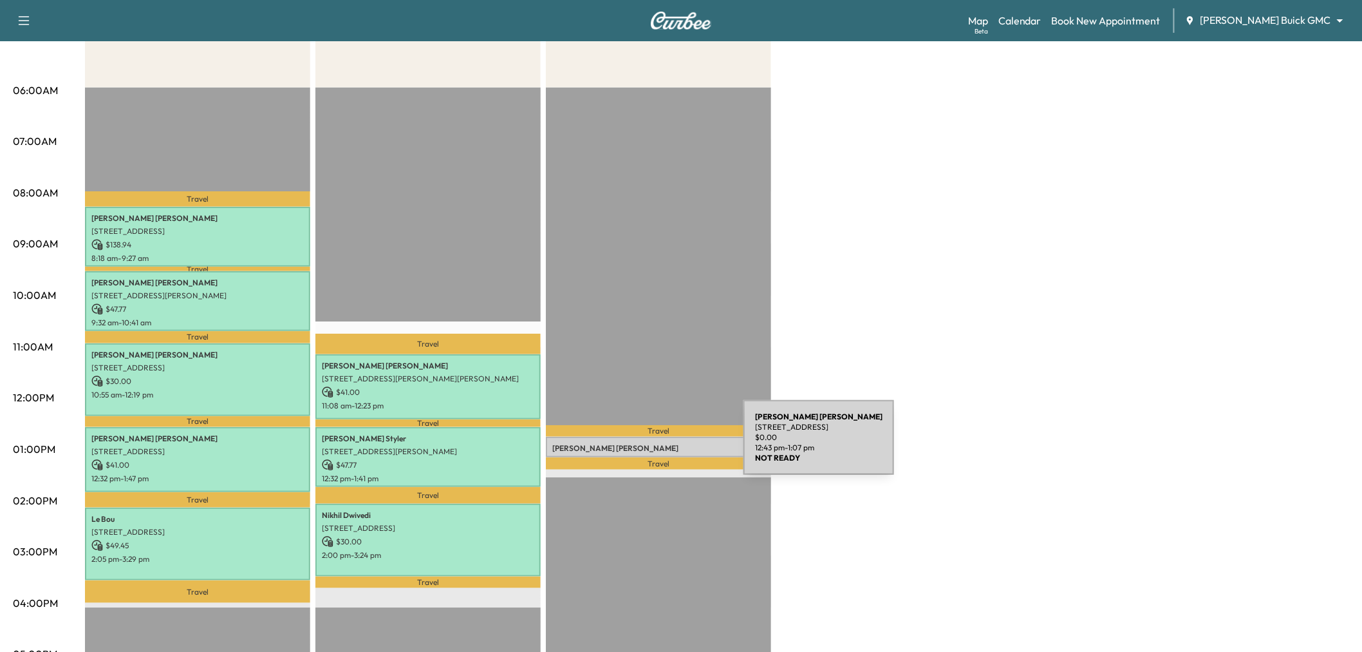
click at [647, 445] on p "[PERSON_NAME]" at bounding box center [658, 448] width 212 height 10
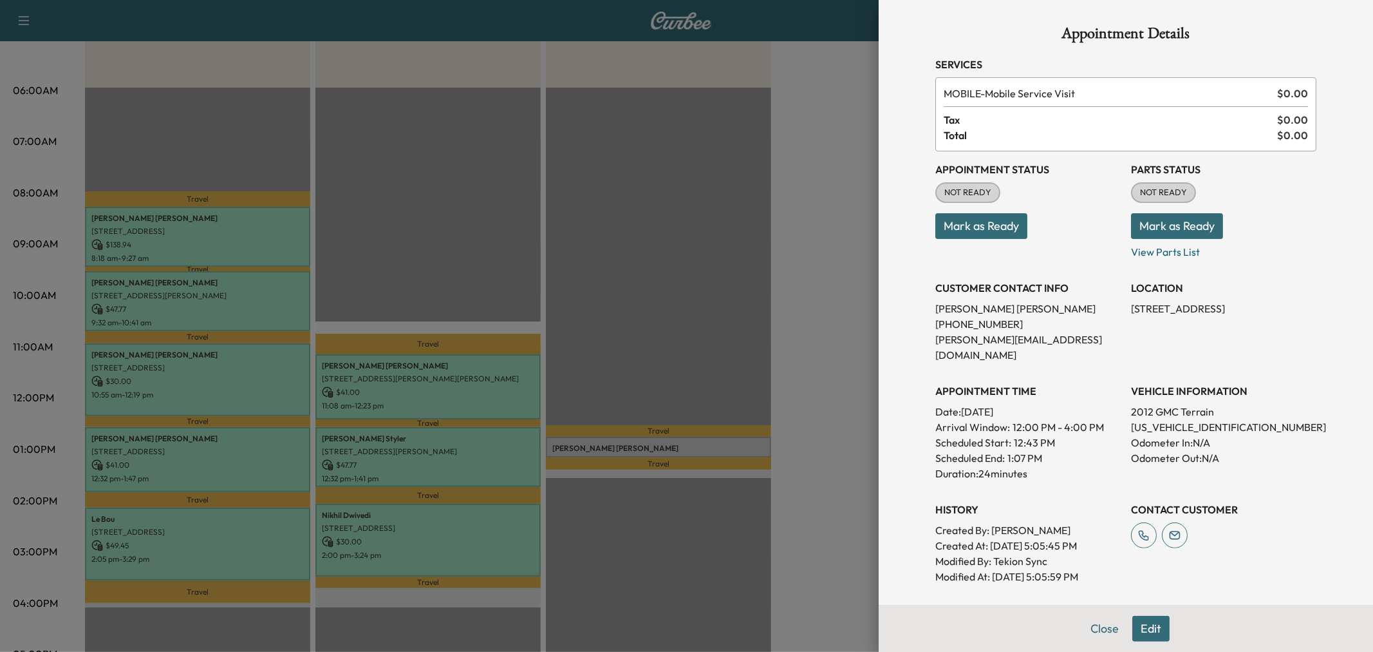
click at [762, 339] on div at bounding box center [686, 326] width 1373 height 652
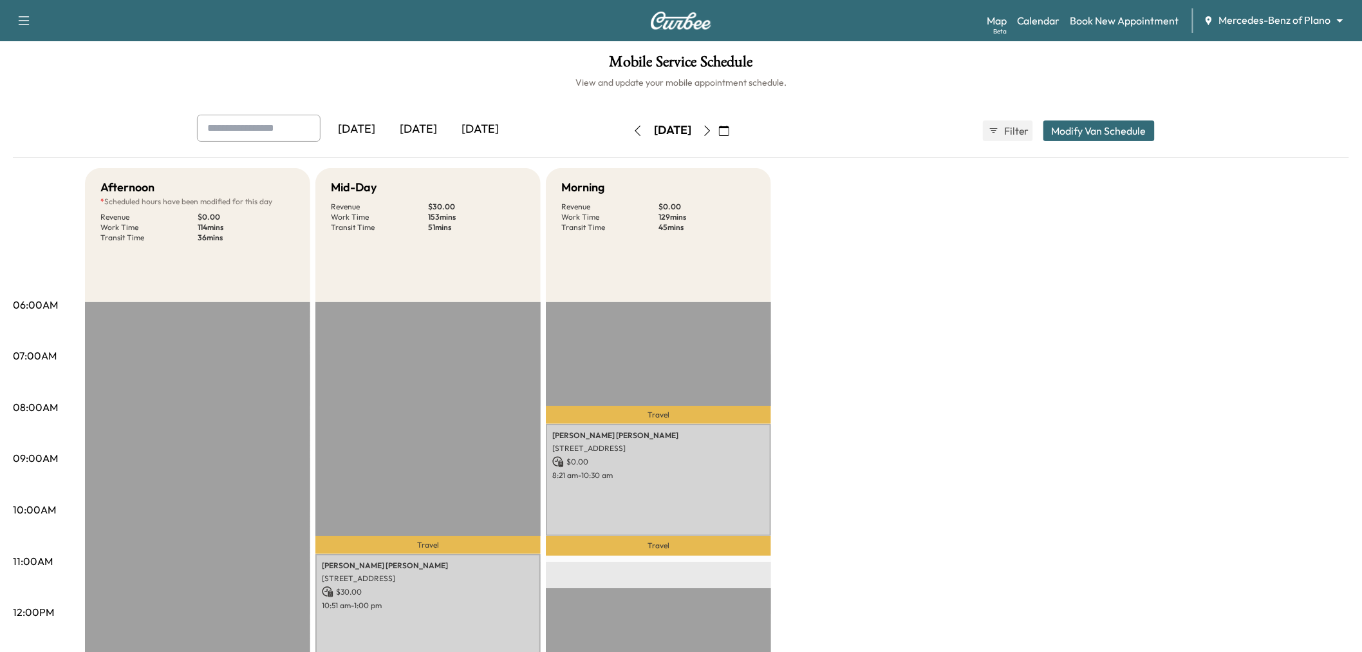
click at [483, 127] on div "[DATE]" at bounding box center [480, 130] width 62 height 30
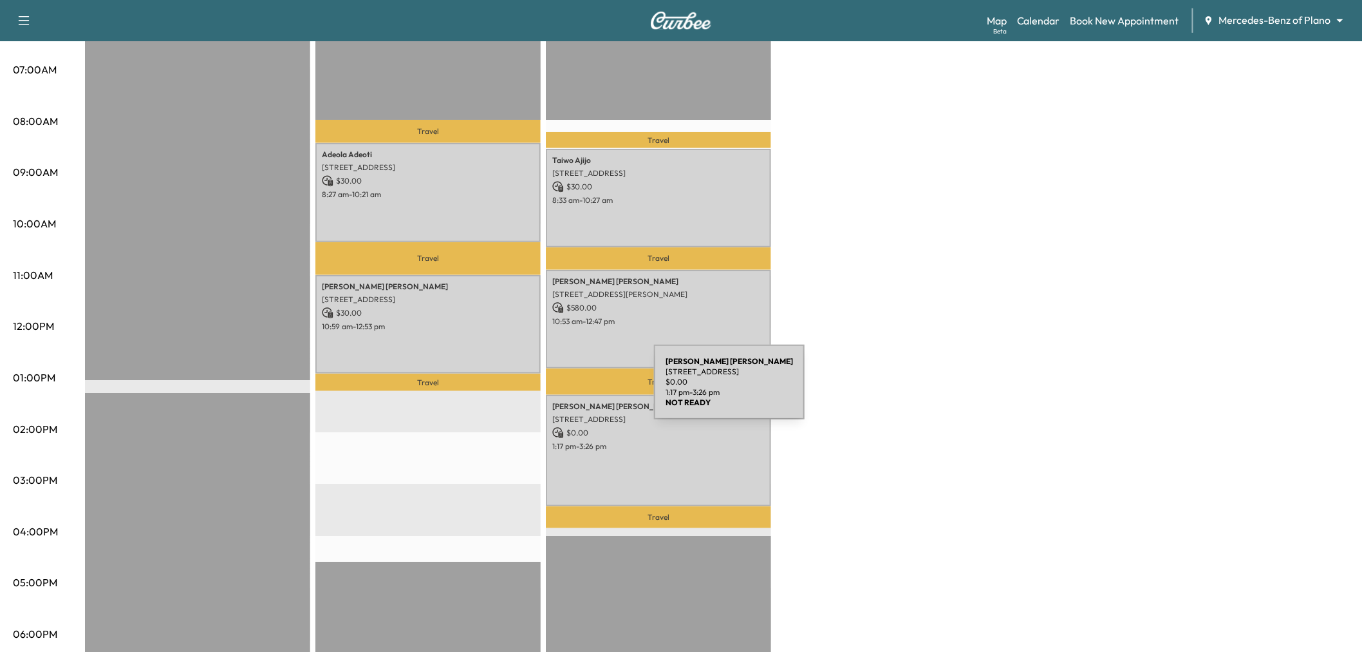
scroll to position [214, 0]
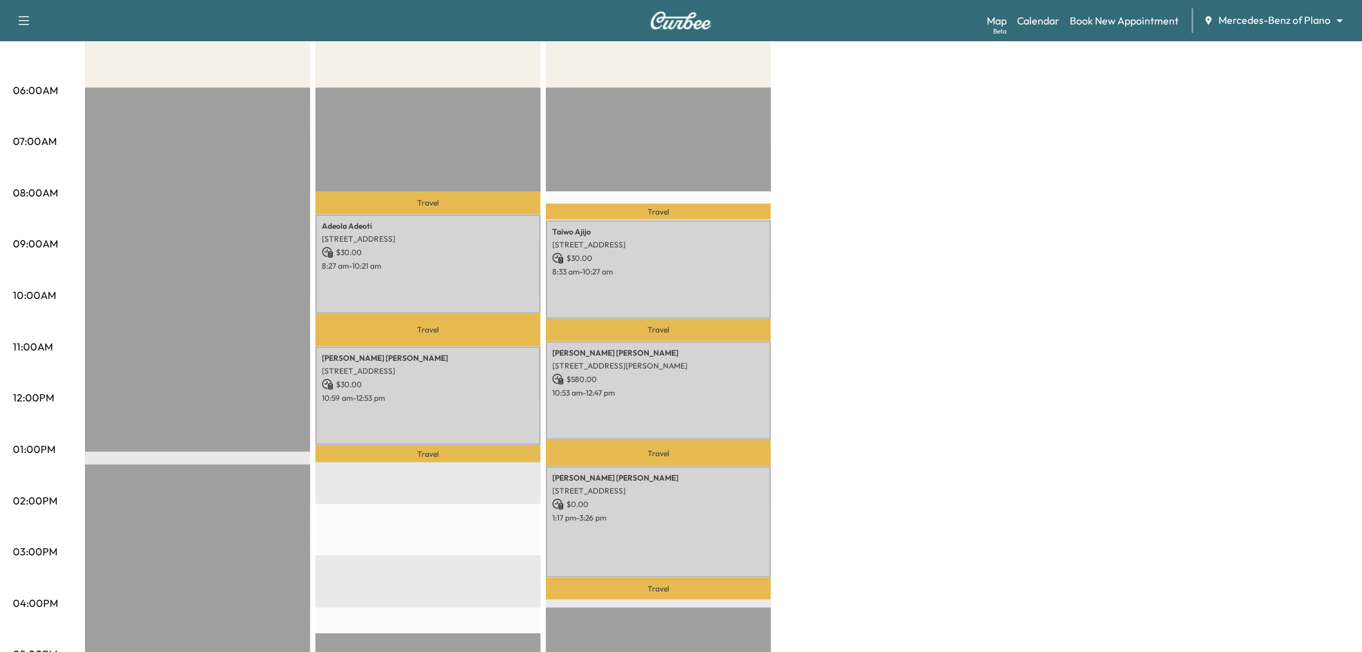
click at [864, 311] on div "Afternoon * Scheduled hours have been modified for this day Revenue $ 0.00 EST …" at bounding box center [717, 437] width 1264 height 966
click at [845, 470] on div "Afternoon * Scheduled hours have been modified for this day Revenue $ 0.00 EST …" at bounding box center [717, 437] width 1264 height 966
click at [885, 325] on div "Afternoon * Scheduled hours have been modified for this day Revenue $ 0.00 EST …" at bounding box center [717, 437] width 1264 height 966
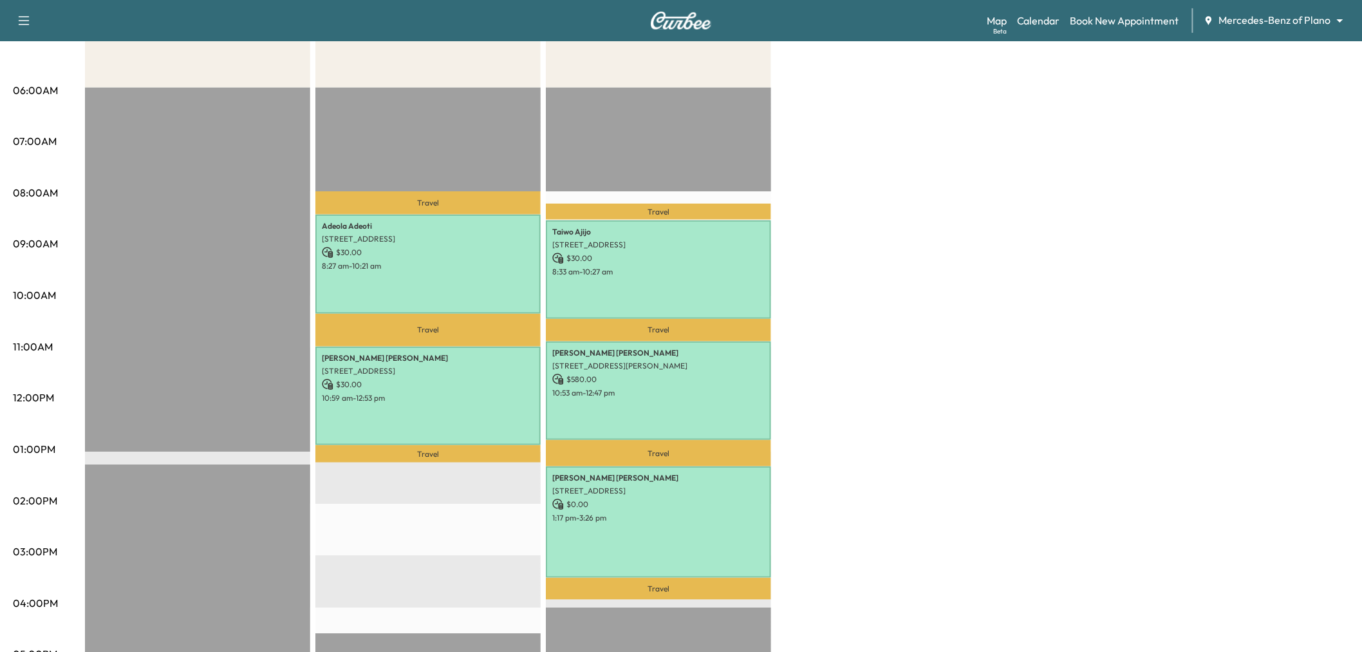
scroll to position [0, 0]
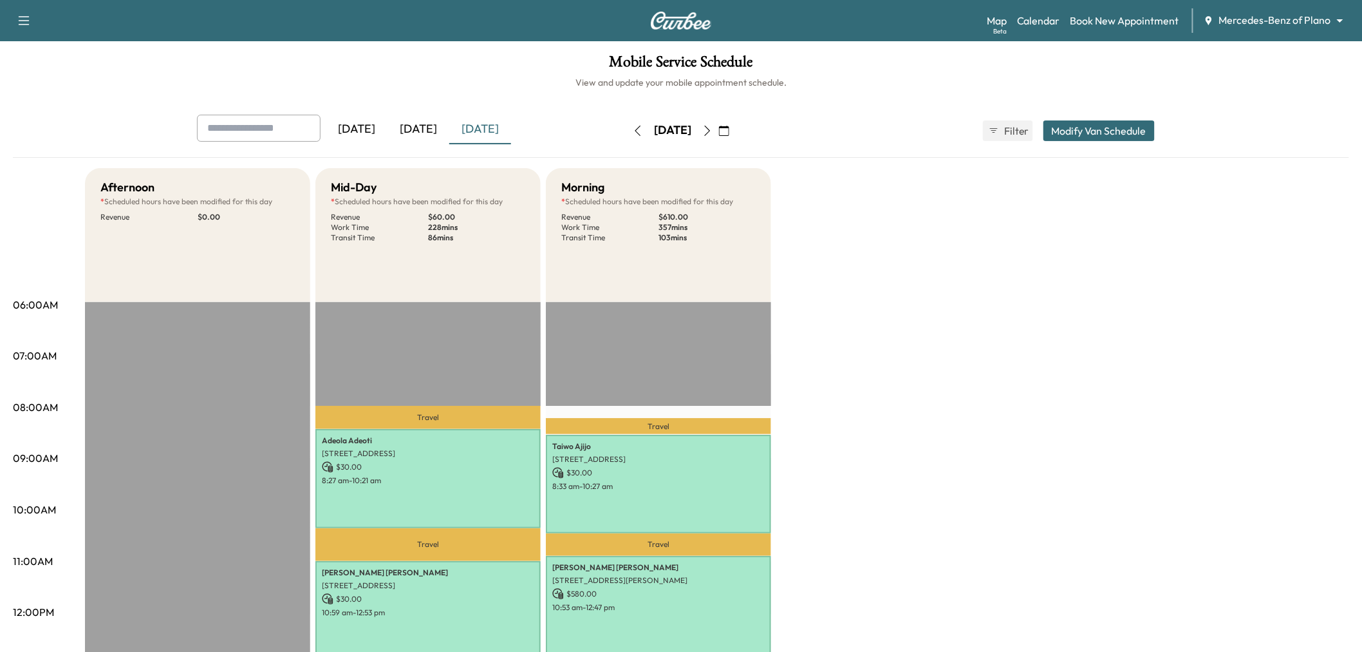
click at [713, 131] on icon "button" at bounding box center [707, 131] width 10 height 10
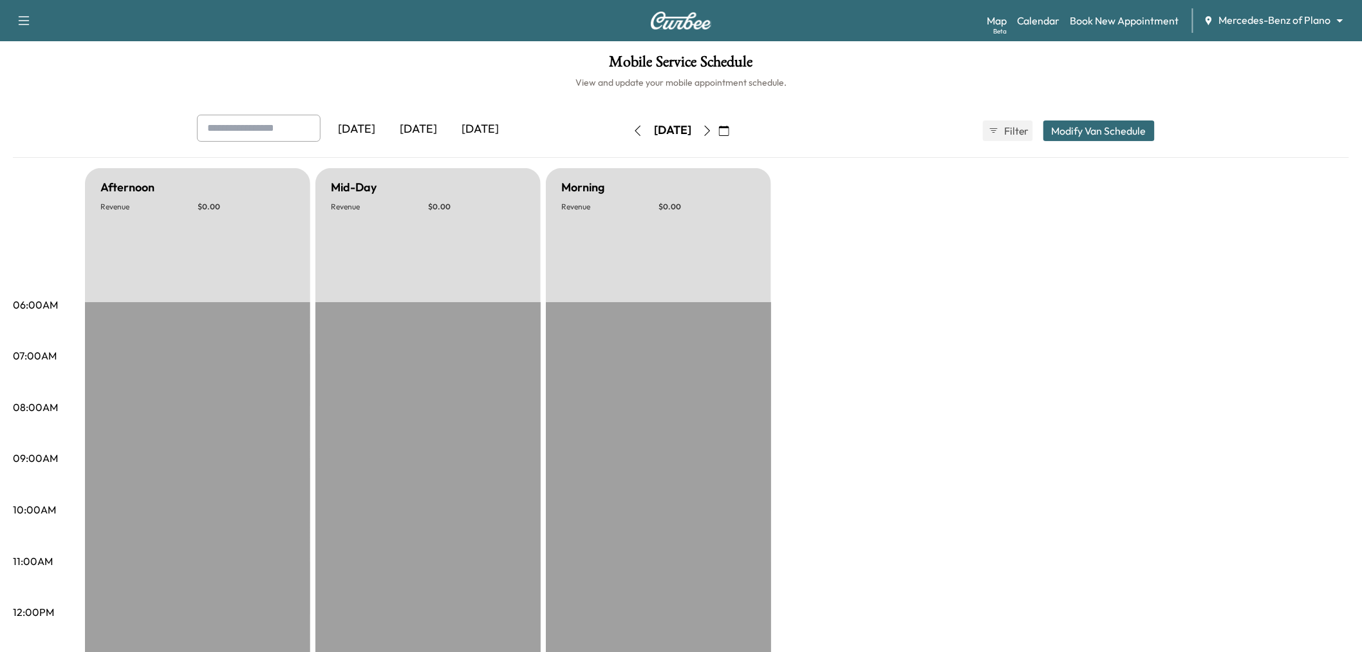
click at [633, 129] on icon "button" at bounding box center [638, 131] width 10 height 10
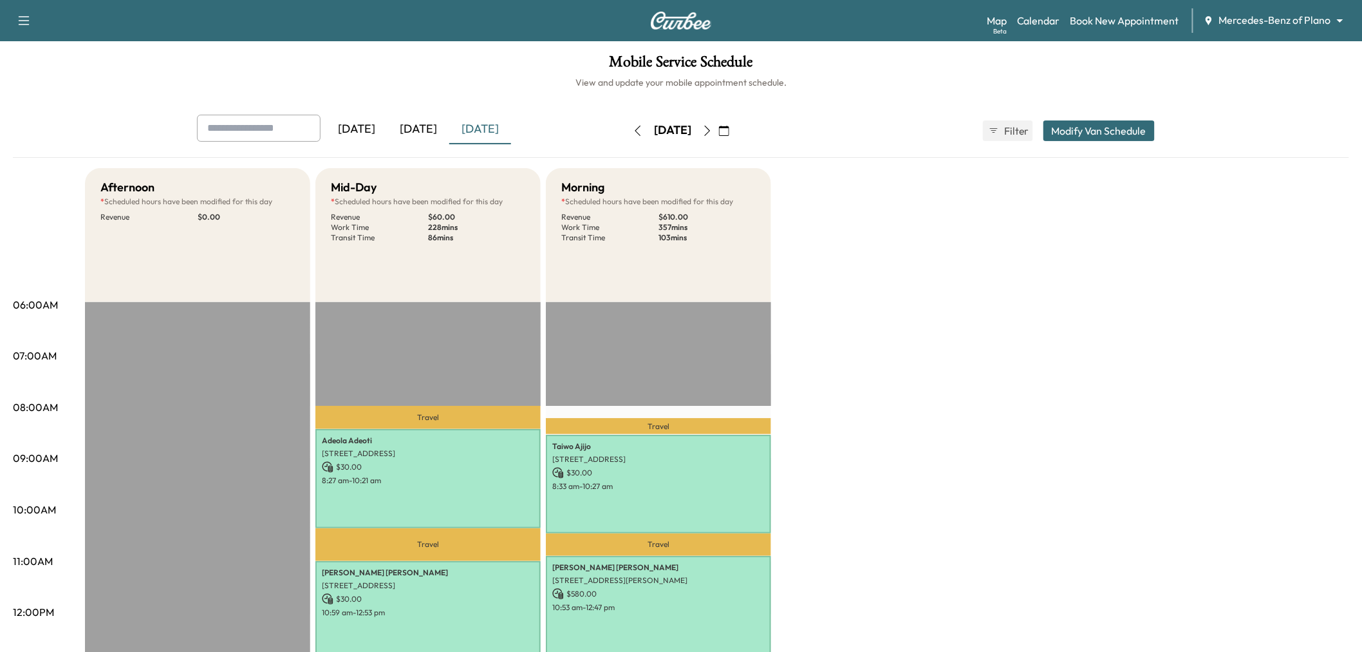
click at [394, 118] on div "[DATE]" at bounding box center [419, 130] width 62 height 30
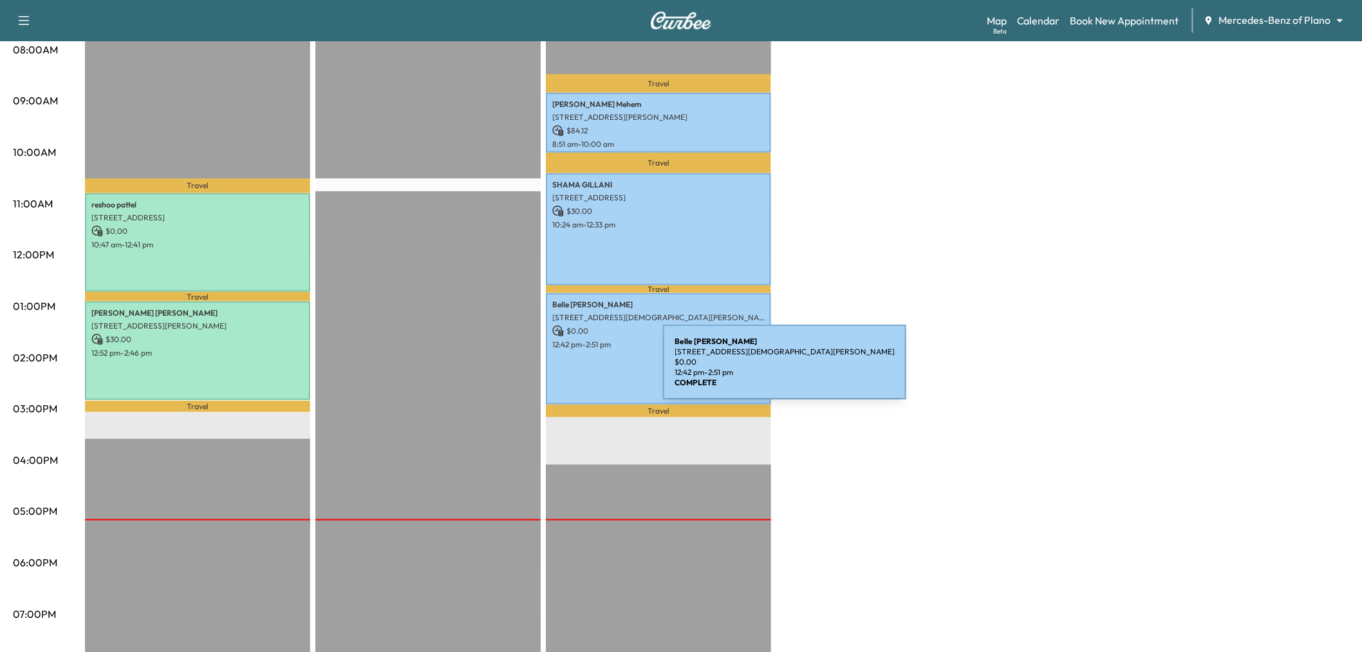
scroll to position [71, 0]
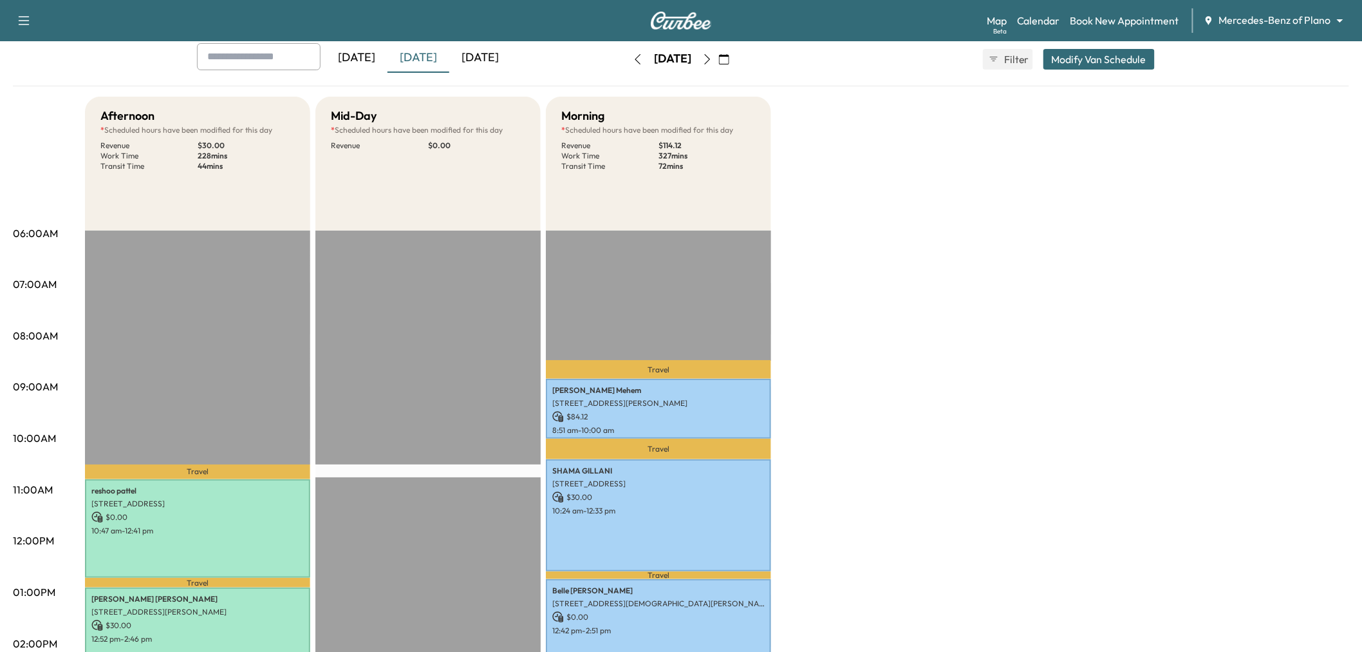
click at [468, 52] on div "[DATE]" at bounding box center [480, 58] width 62 height 30
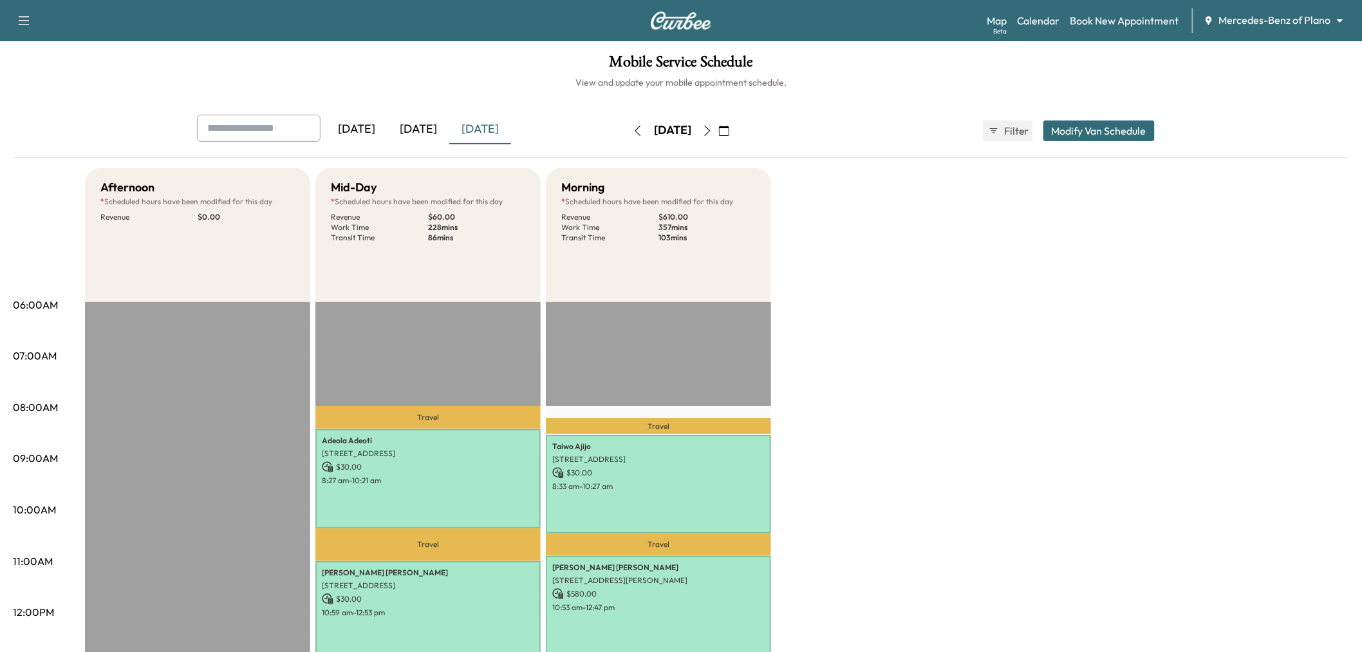
click at [729, 129] on icon "button" at bounding box center [724, 131] width 10 height 10
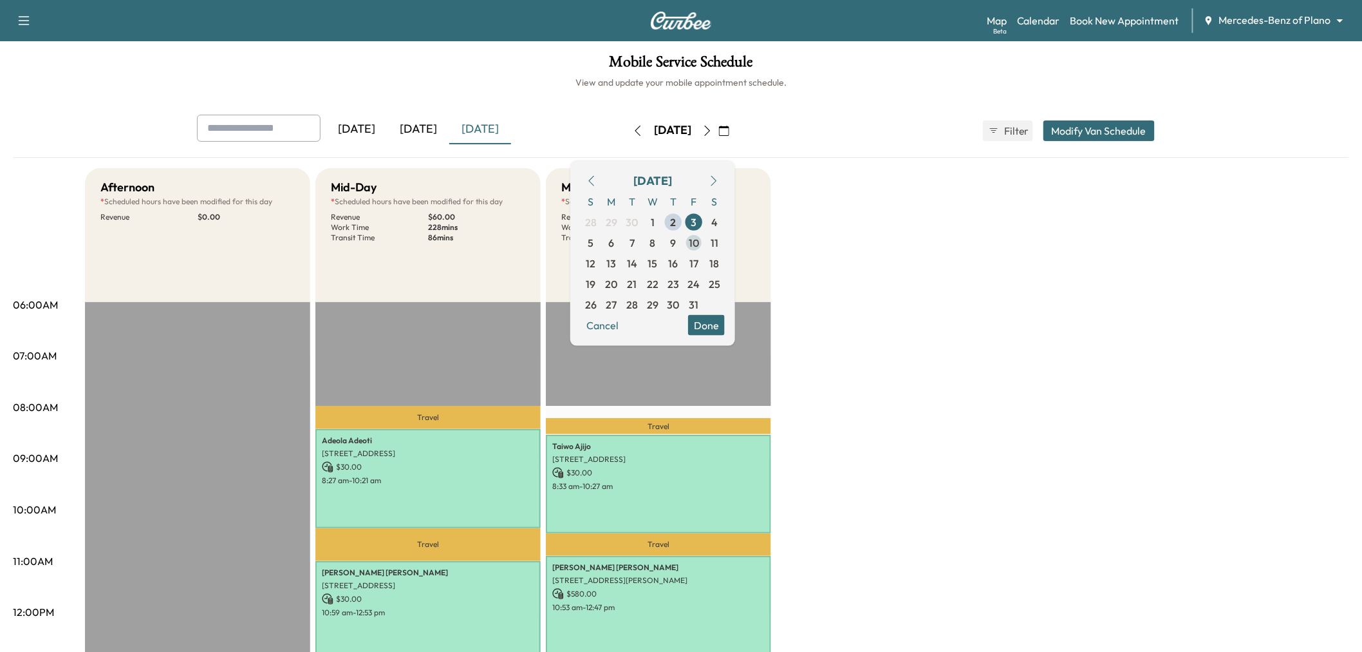
click at [699, 239] on span "10" at bounding box center [694, 241] width 10 height 15
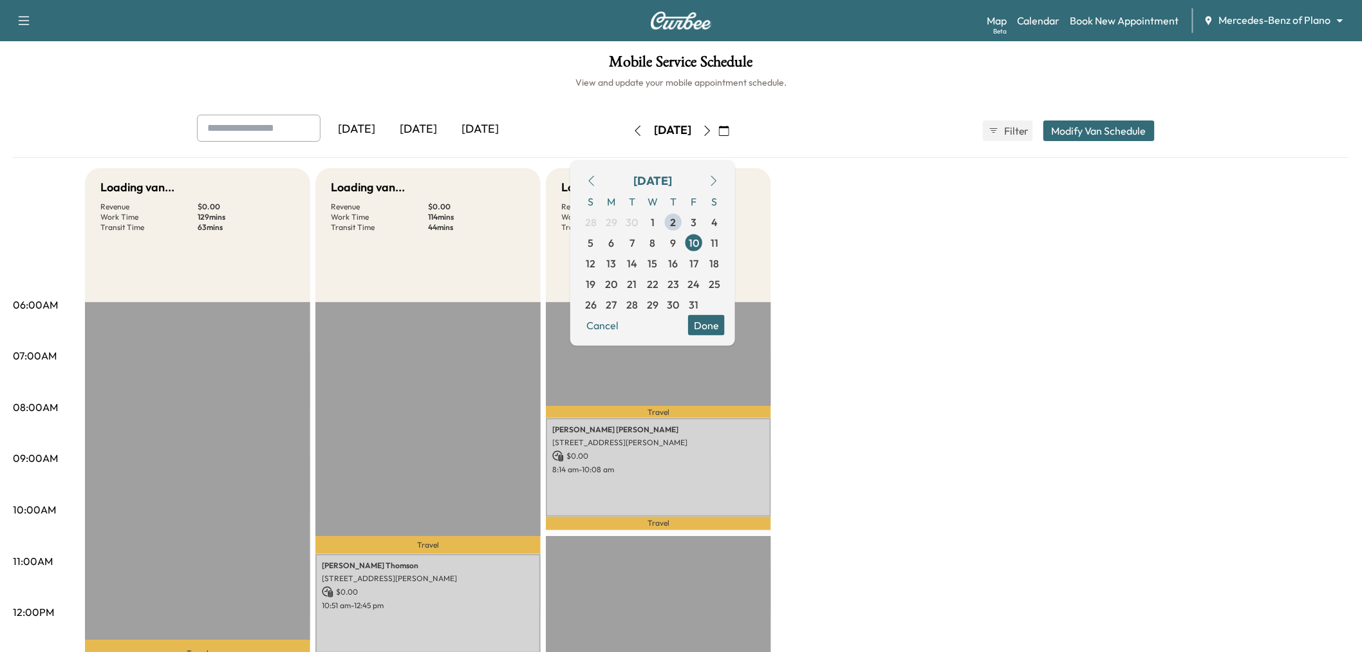
click at [725, 317] on button "Done" at bounding box center [706, 324] width 37 height 21
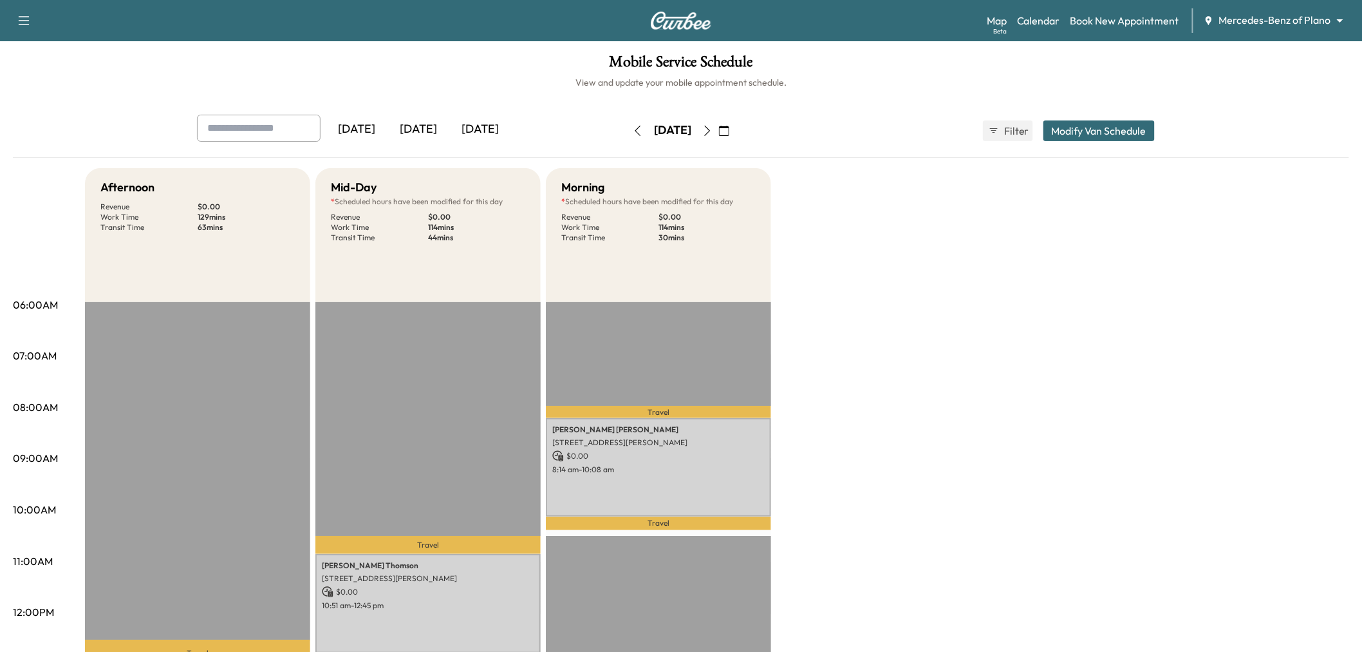
click at [486, 124] on div "[DATE]" at bounding box center [480, 130] width 62 height 30
type input "**"
type input "*****"
type input "*"
type input "****"
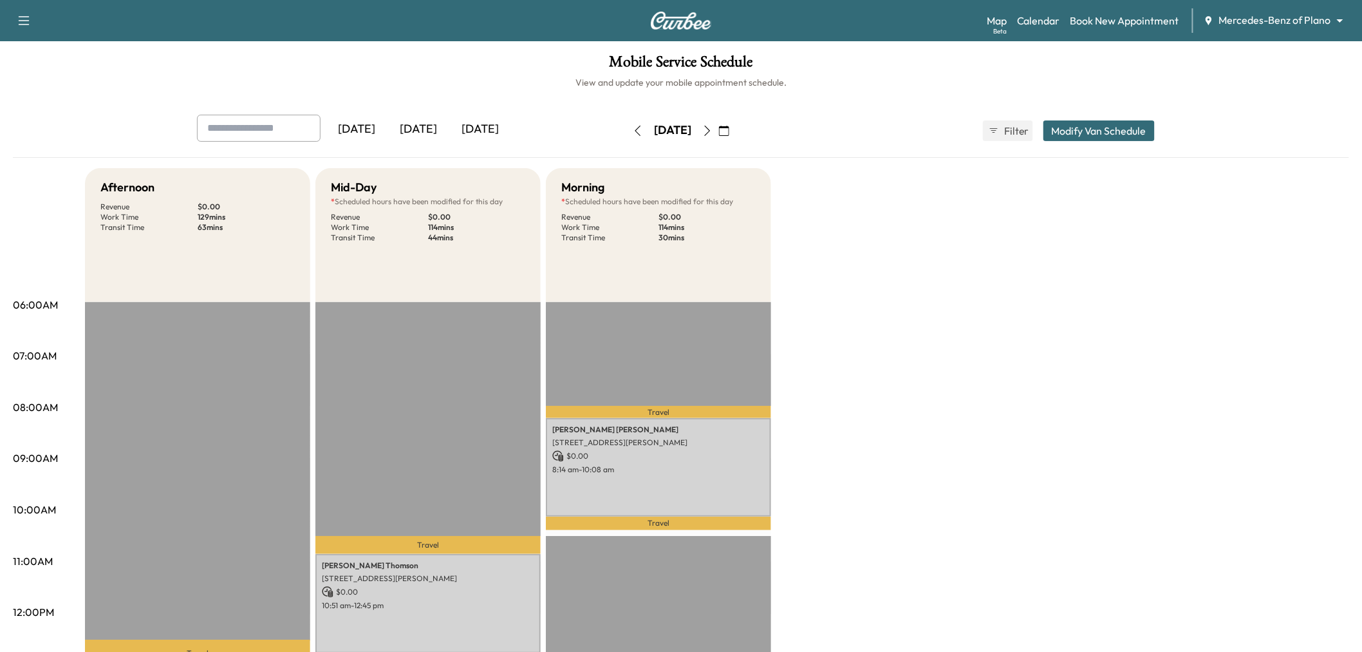
type input "**"
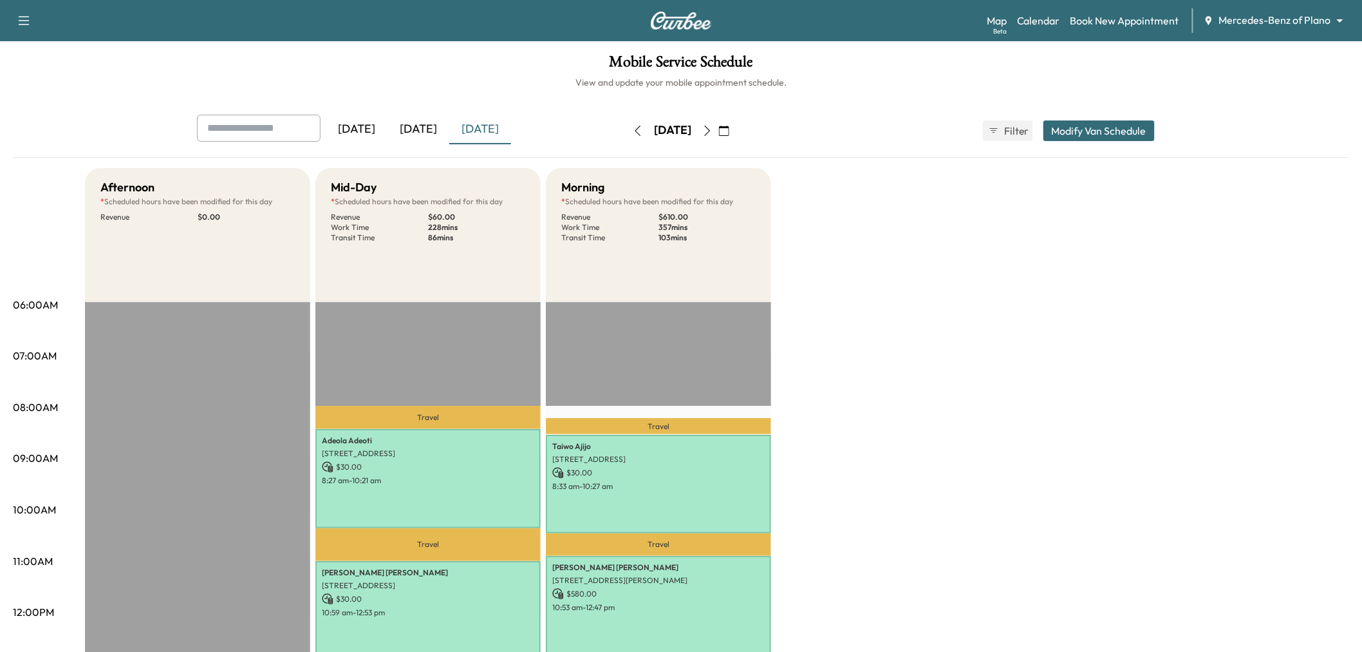
click at [1109, 121] on button "Modify Van Schedule" at bounding box center [1099, 130] width 111 height 21
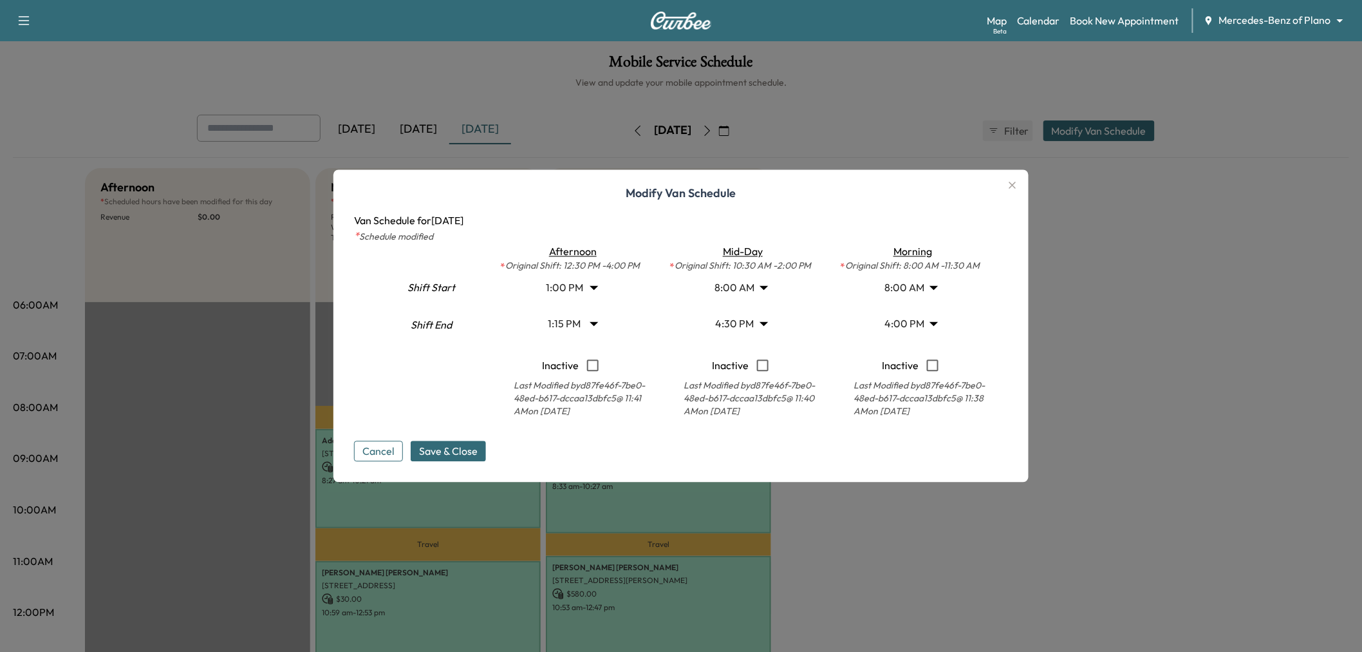
click at [749, 318] on body "Support Log Out Map Beta Calendar Book New Appointment Mercedes-Benz of Plano *…" at bounding box center [681, 326] width 1362 height 652
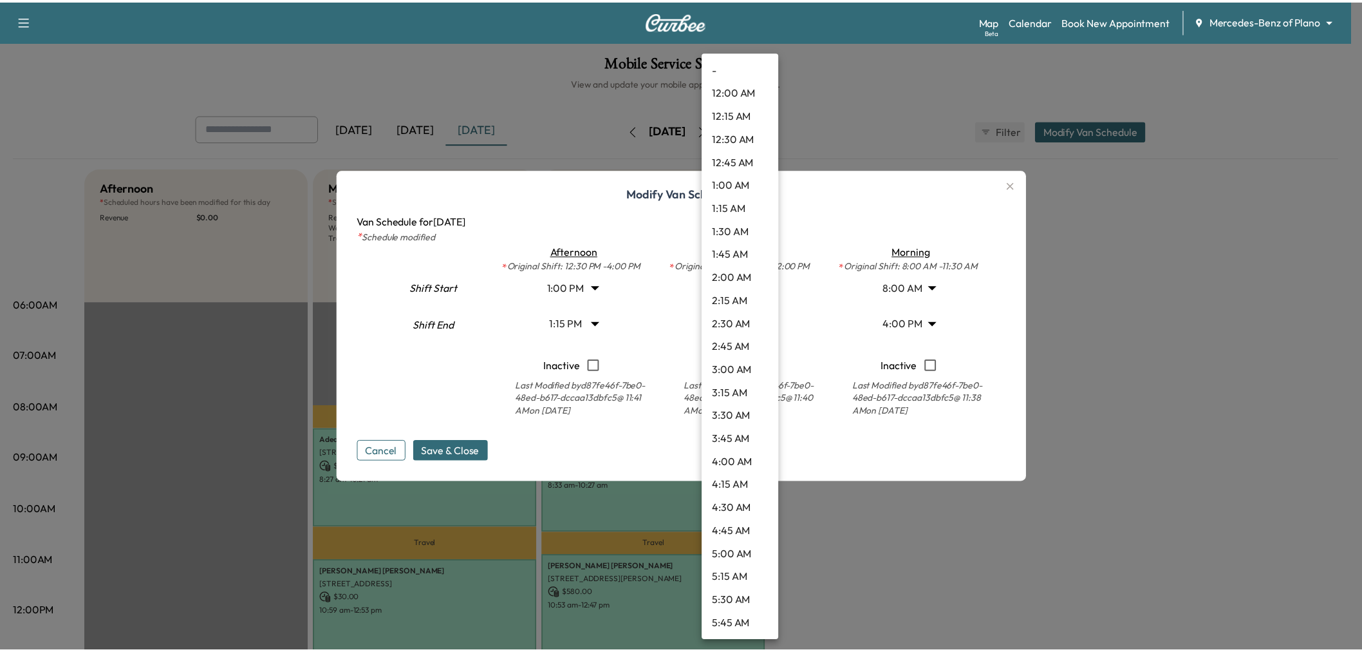
scroll to position [1273, 0]
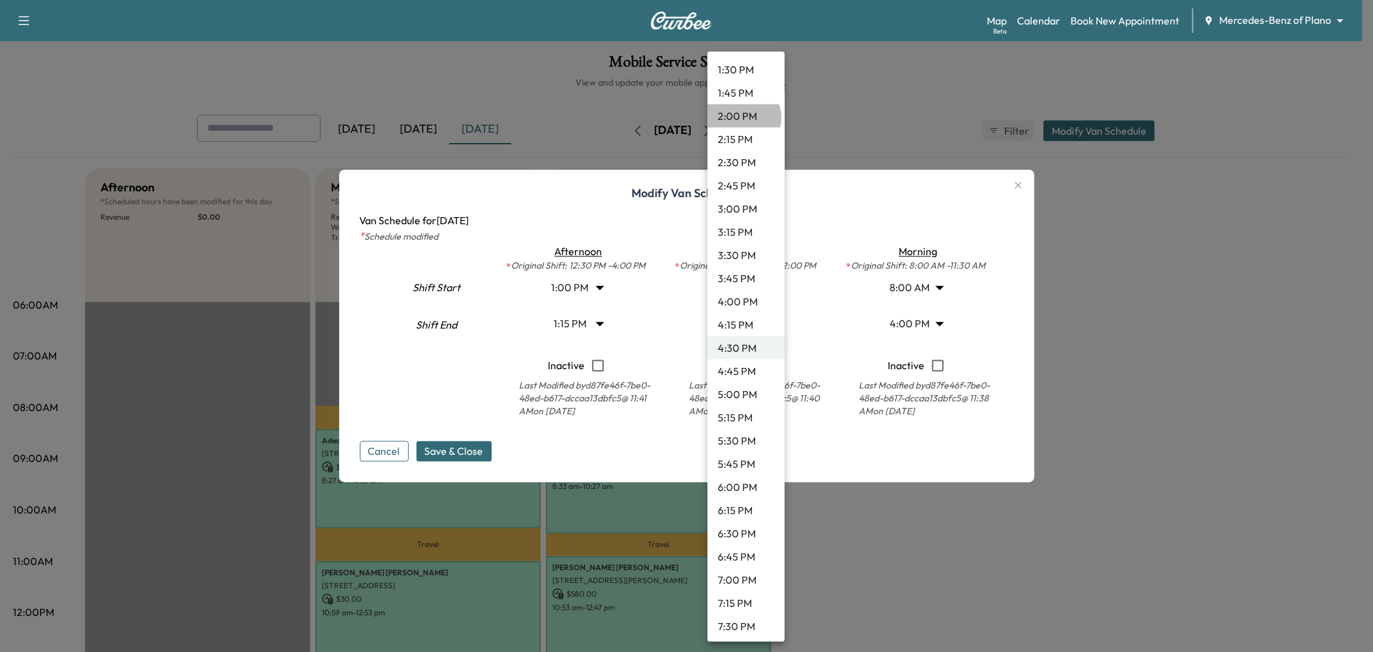
click at [743, 117] on li "2:00 PM" at bounding box center [746, 115] width 77 height 23
type input "**"
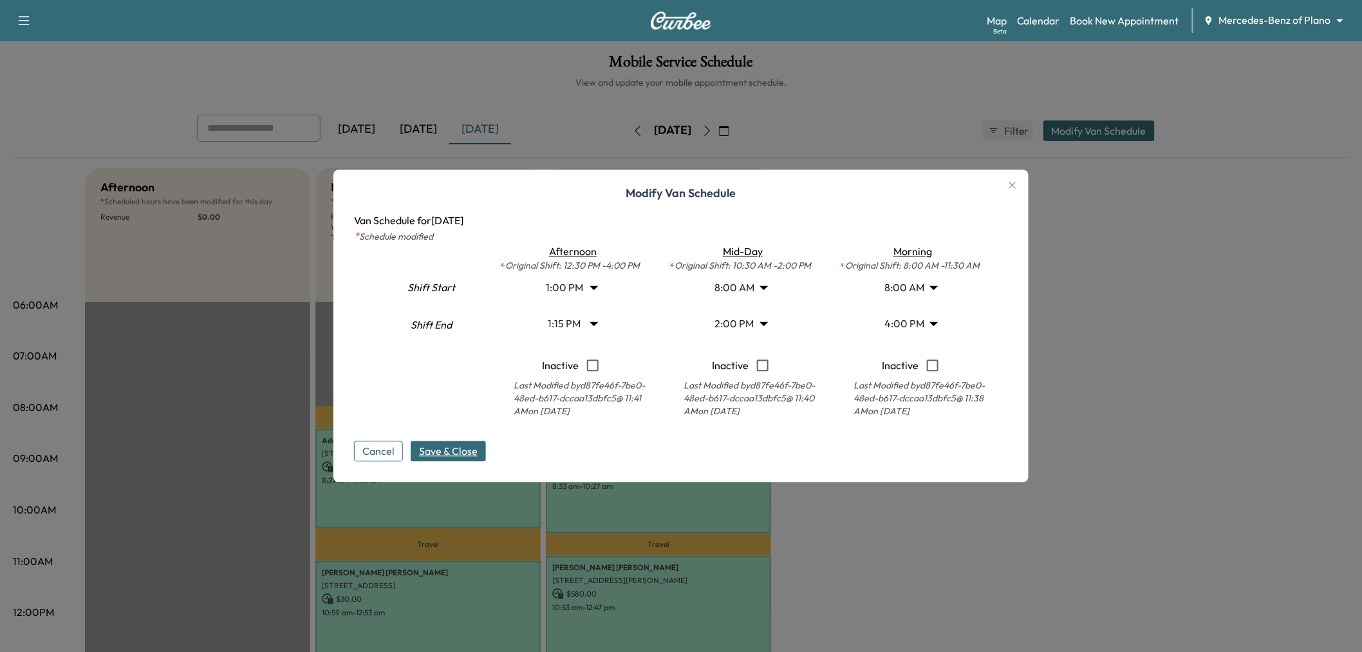
click at [453, 446] on span "Save & Close" at bounding box center [448, 451] width 59 height 15
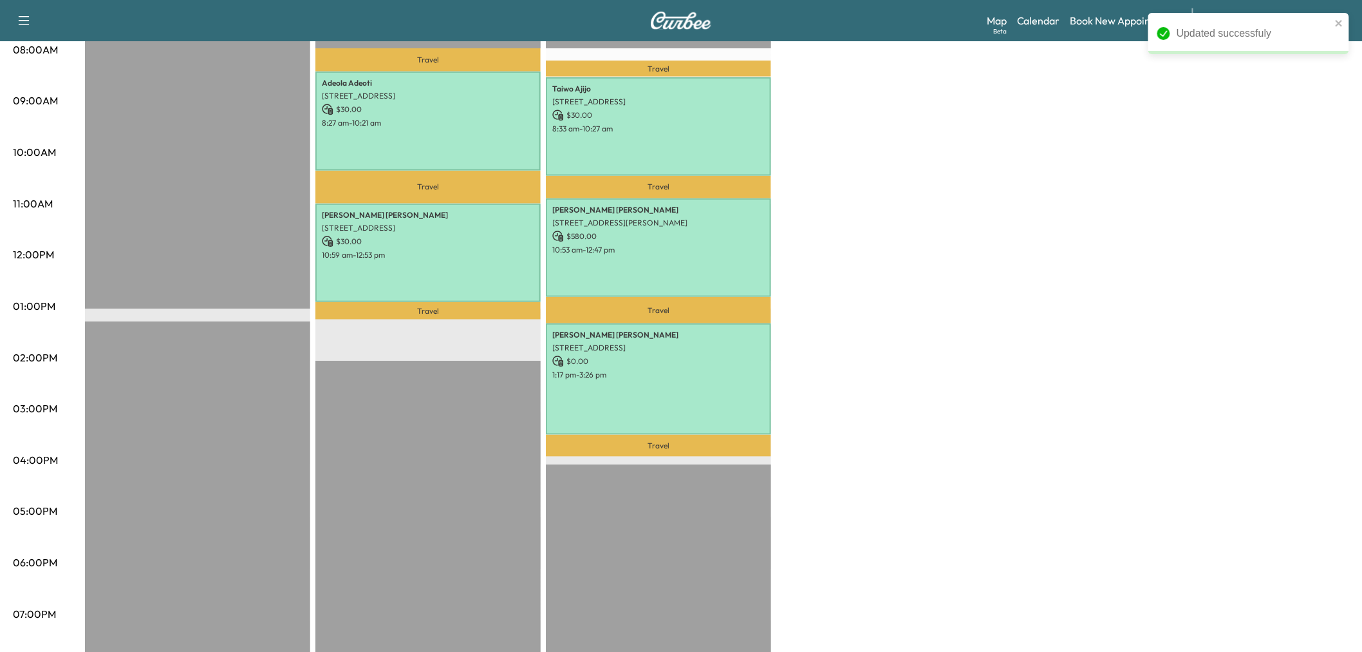
scroll to position [143, 0]
